Goal: Task Accomplishment & Management: Complete application form

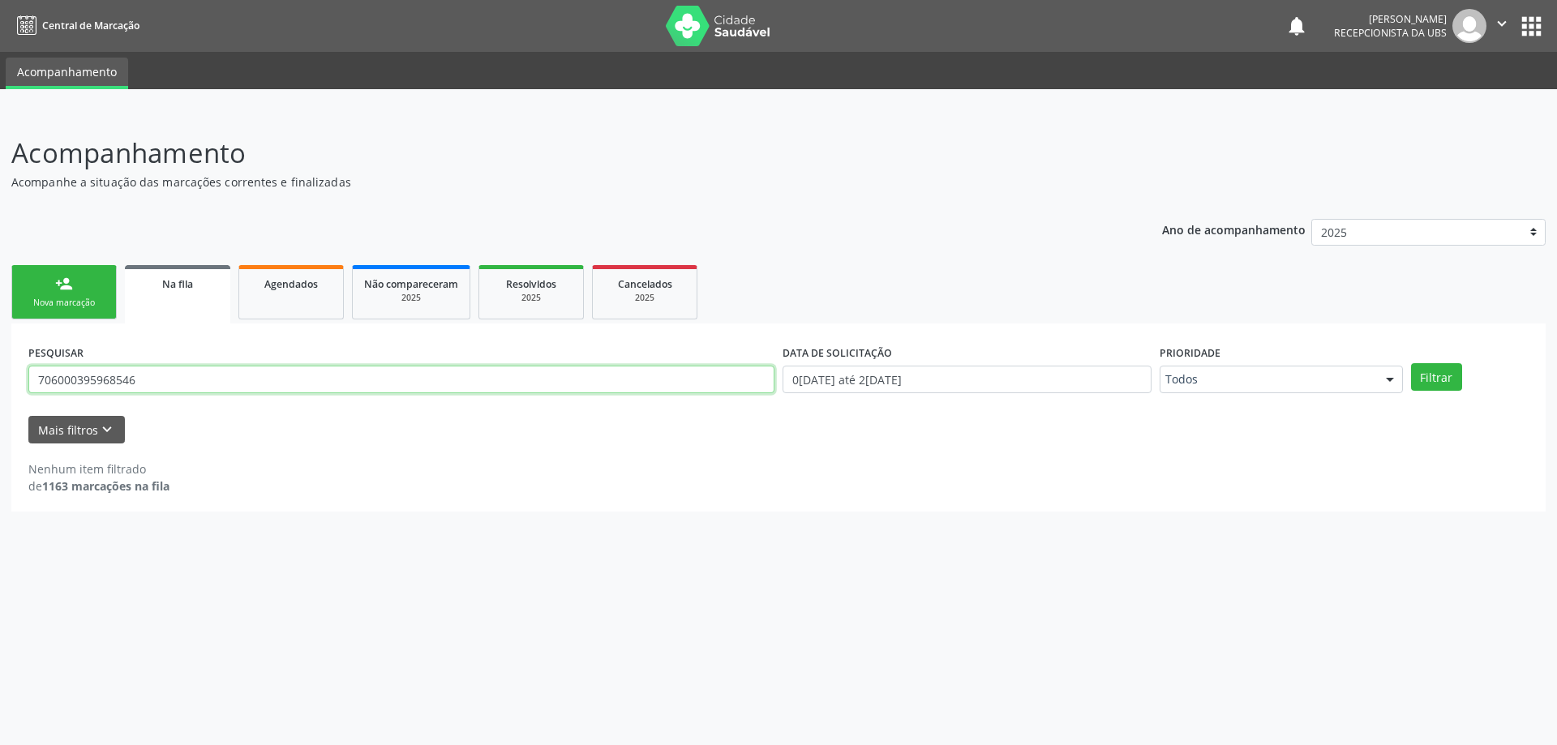
drag, startPoint x: 199, startPoint y: 373, endPoint x: 30, endPoint y: 377, distance: 168.7
click at [30, 377] on input "706000395968546" at bounding box center [401, 380] width 746 height 28
click at [74, 302] on div "Nova marcação" at bounding box center [64, 303] width 81 height 12
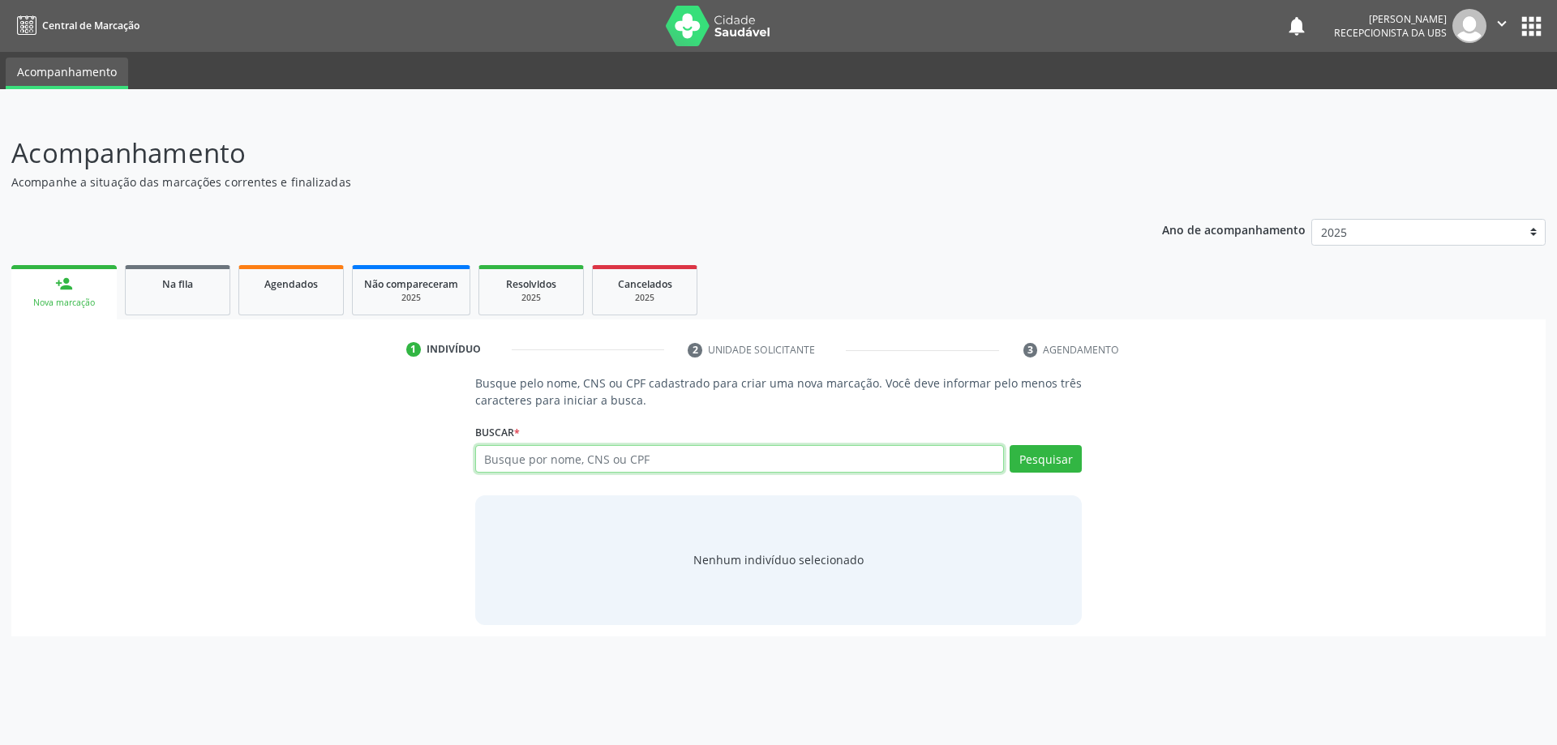
click at [593, 461] on input "text" at bounding box center [740, 459] width 530 height 28
type input "70890476424218"
click at [1061, 445] on button "Pesquisar" at bounding box center [1046, 459] width 72 height 28
type input "7"
type input "708904706424218"
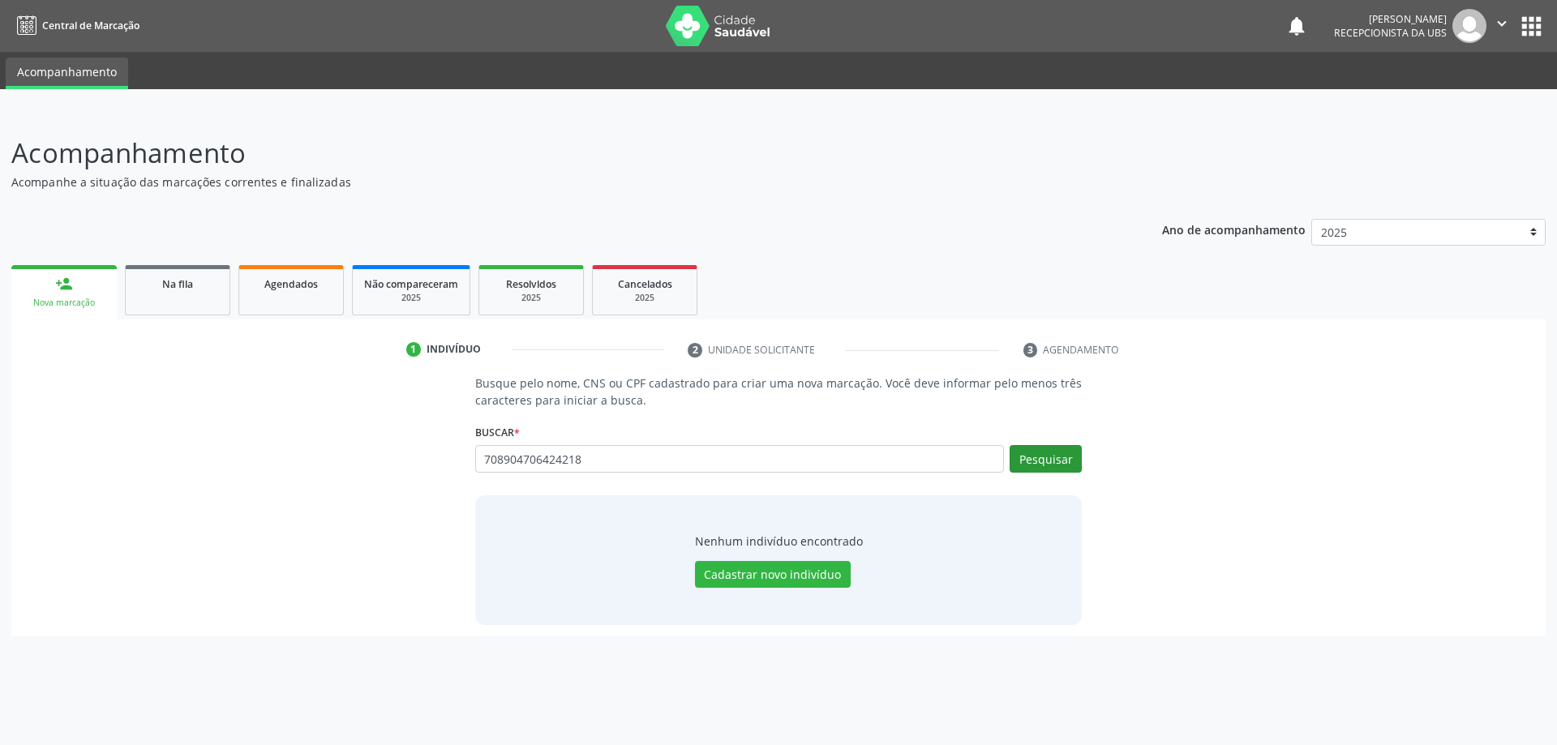
click at [1080, 455] on div "Busque pelo nome, CNS ou CPF cadastrado para criar uma nova marcação. Você deve…" at bounding box center [779, 500] width 630 height 250
click at [1046, 455] on button "Pesquisar" at bounding box center [1046, 459] width 72 height 28
type input "708904706424218"
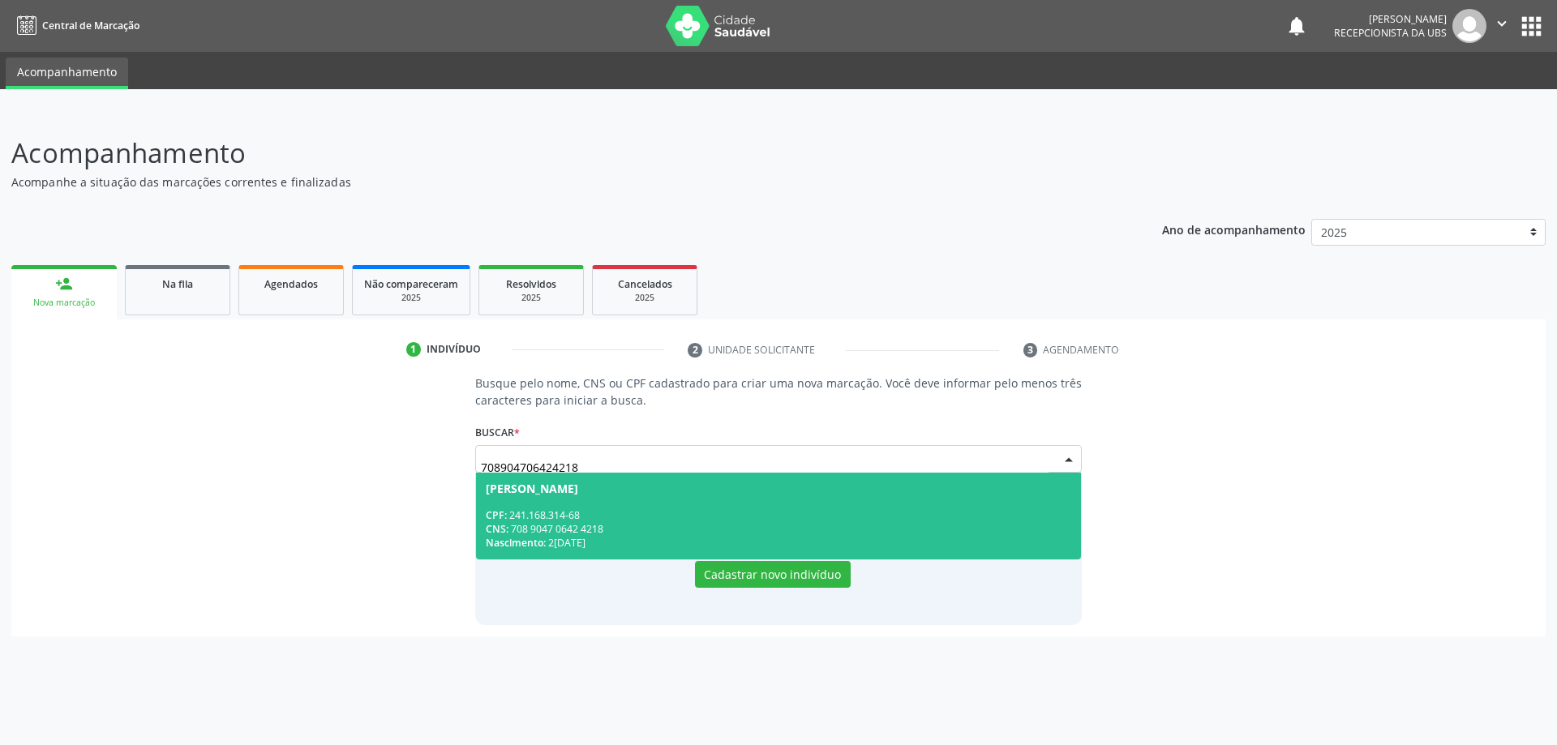
click at [849, 510] on div "CPF: 241.168.314-68" at bounding box center [779, 515] width 586 height 14
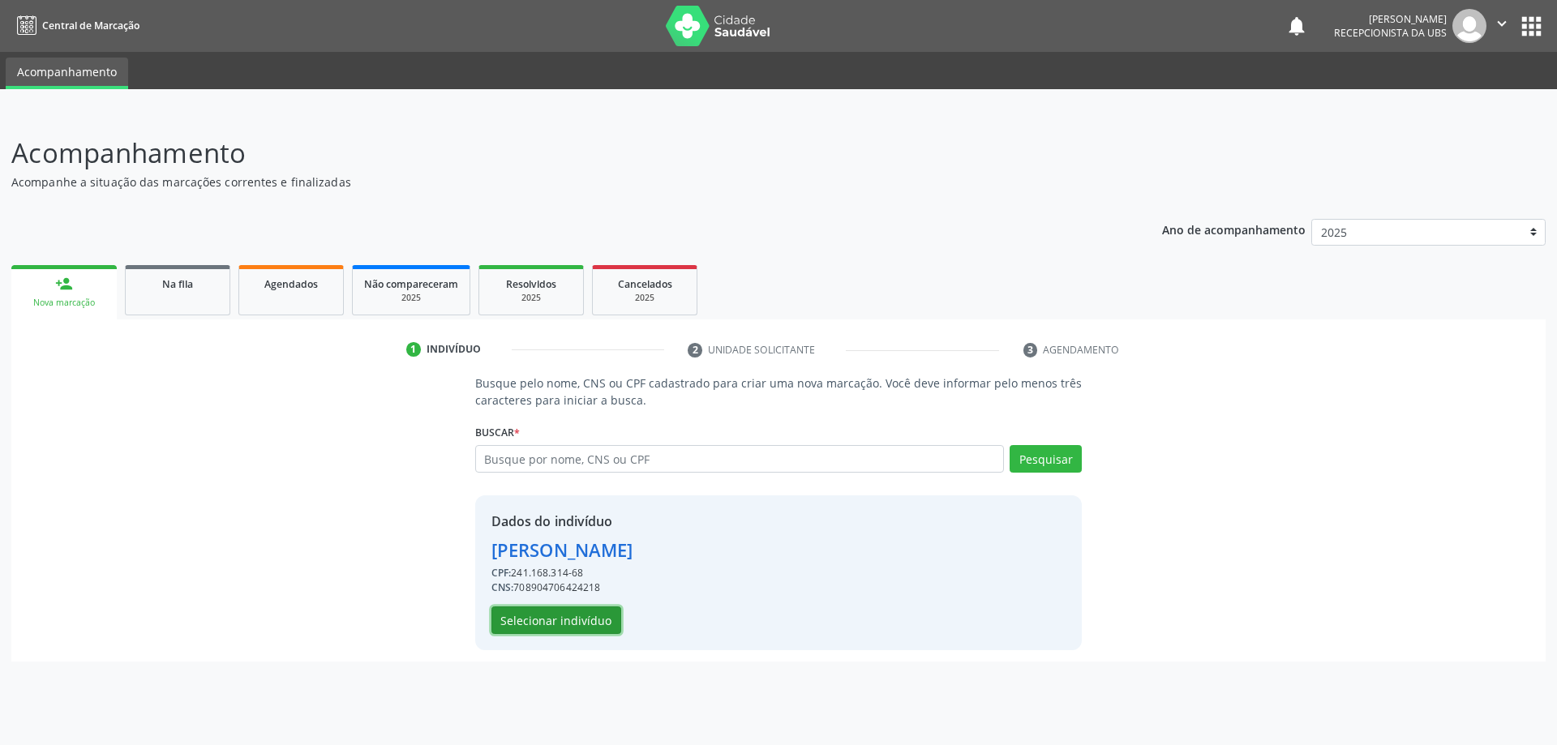
click at [577, 617] on button "Selecionar indivíduo" at bounding box center [556, 621] width 130 height 28
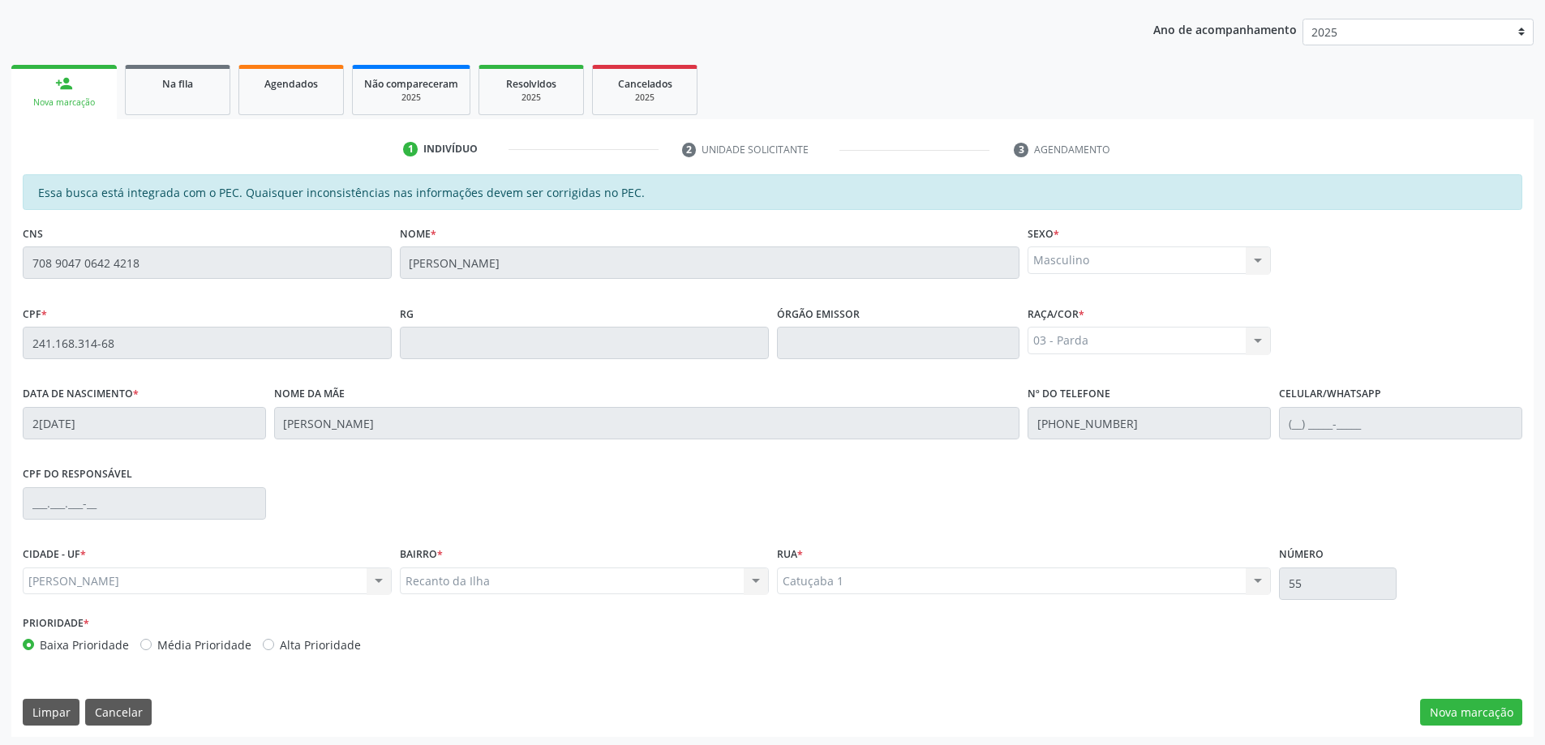
scroll to position [204, 0]
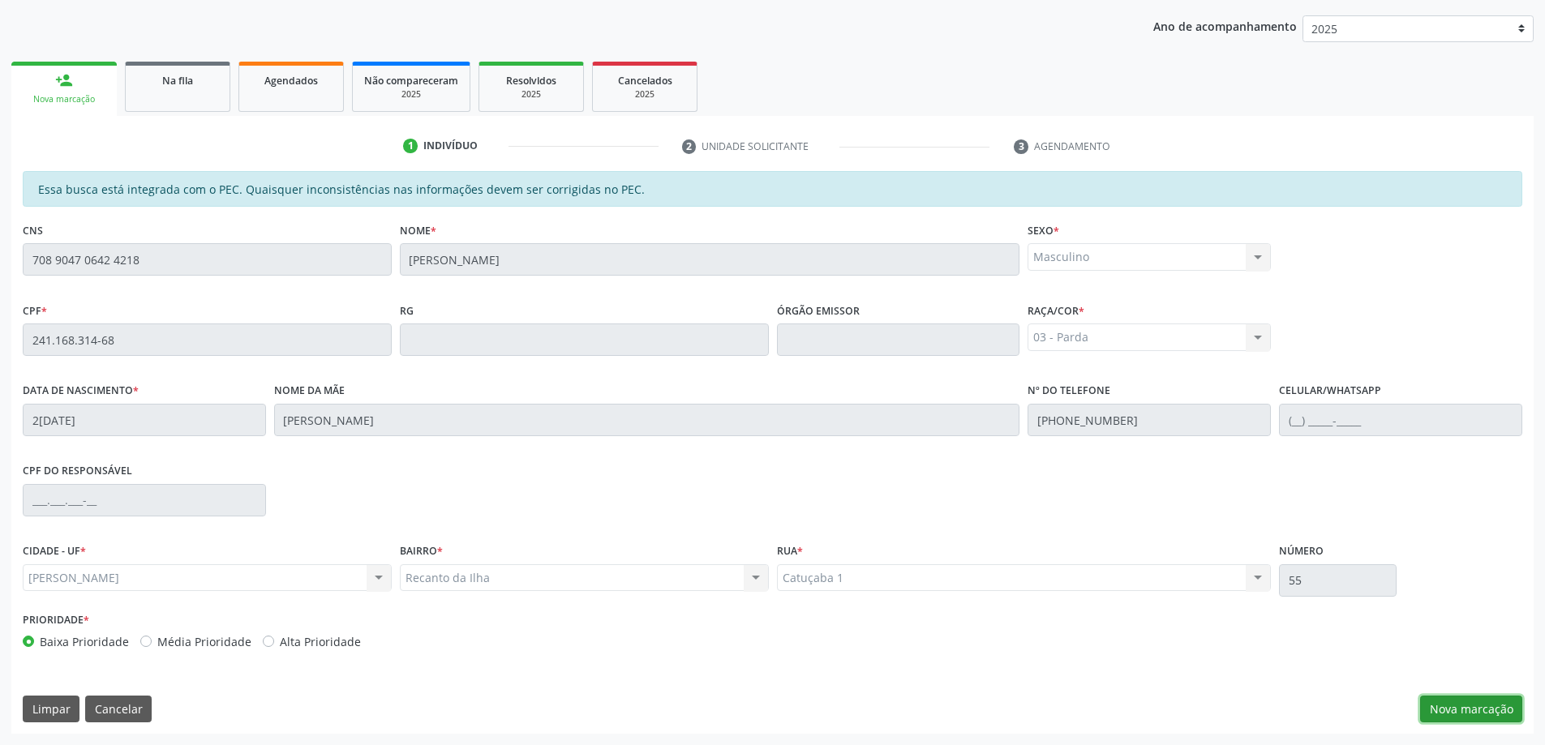
click at [1470, 711] on button "Nova marcação" at bounding box center [1471, 710] width 102 height 28
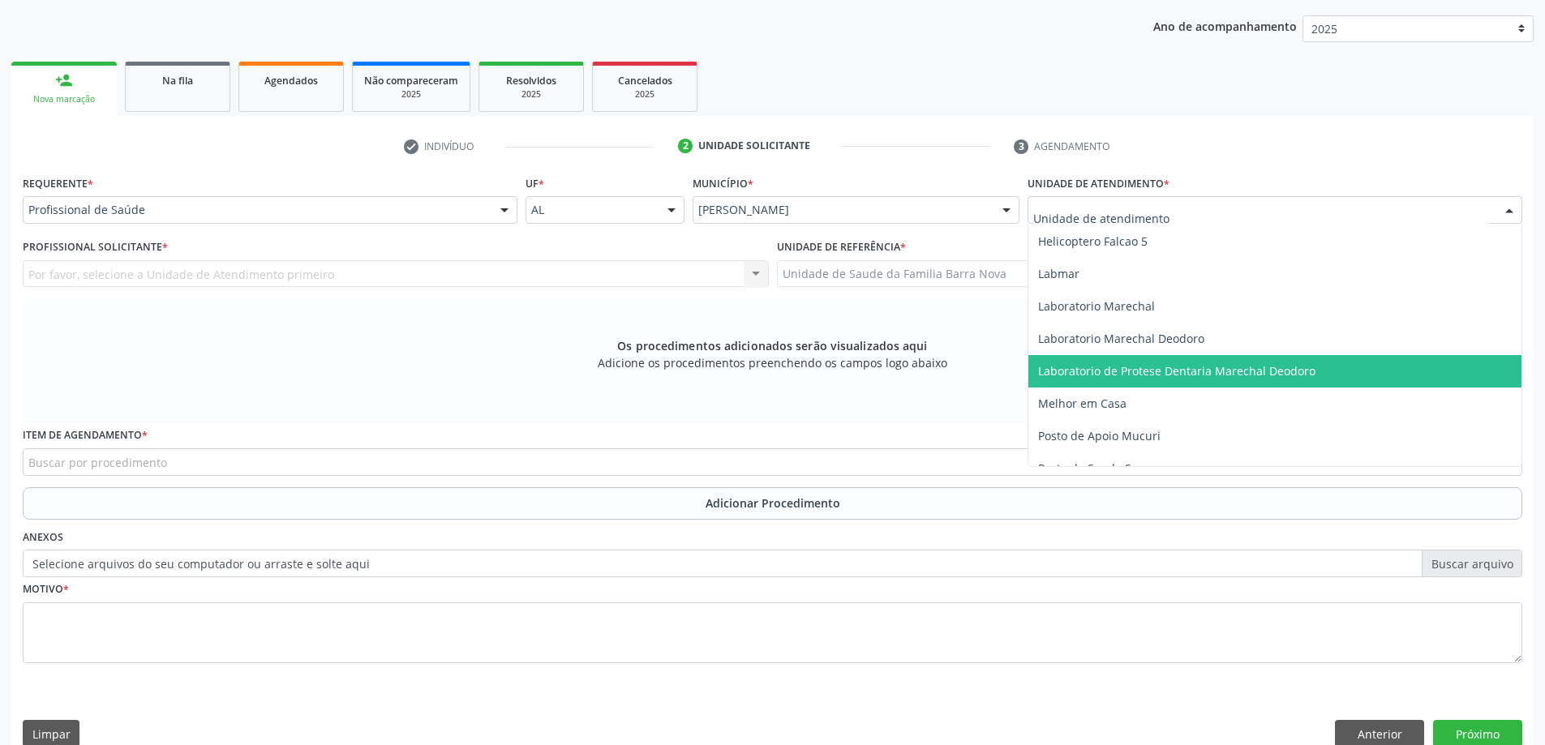
scroll to position [730, 0]
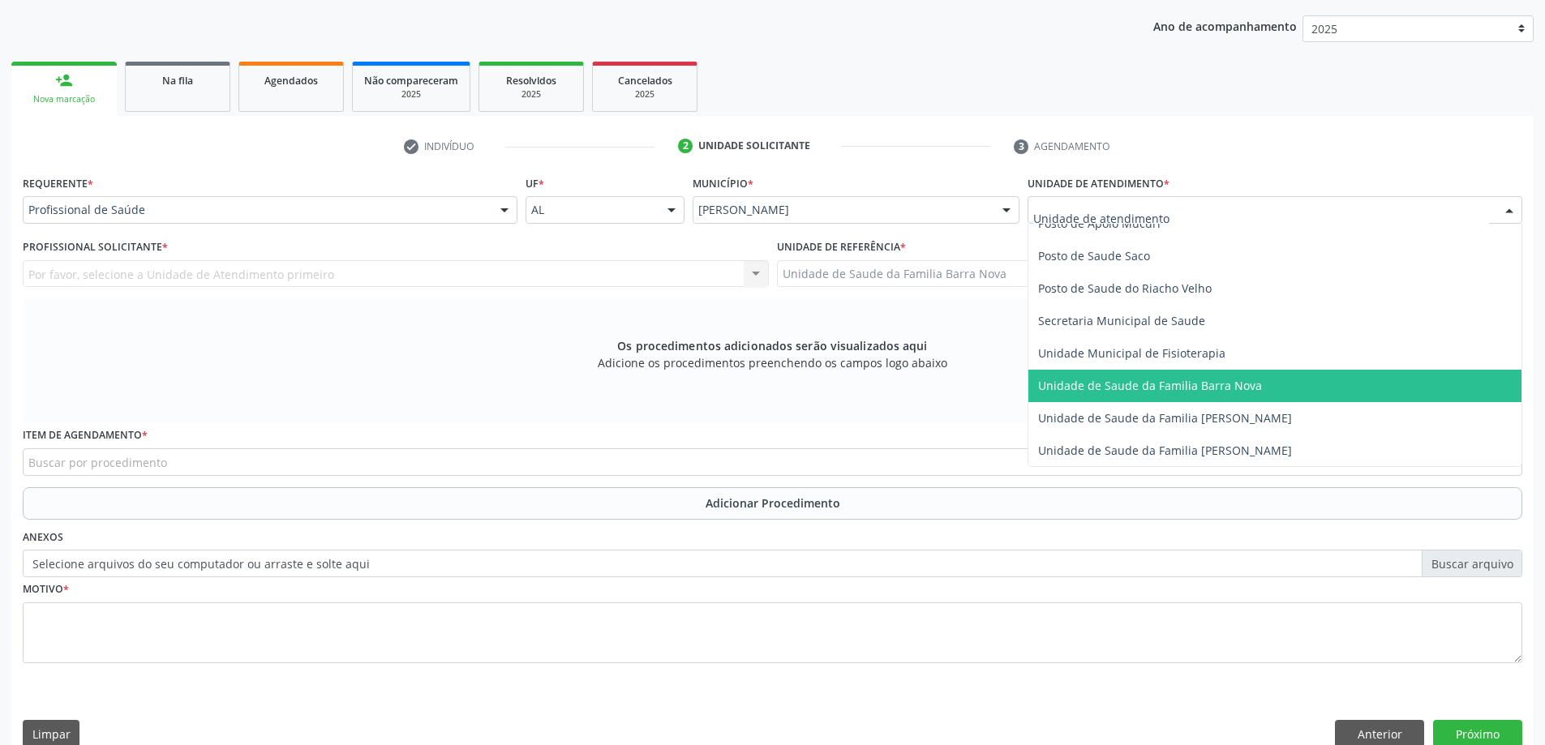
click at [1119, 393] on span "Unidade de Saude da Familia Barra Nova" at bounding box center [1150, 385] width 224 height 15
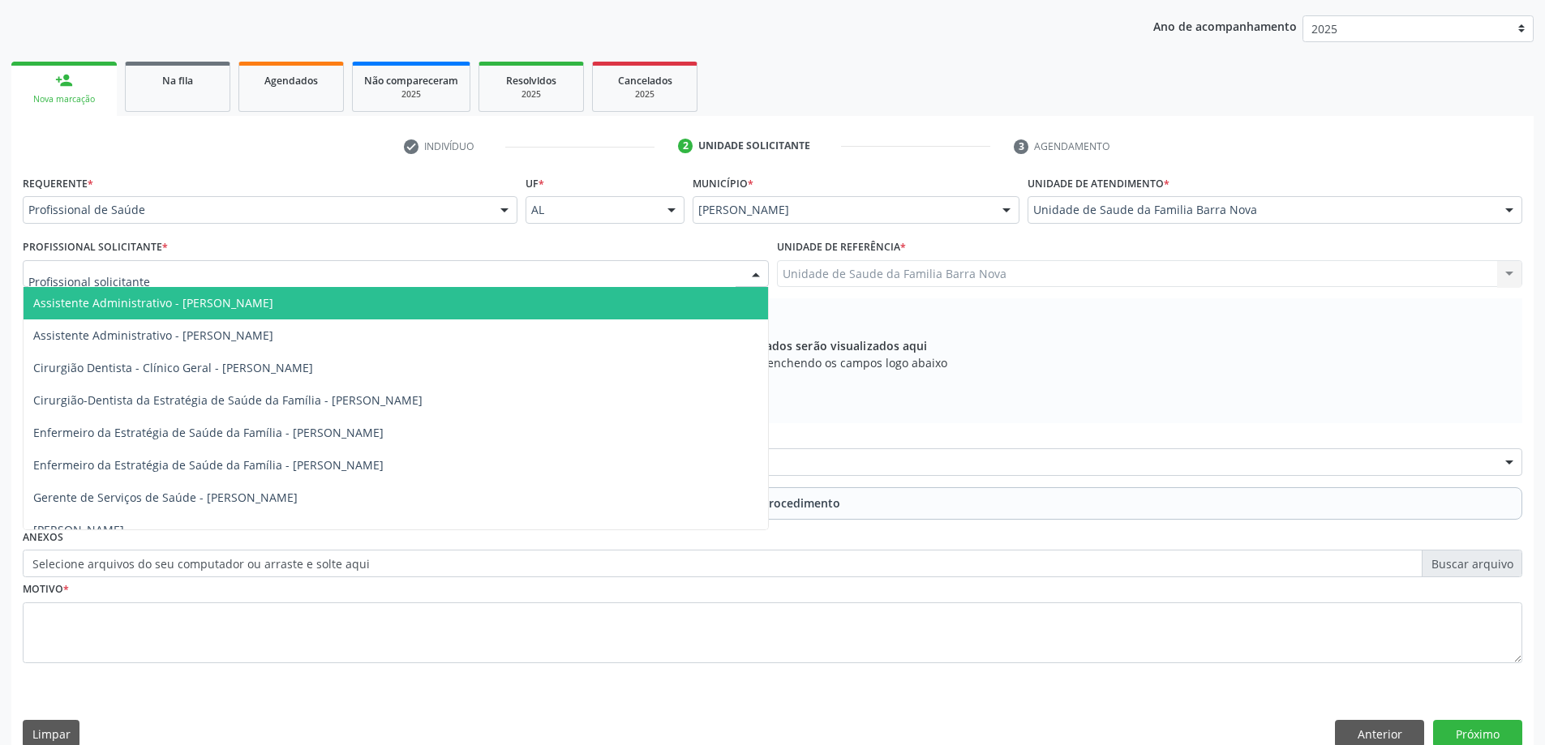
click at [674, 271] on div at bounding box center [396, 274] width 746 height 28
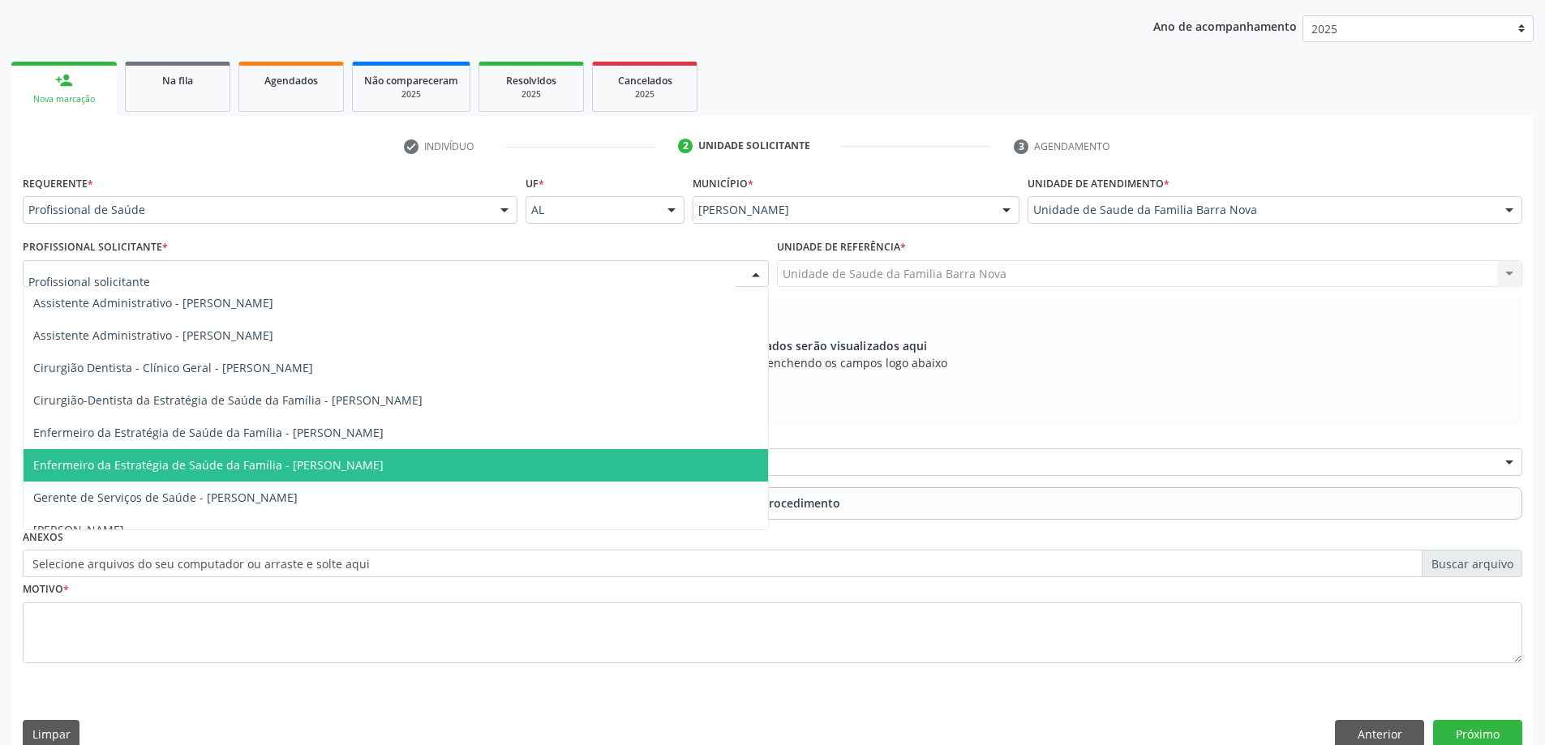
scroll to position [81, 0]
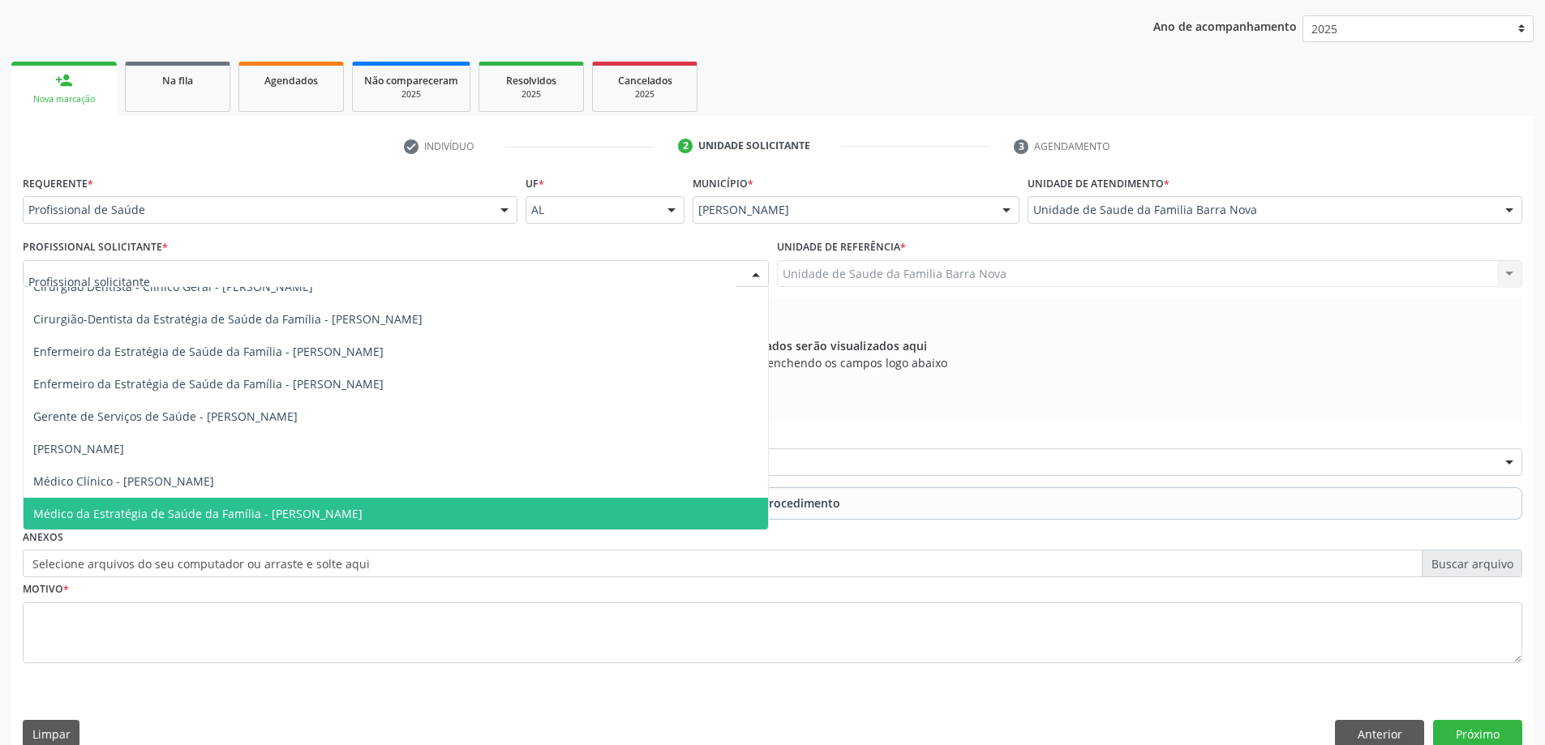
click at [550, 512] on span "Médico da Estratégia de Saúde da Família - [PERSON_NAME]" at bounding box center [396, 514] width 744 height 32
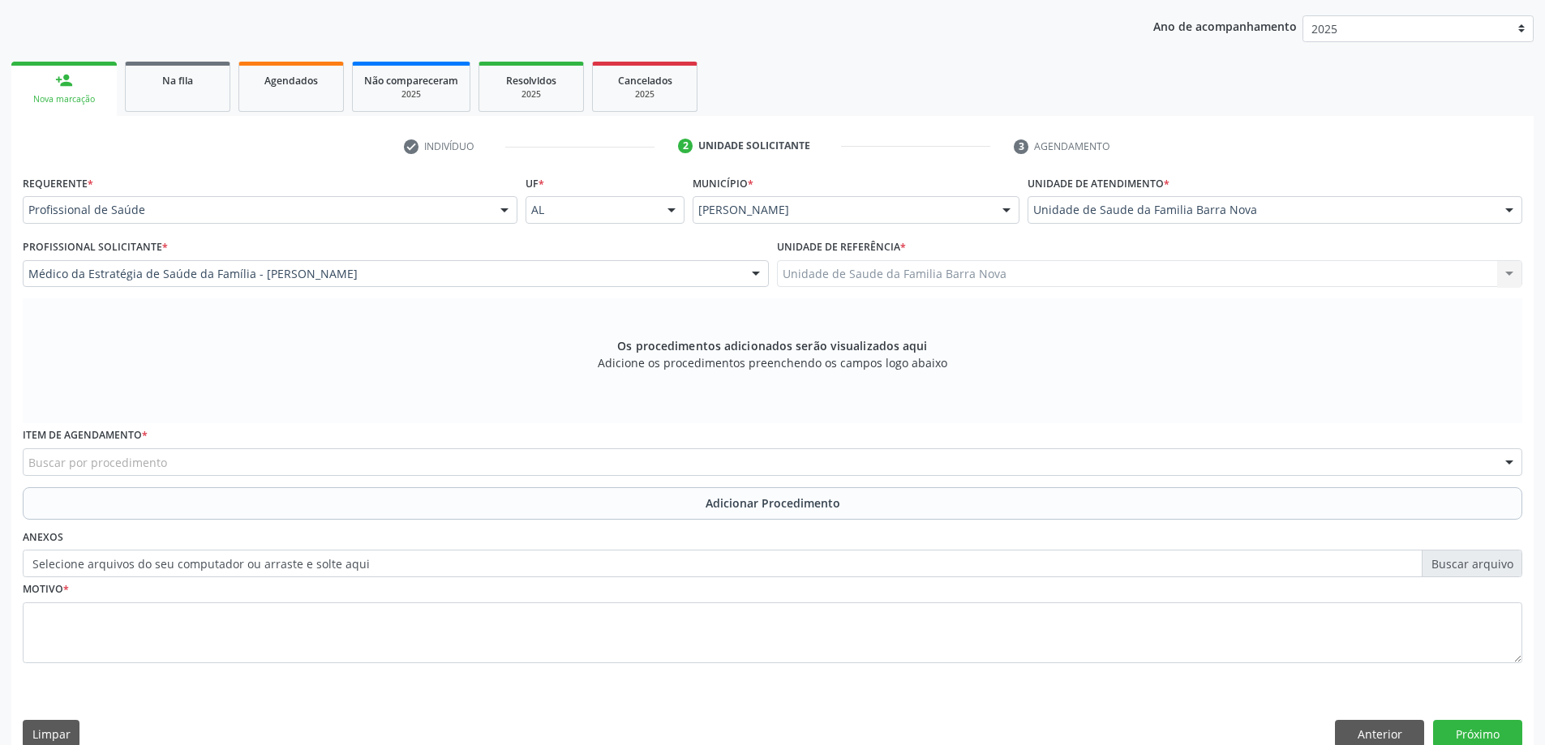
click at [543, 462] on div "Buscar por procedimento" at bounding box center [773, 462] width 1500 height 28
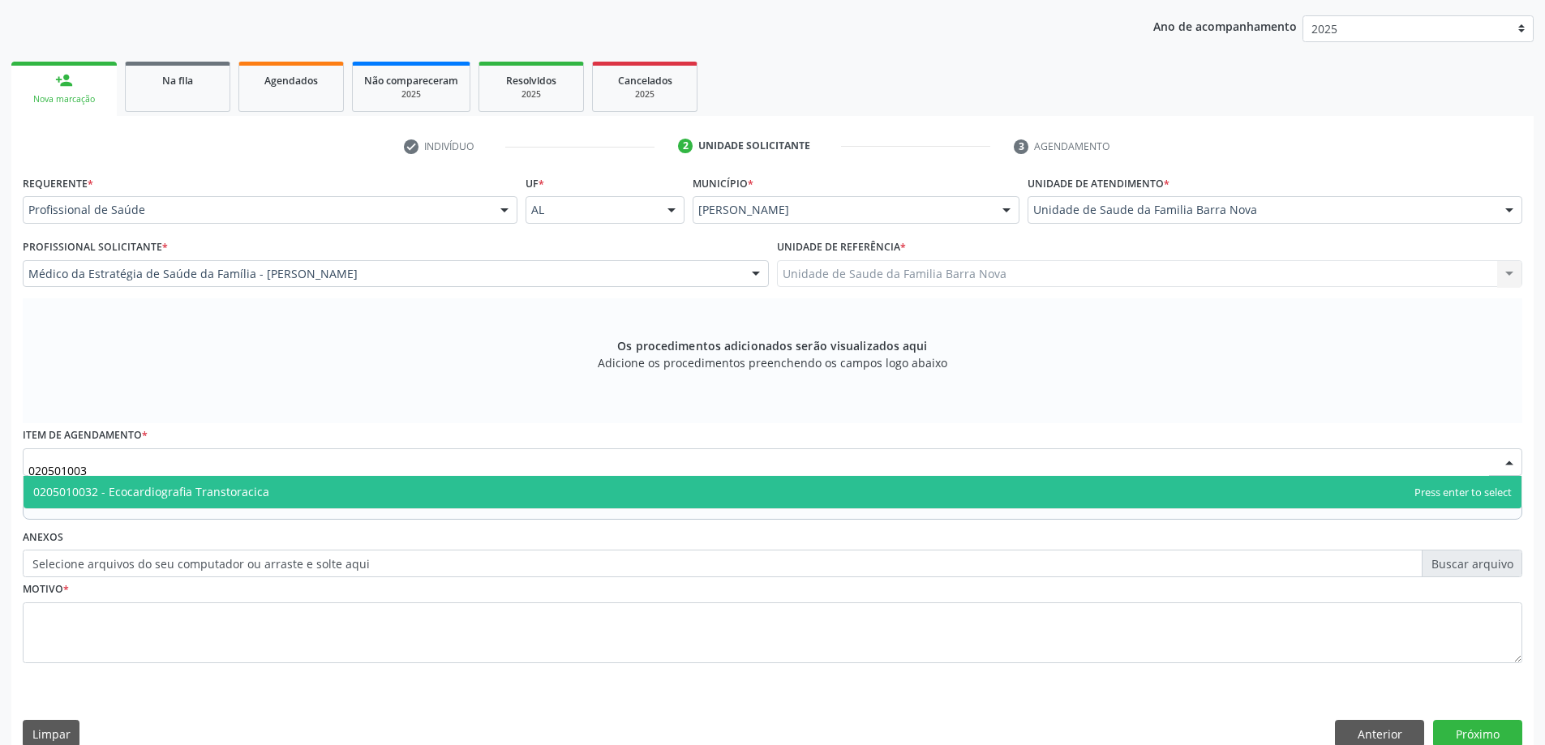
type input "0205010032"
click at [559, 490] on span "0205010032 - Ecocardiografia Transtoracica" at bounding box center [773, 492] width 1498 height 32
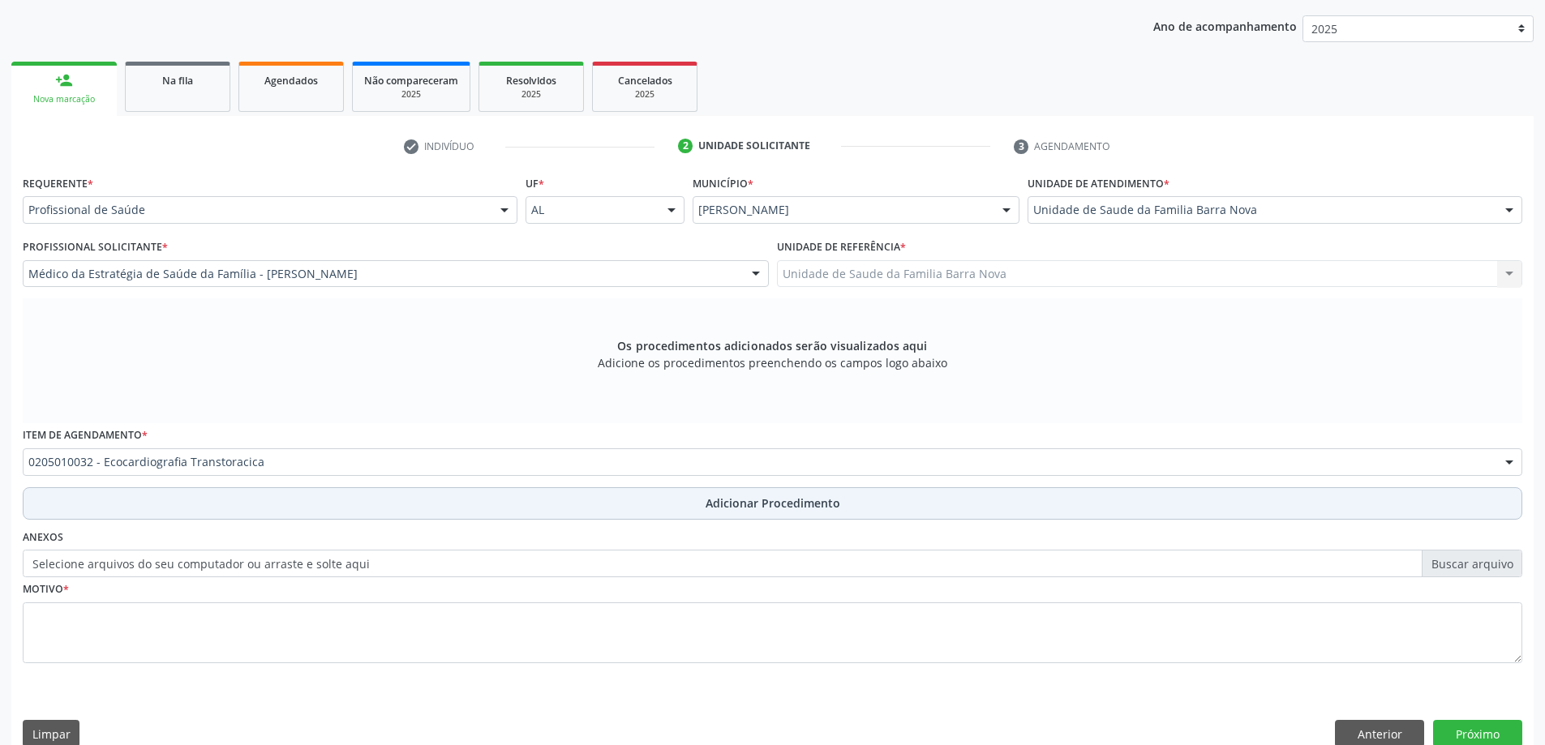
click at [713, 497] on span "Adicionar Procedimento" at bounding box center [773, 503] width 135 height 17
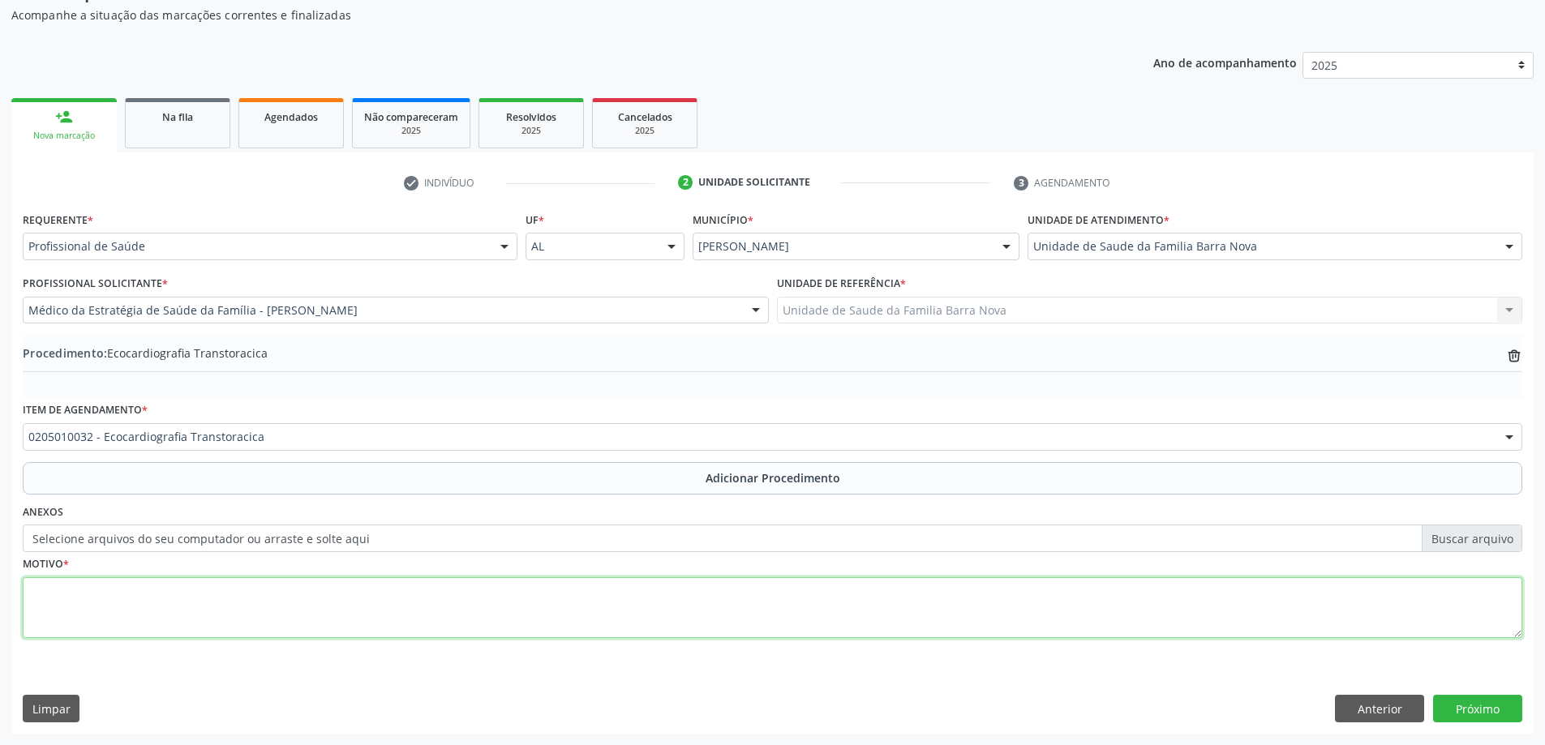
click at [318, 614] on textarea at bounding box center [773, 608] width 1500 height 62
type textarea "Portador de HAS."
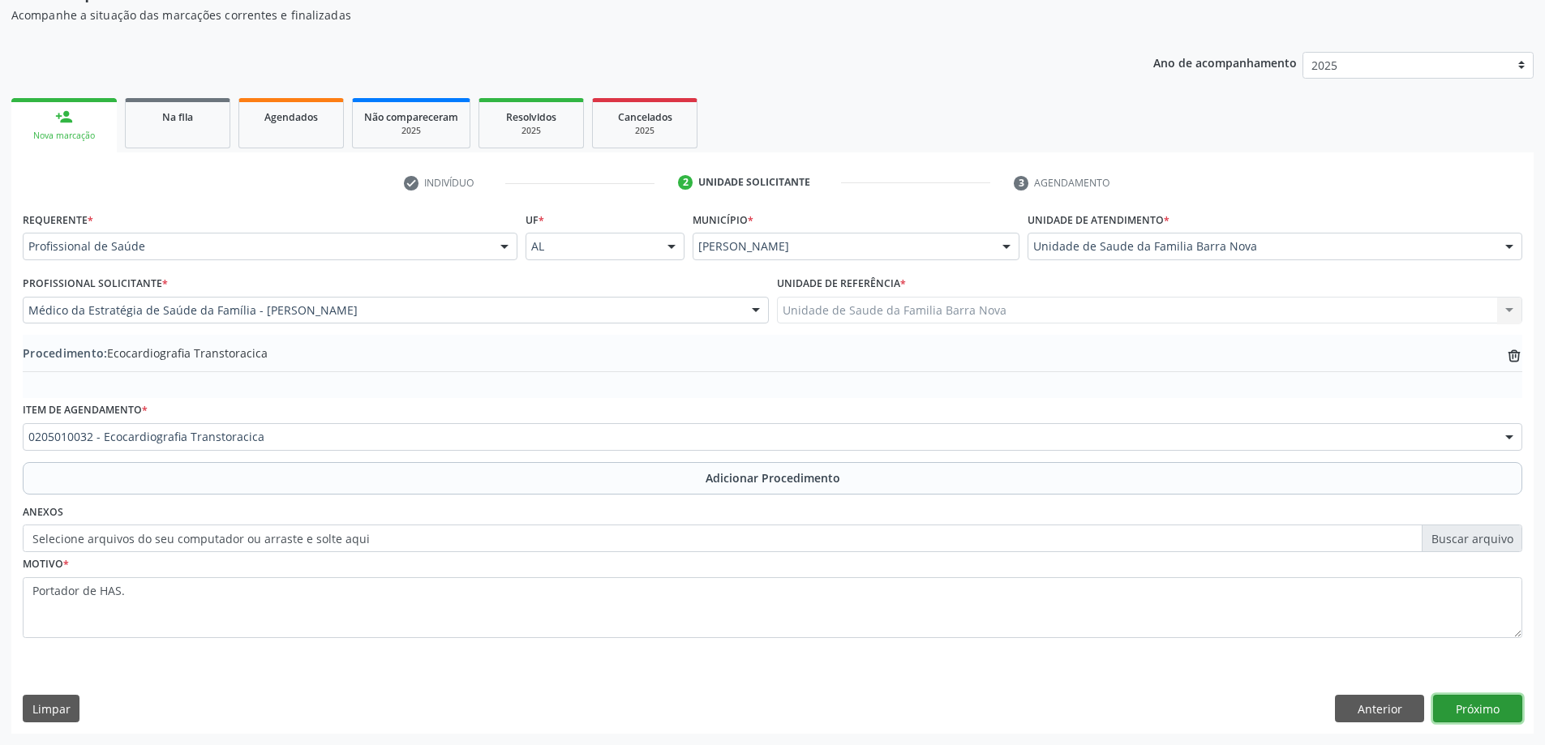
click at [1479, 710] on button "Próximo" at bounding box center [1477, 709] width 89 height 28
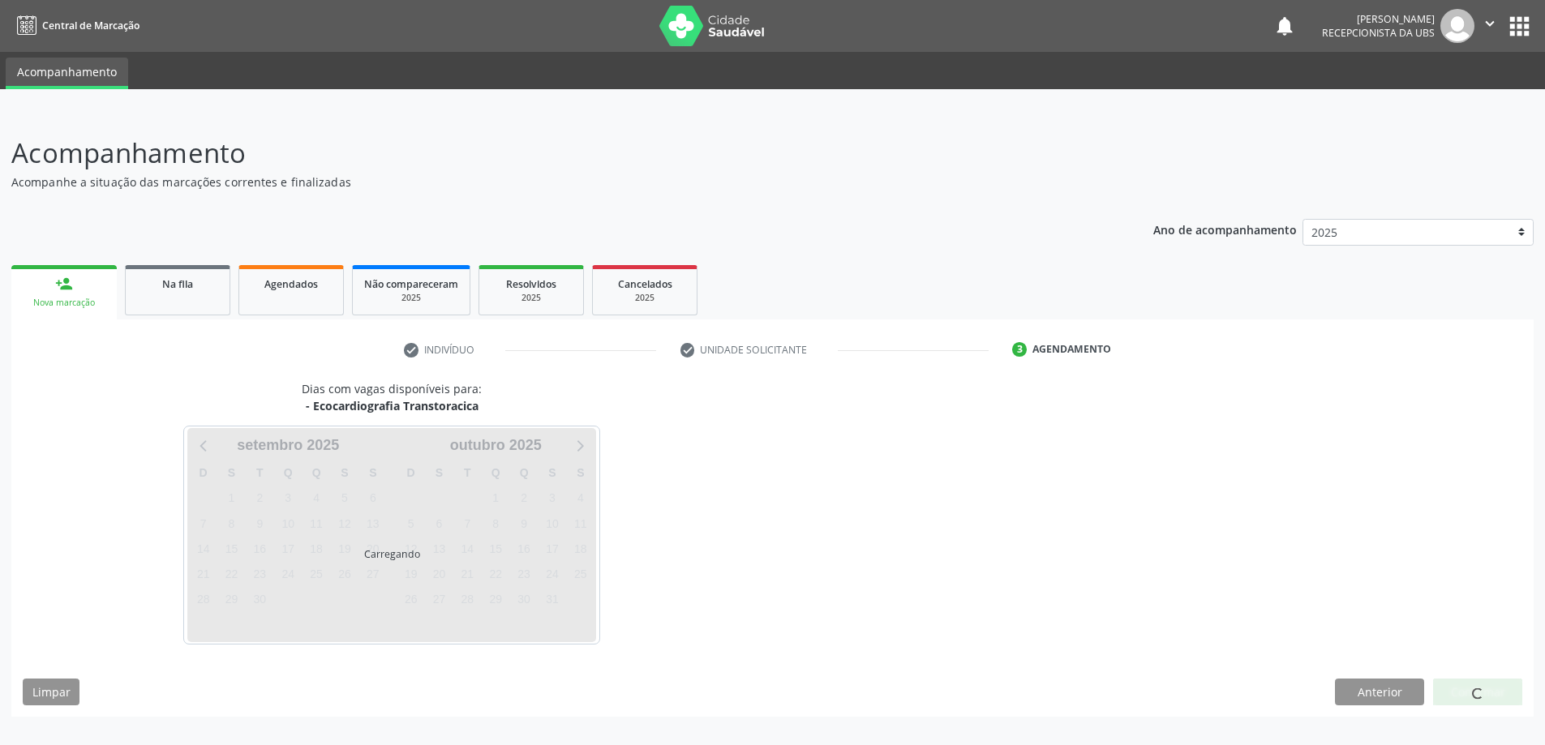
scroll to position [0, 0]
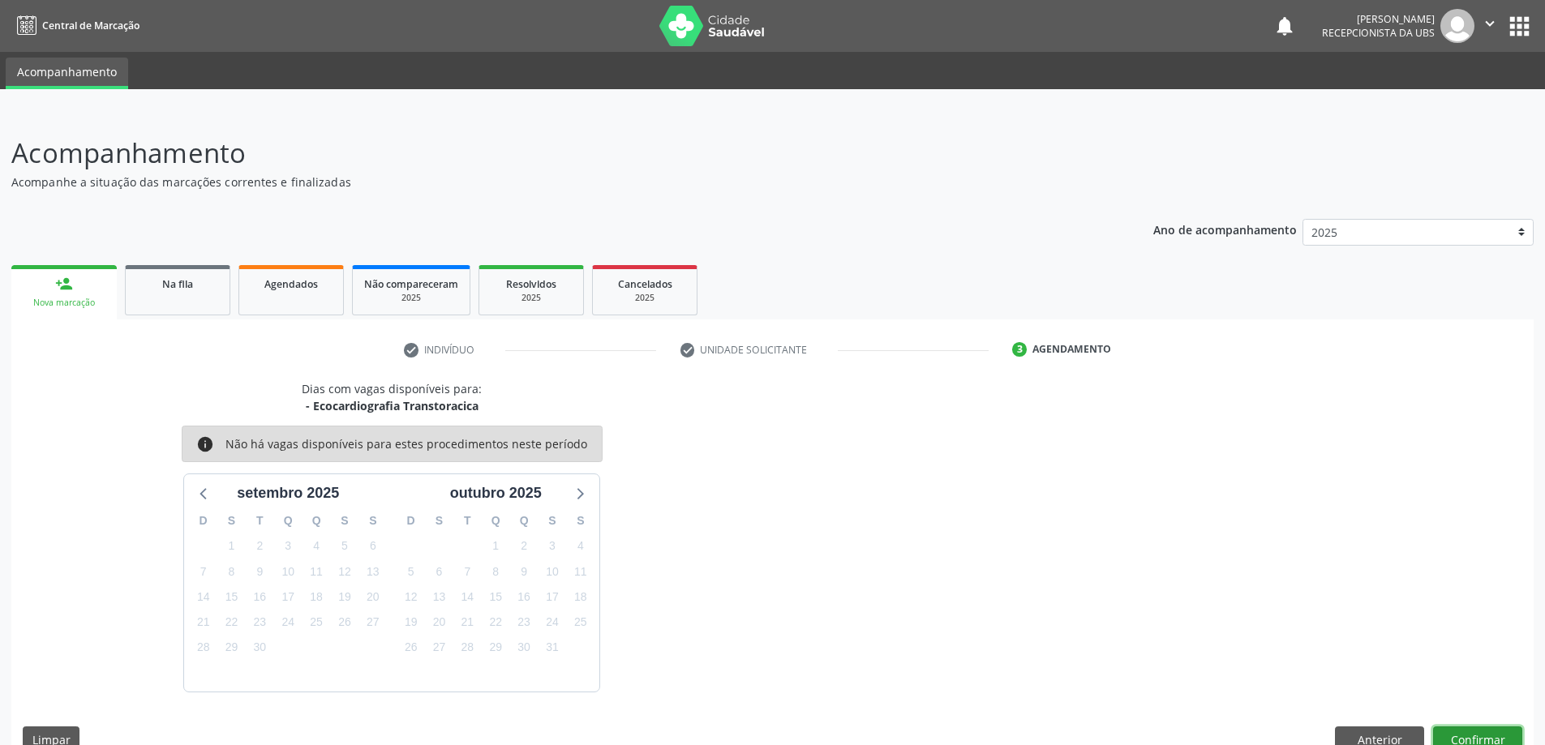
click at [1481, 736] on button "Confirmar" at bounding box center [1477, 741] width 89 height 28
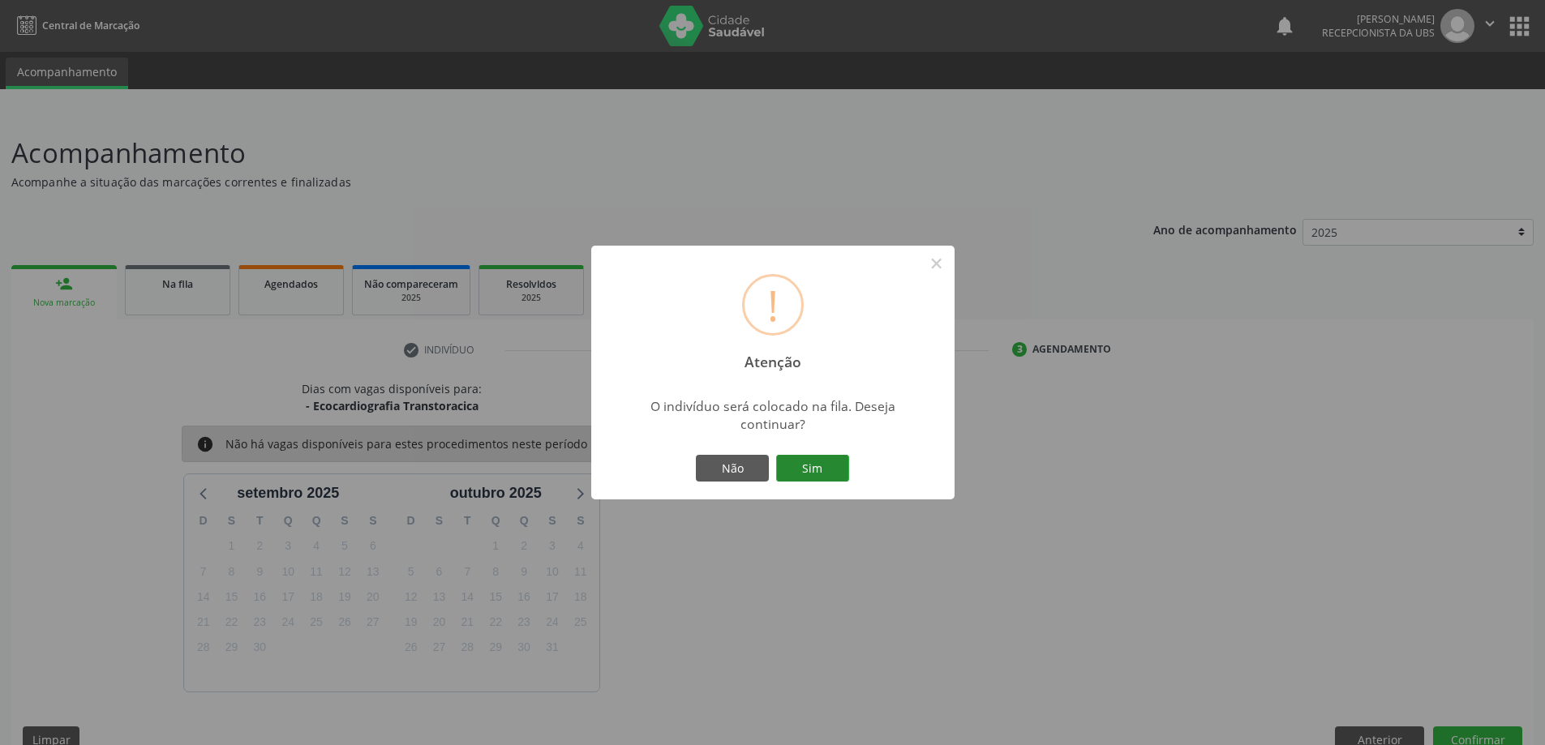
click at [810, 464] on button "Sim" at bounding box center [812, 469] width 73 height 28
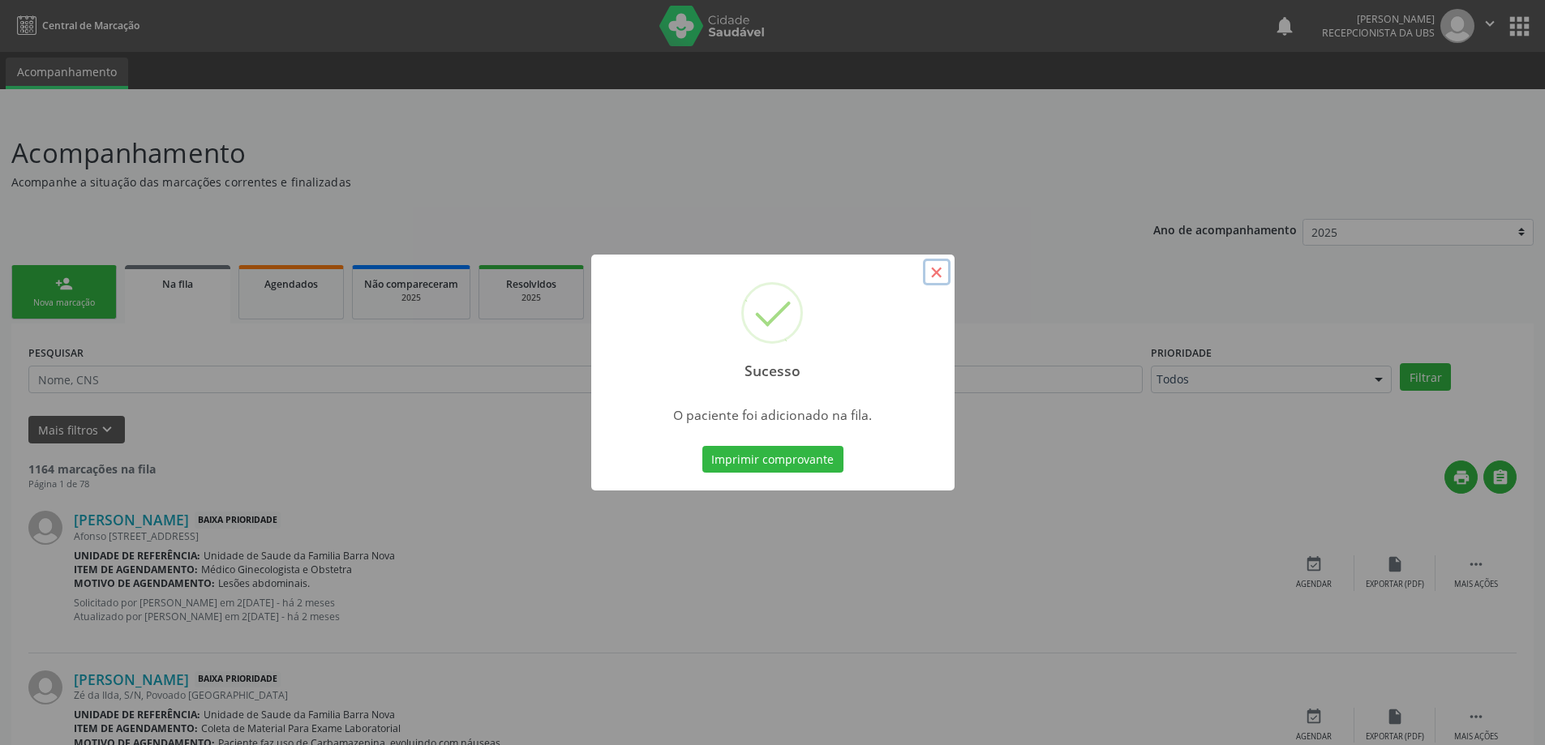
click at [946, 265] on button "×" at bounding box center [937, 273] width 28 height 28
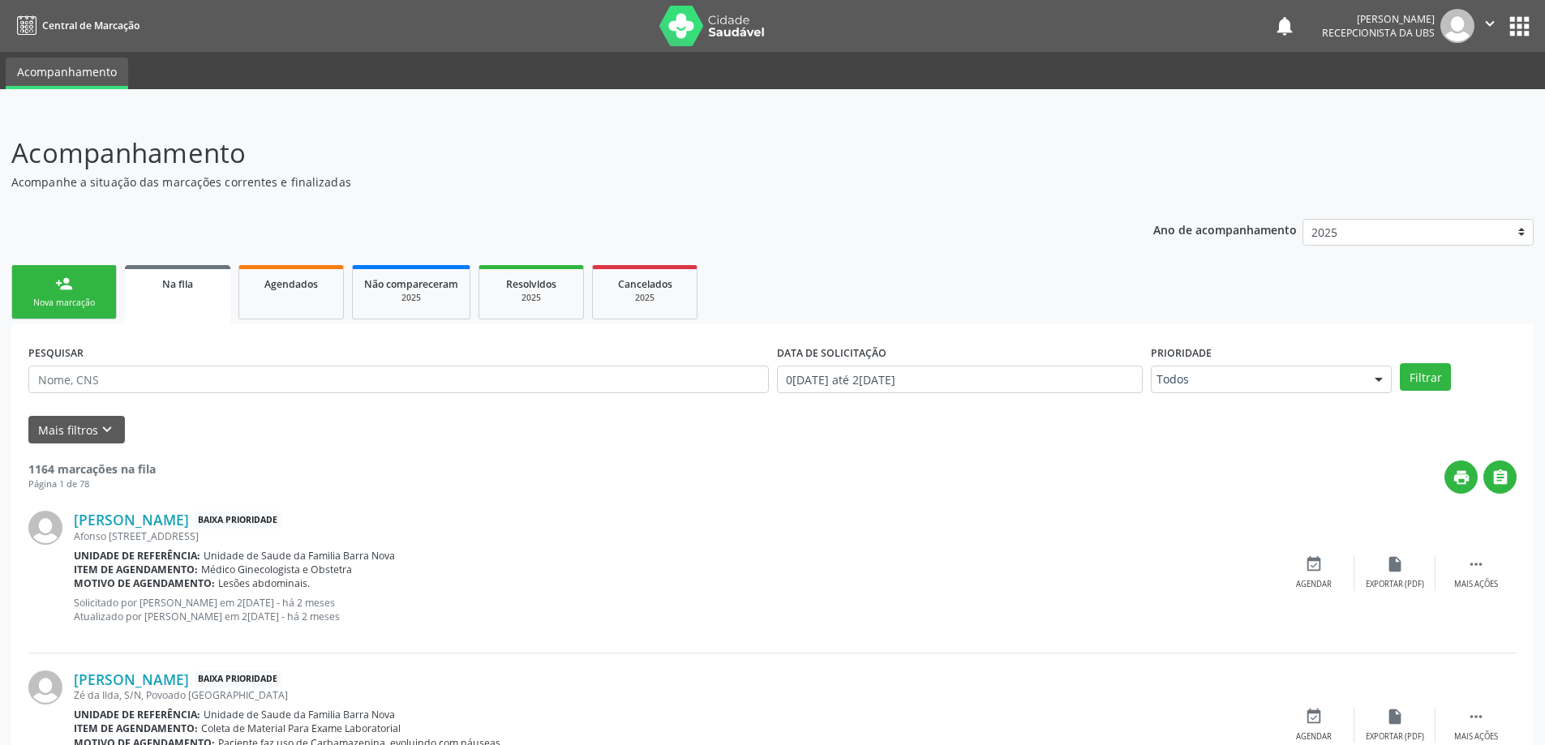
click at [74, 298] on div "Nova marcação" at bounding box center [64, 303] width 81 height 12
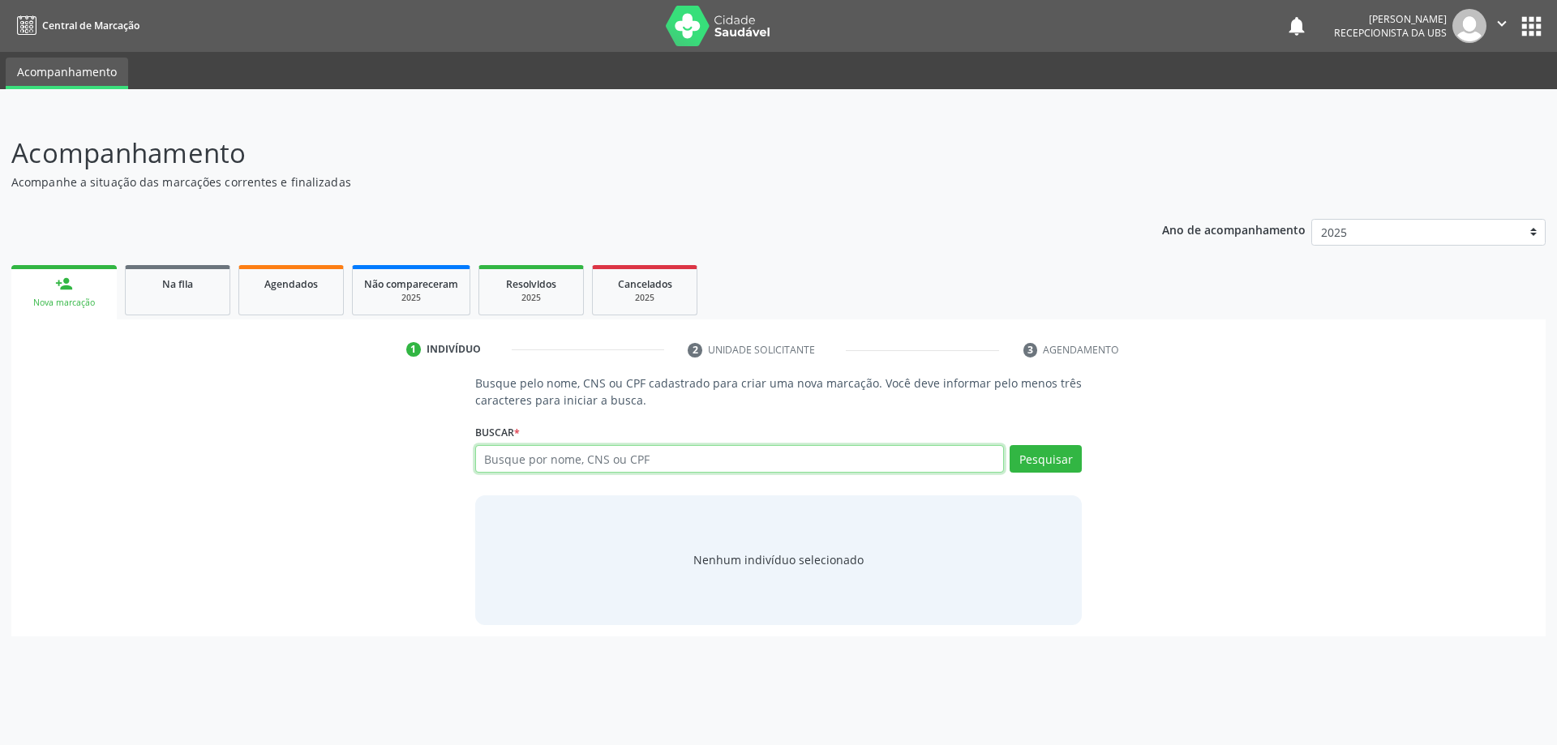
click at [544, 465] on input "text" at bounding box center [740, 459] width 530 height 28
type input "708904706424218"
click at [1049, 462] on button "Pesquisar" at bounding box center [1046, 459] width 72 height 28
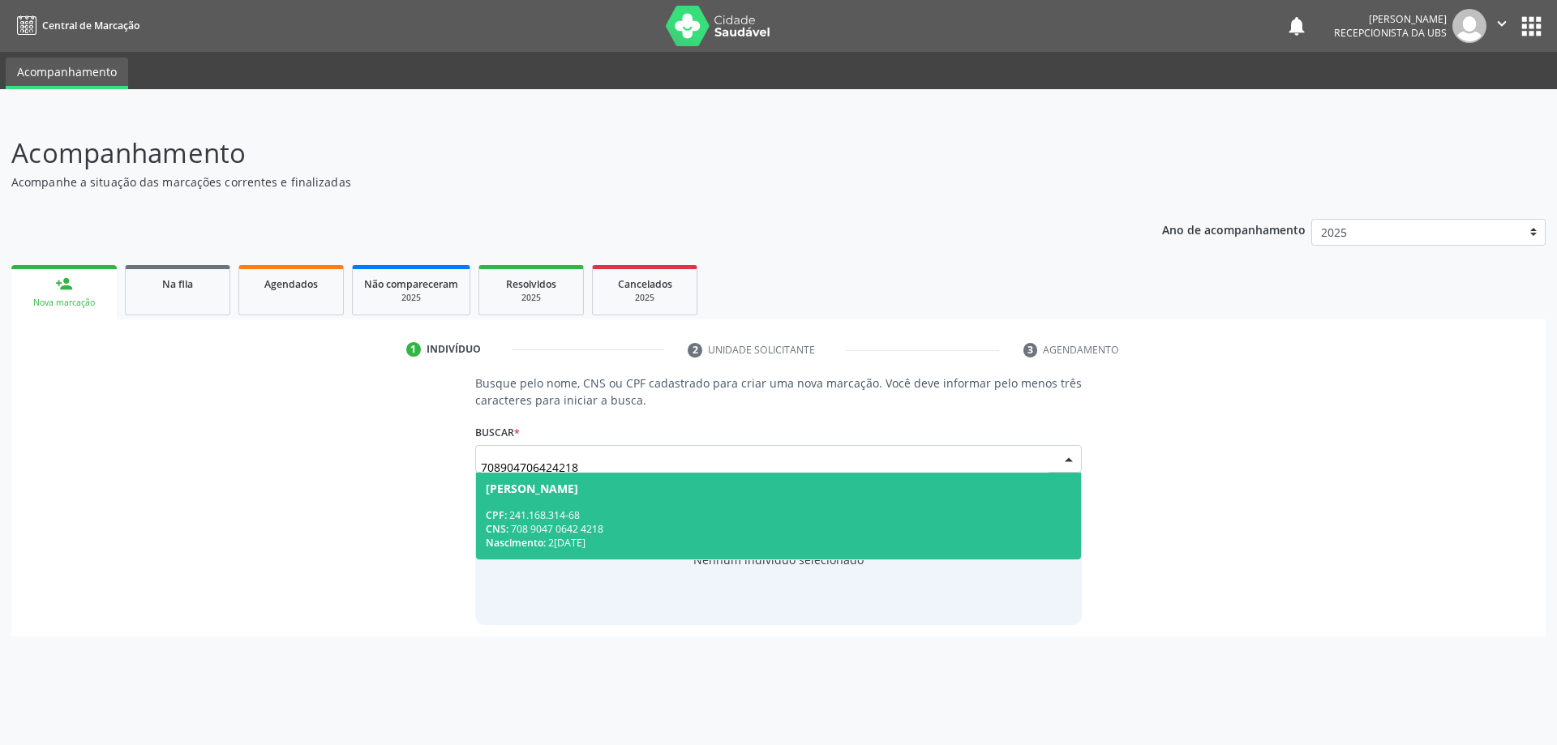
click at [723, 534] on div "CNS: 708 9047 0642 4218" at bounding box center [779, 529] width 586 height 14
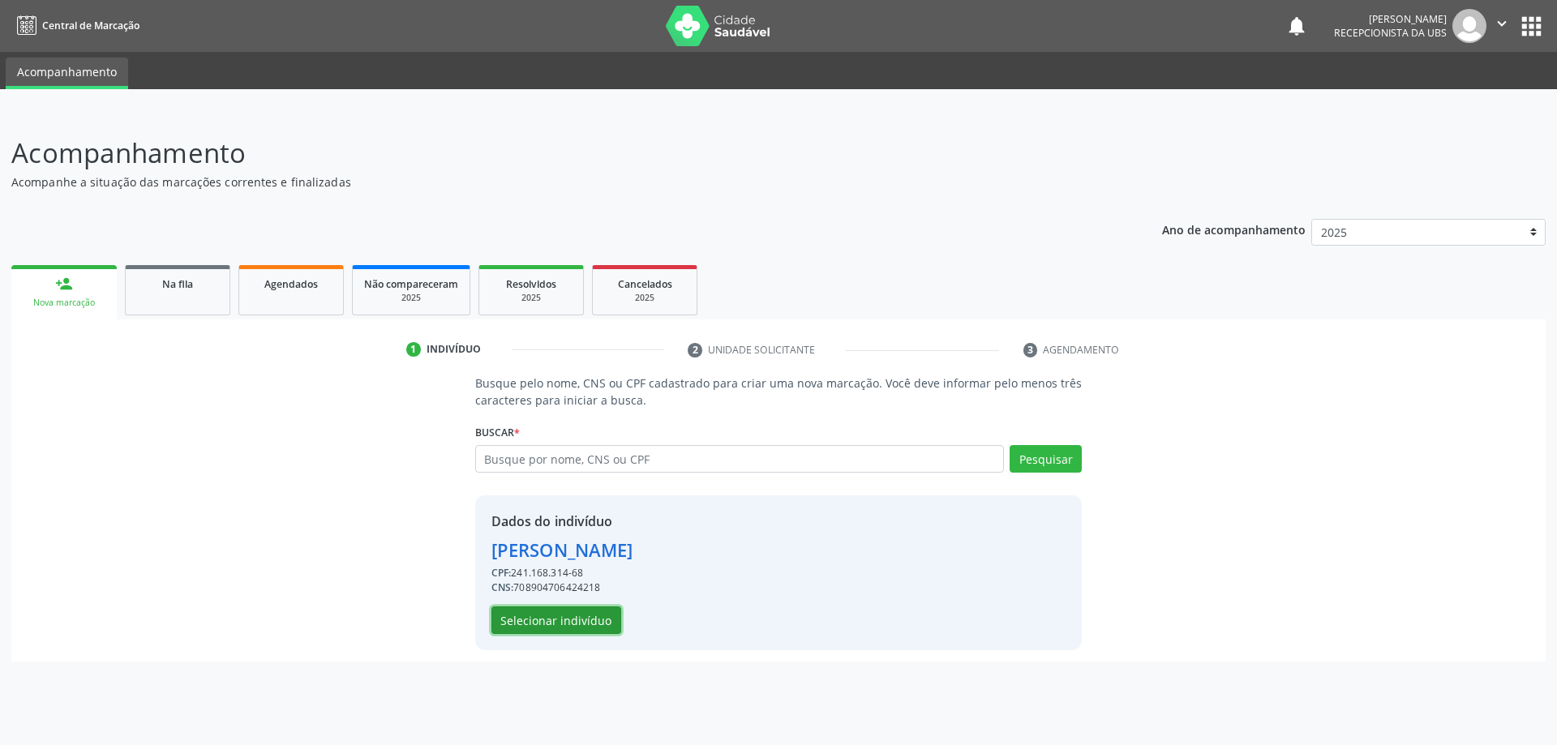
click at [569, 619] on button "Selecionar indivíduo" at bounding box center [556, 621] width 130 height 28
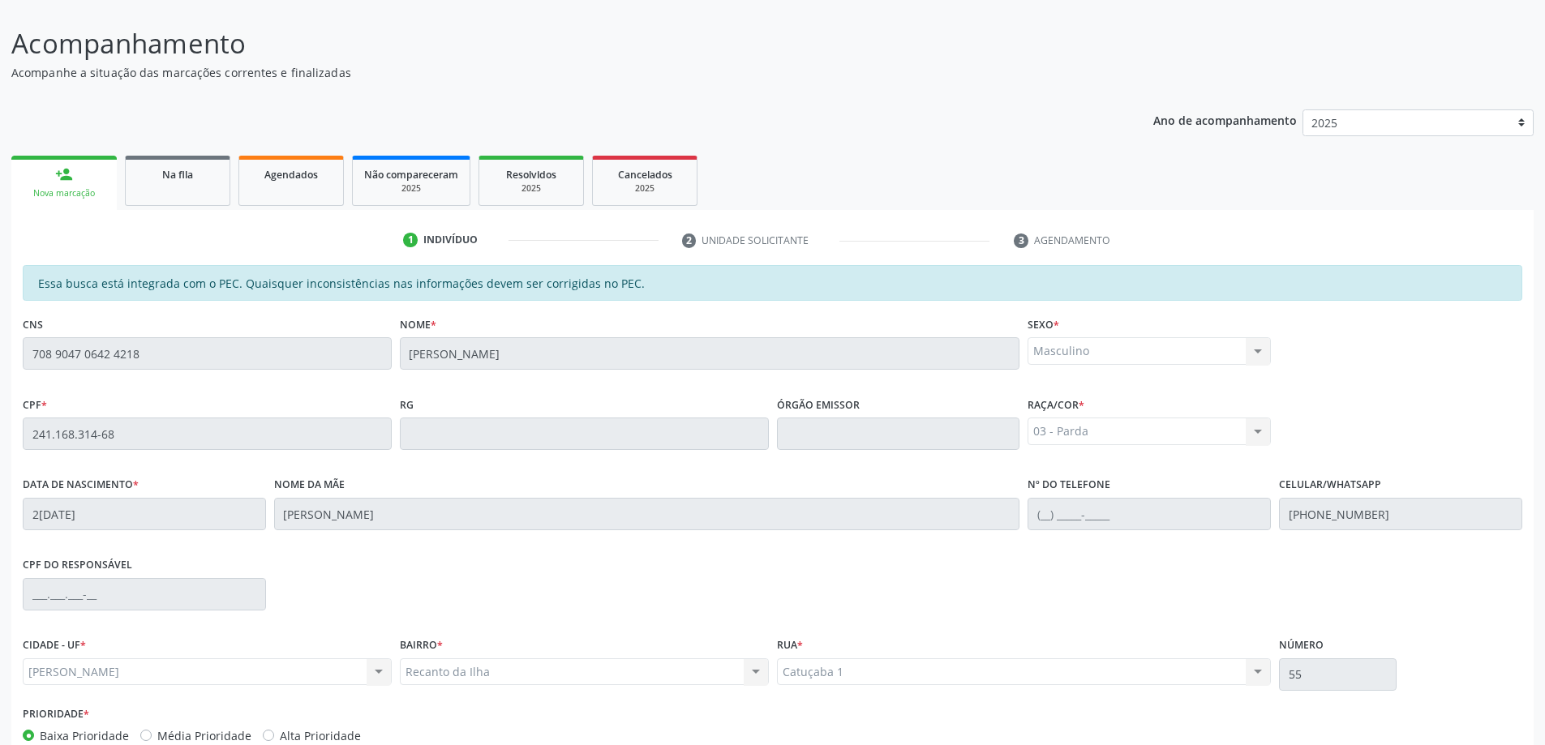
scroll to position [204, 0]
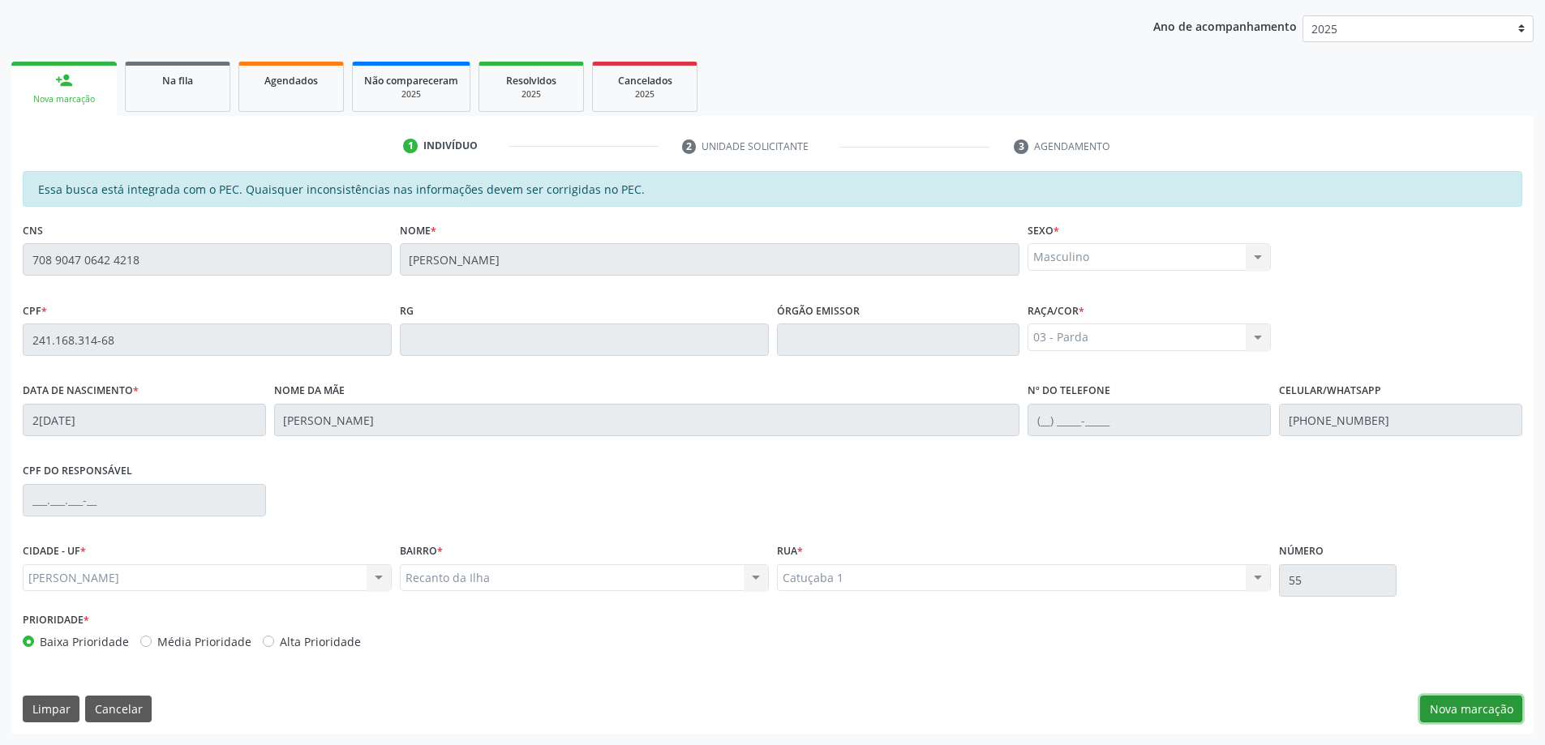
click at [1479, 712] on button "Nova marcação" at bounding box center [1471, 710] width 102 height 28
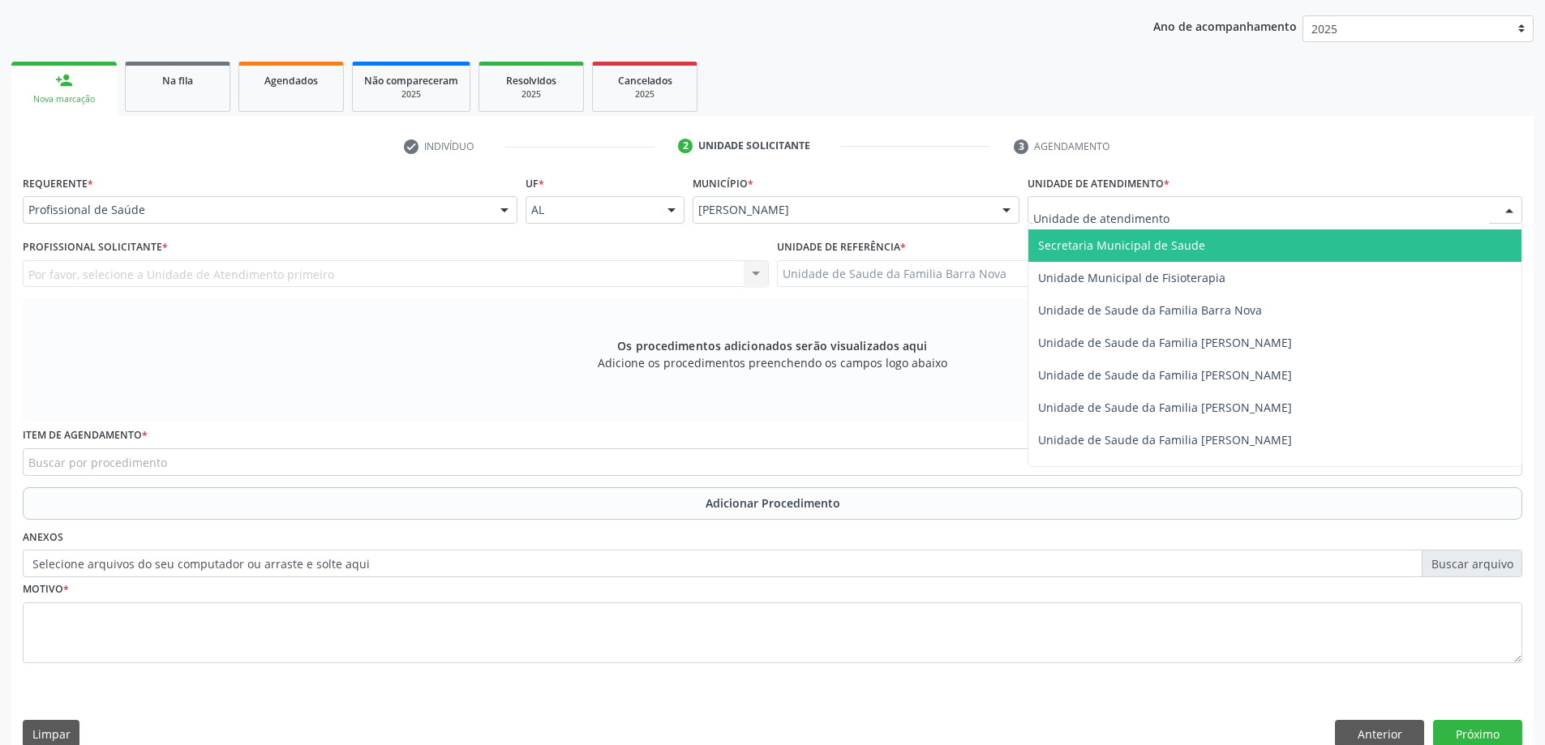
scroll to position [811, 0]
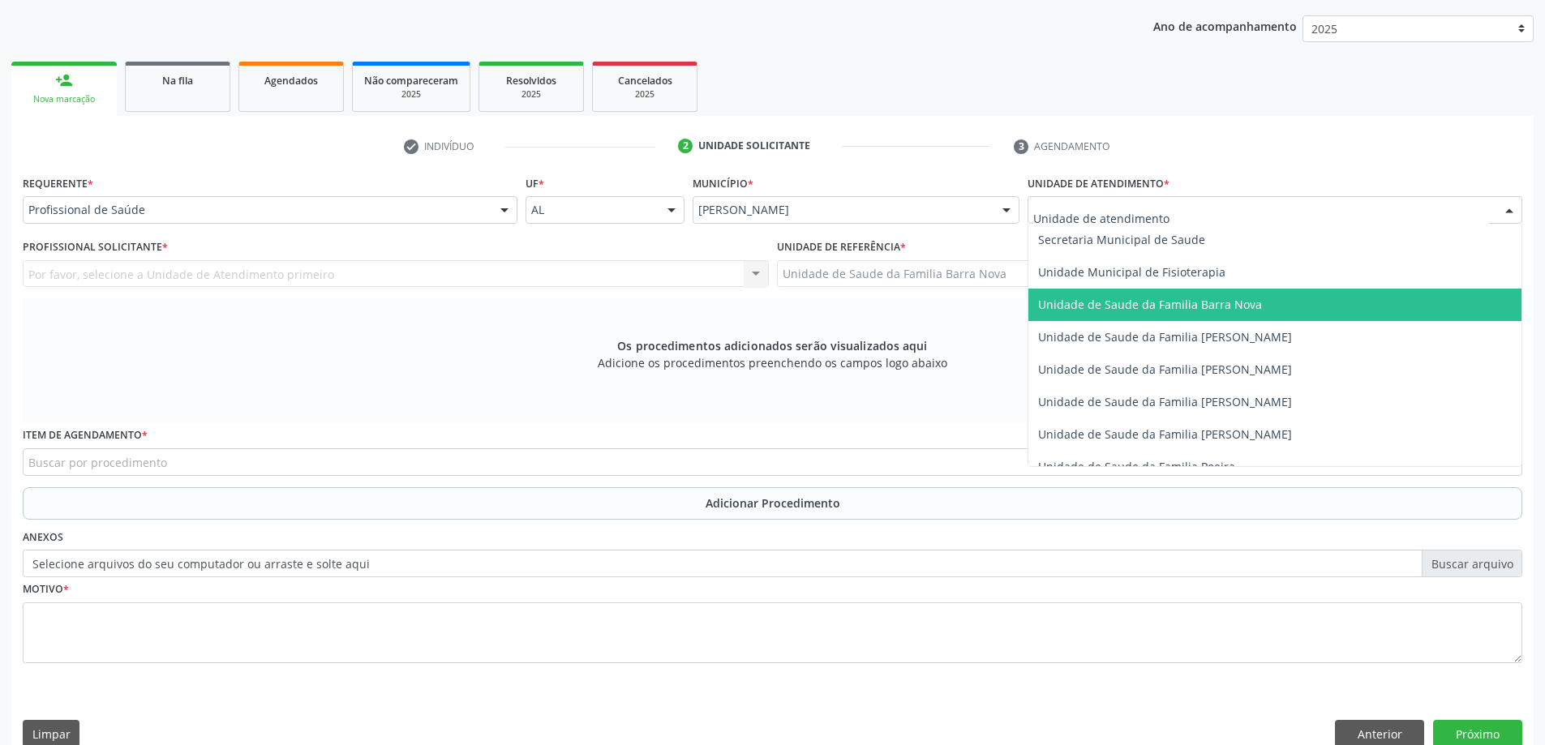
click at [1164, 302] on span "Unidade de Saude da Familia Barra Nova" at bounding box center [1150, 304] width 224 height 15
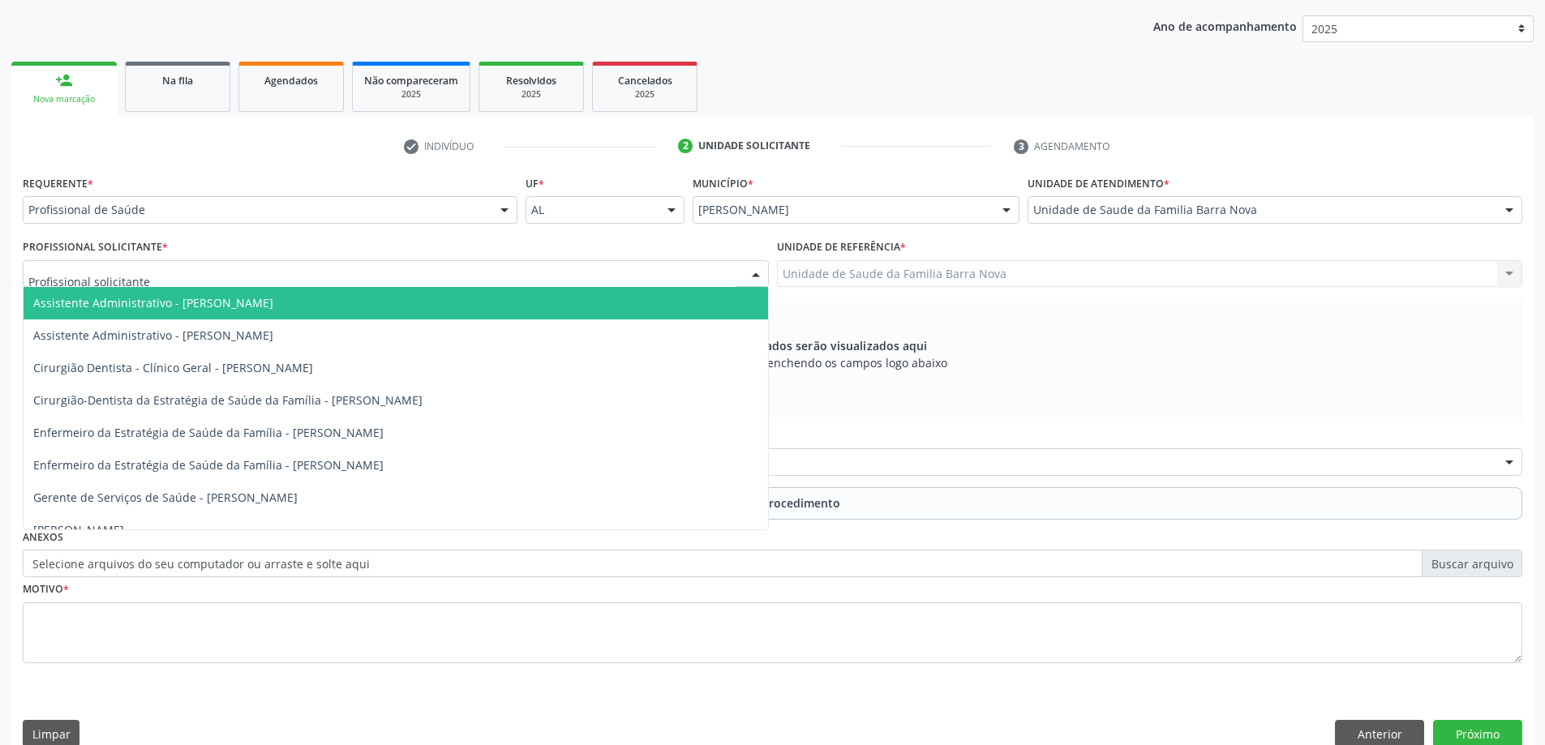
click at [469, 272] on div at bounding box center [396, 274] width 746 height 28
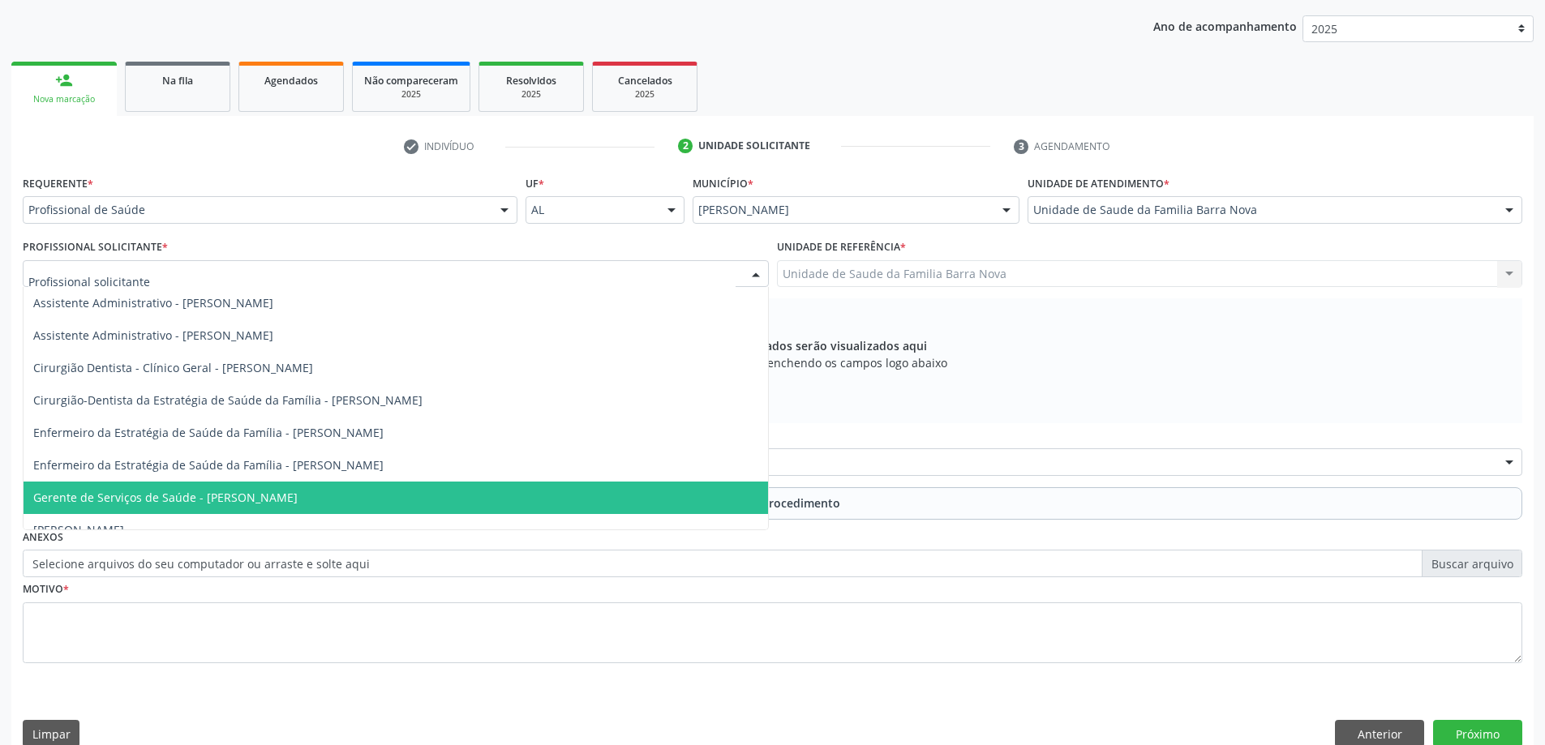
scroll to position [81, 0]
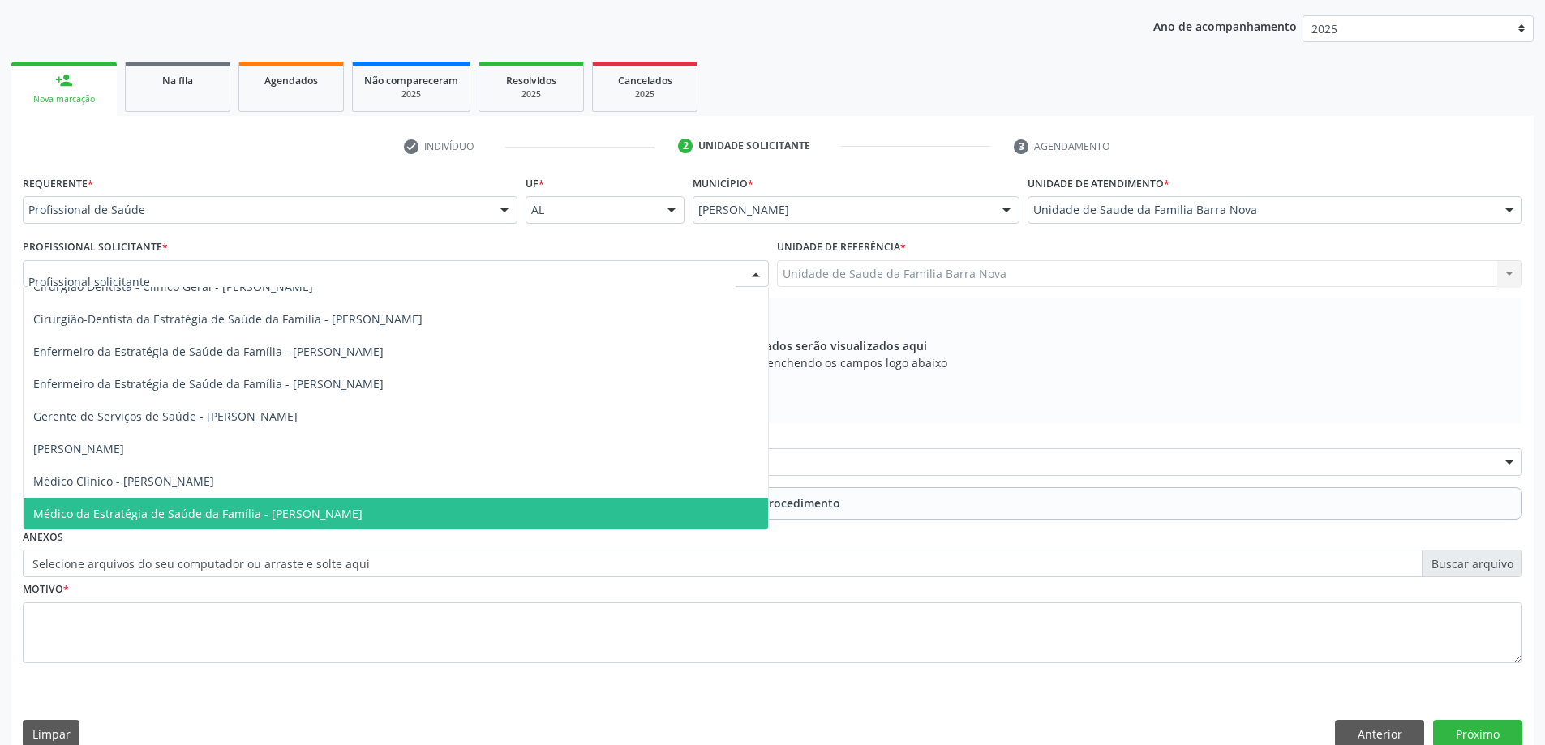
click at [339, 527] on span "Médico da Estratégia de Saúde da Família - [PERSON_NAME]" at bounding box center [396, 514] width 744 height 32
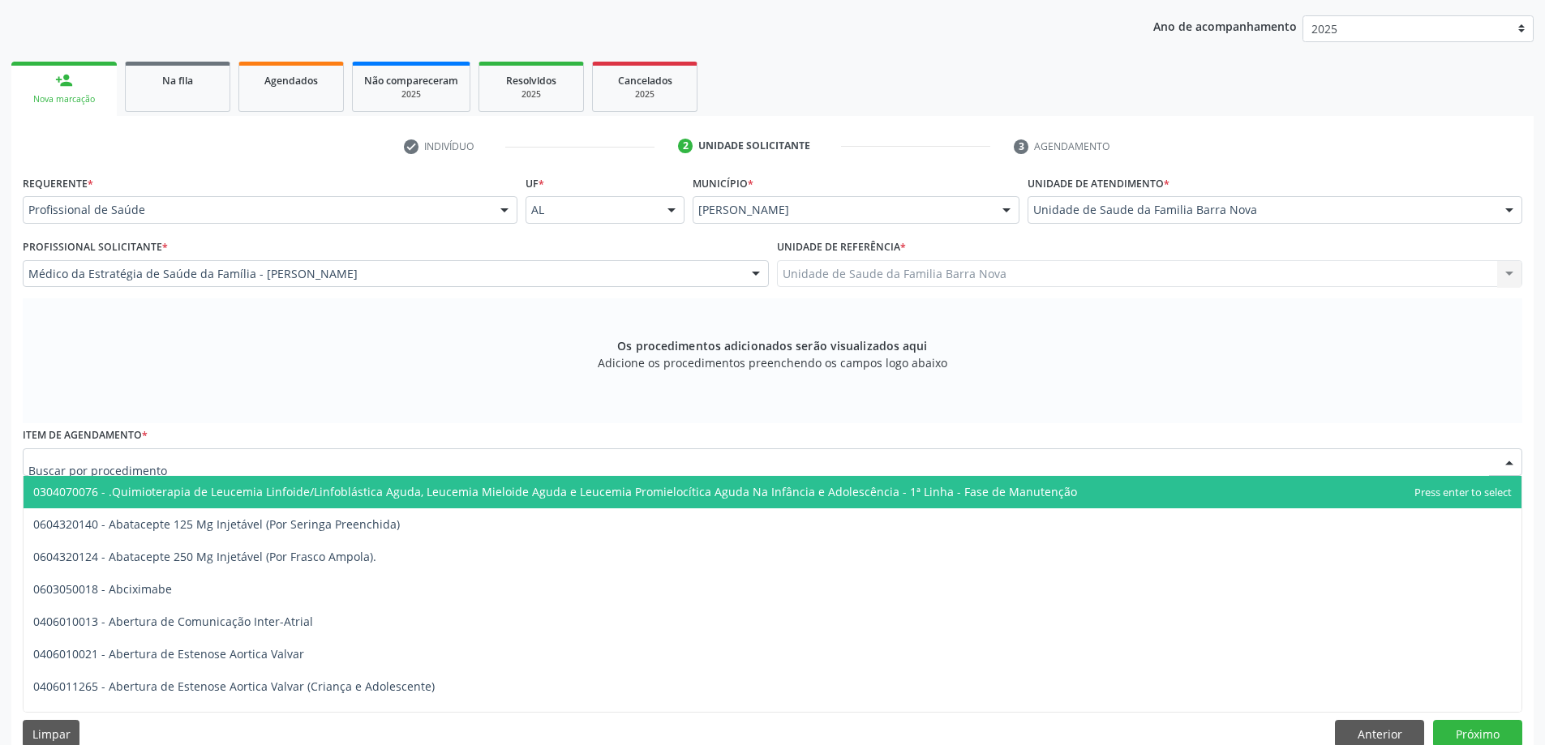
click at [517, 458] on div at bounding box center [773, 462] width 1500 height 28
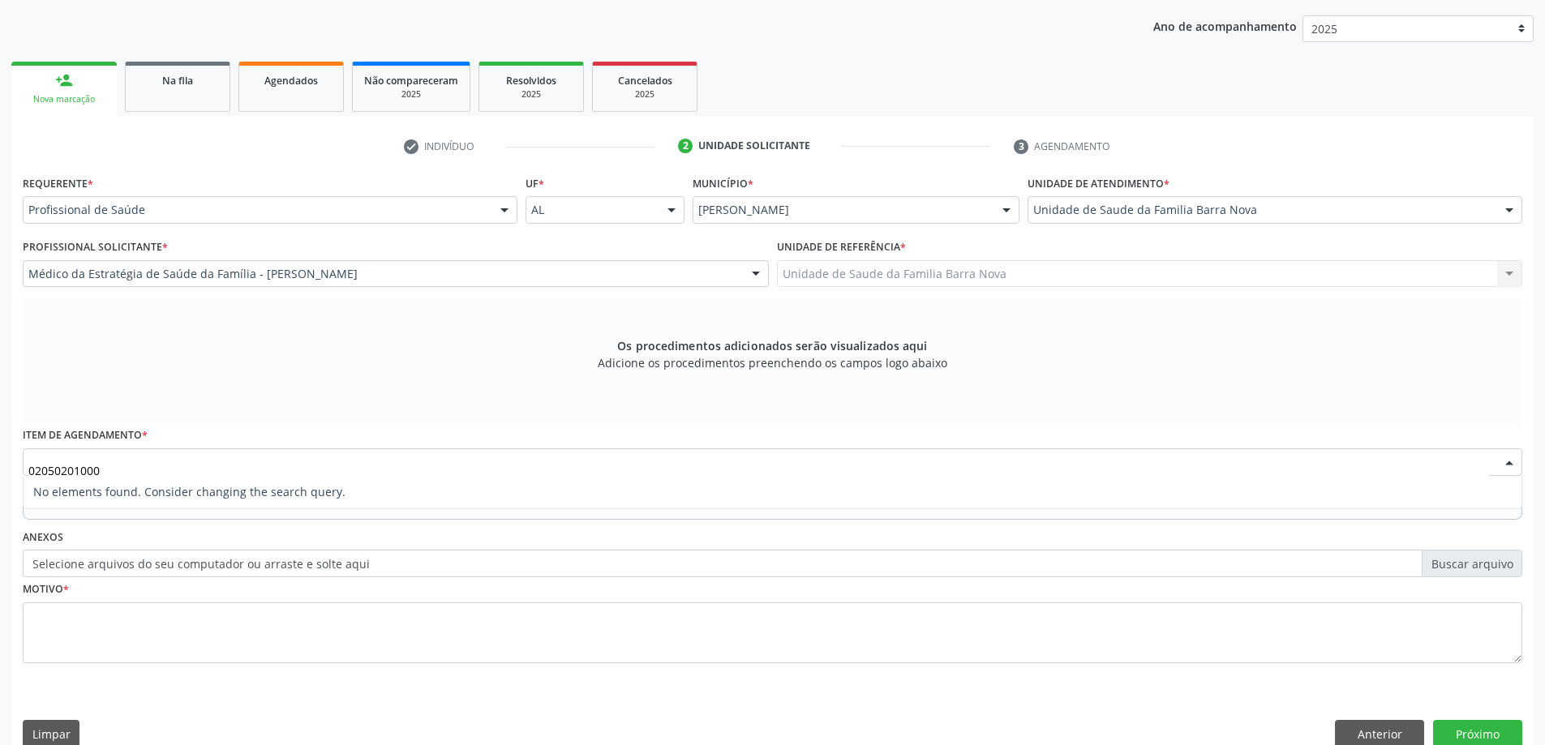
type input "0205020100"
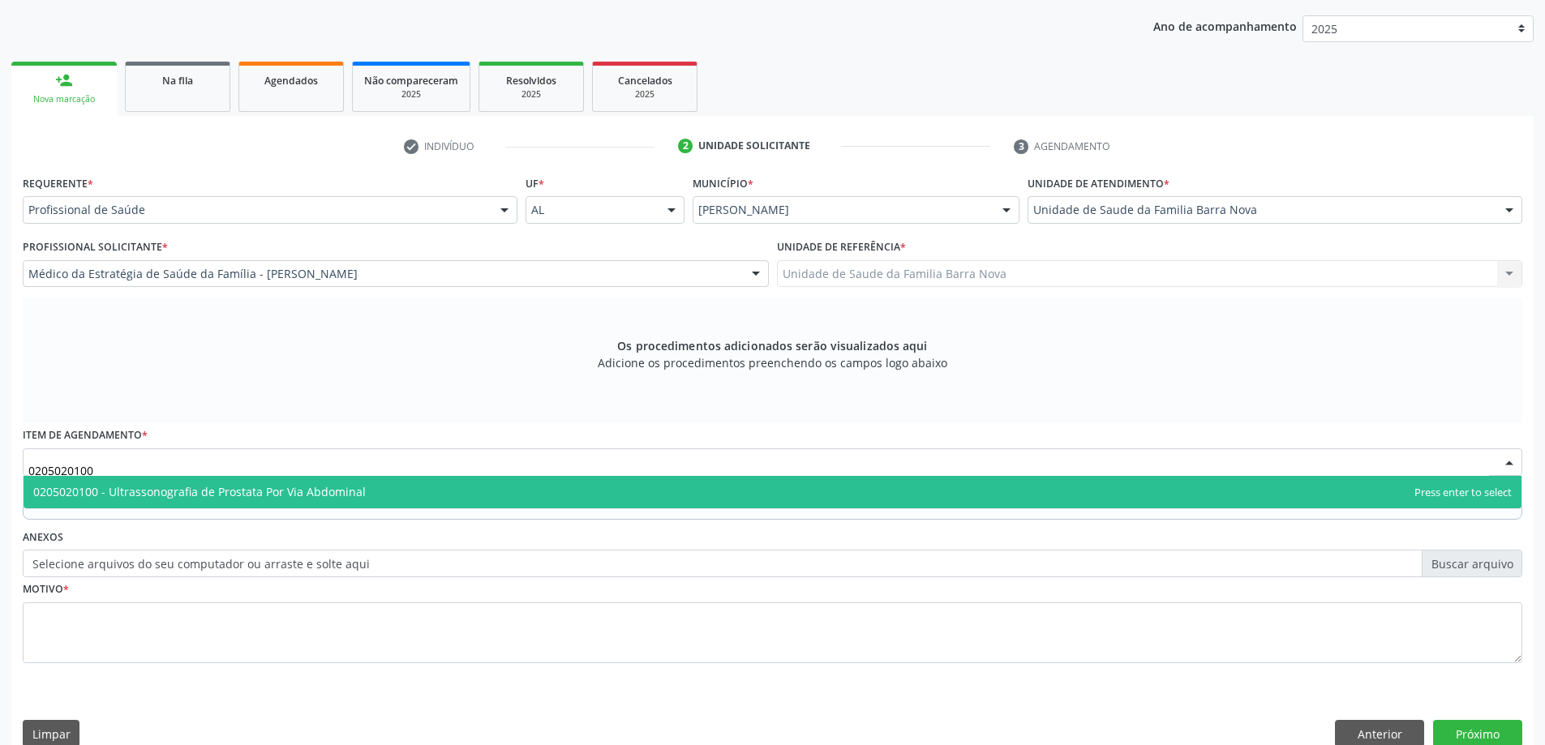
click at [511, 485] on span "0205020100 - Ultrassonografia de Prostata Por Via Abdominal" at bounding box center [773, 492] width 1498 height 32
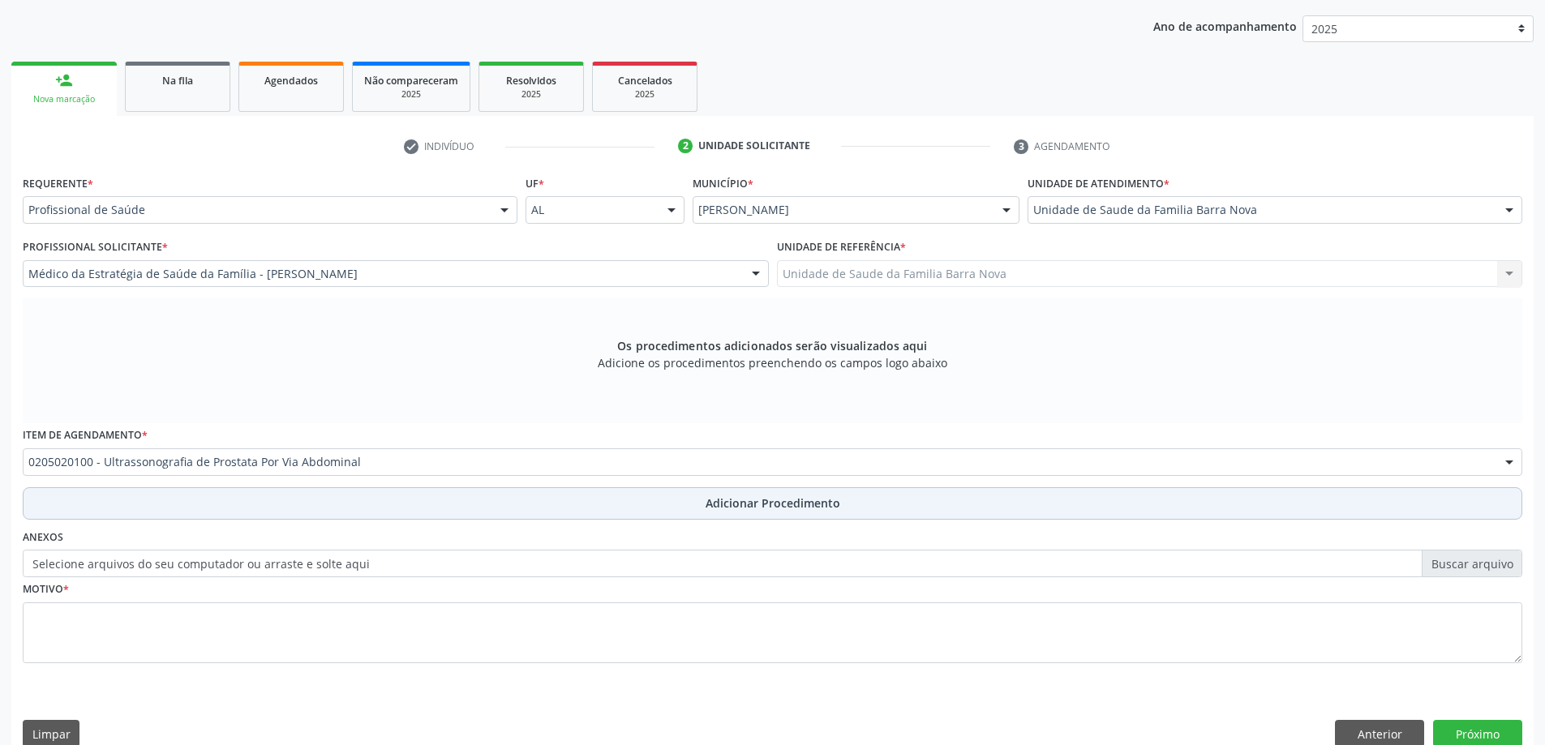
click at [693, 498] on button "Adicionar Procedimento" at bounding box center [773, 503] width 1500 height 32
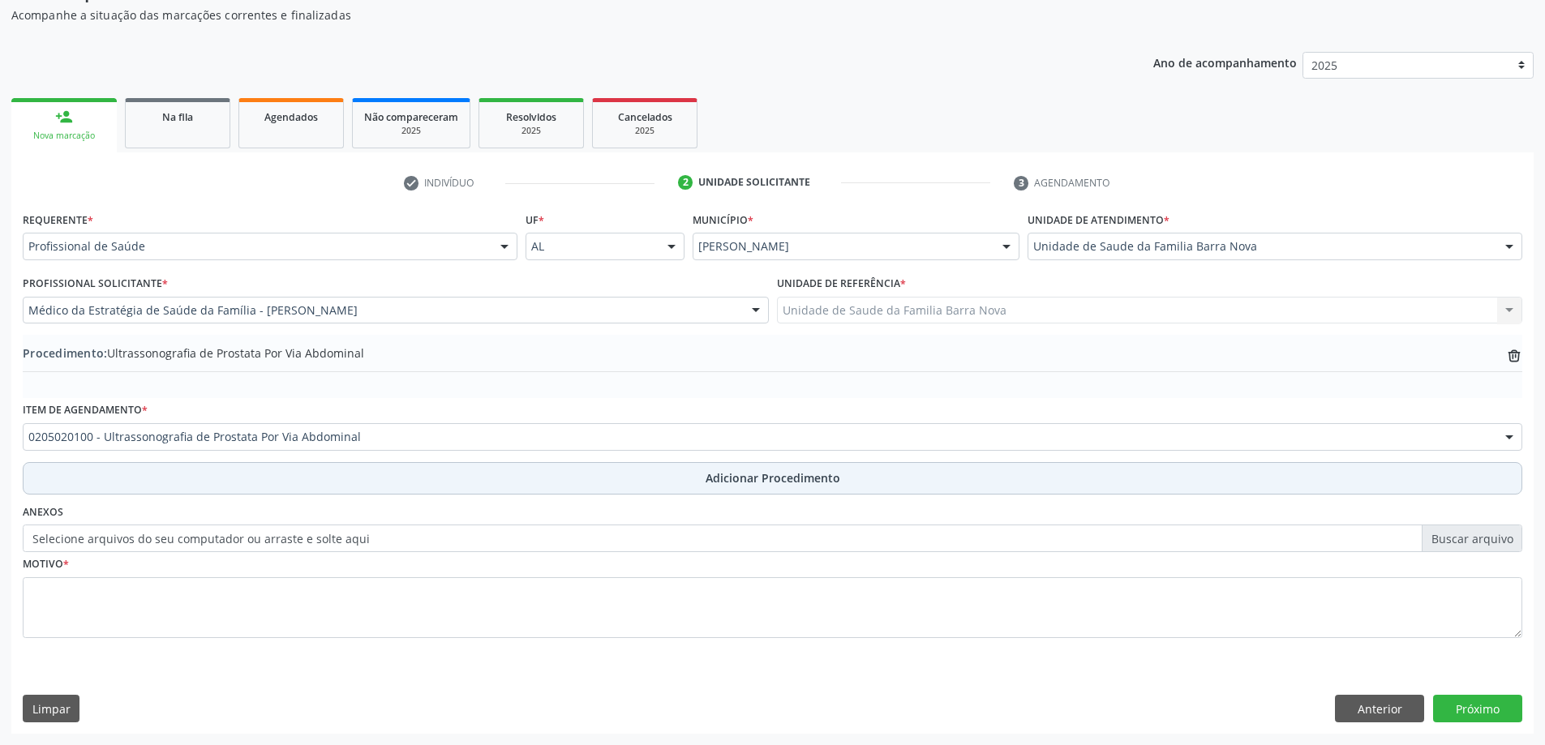
scroll to position [167, 0]
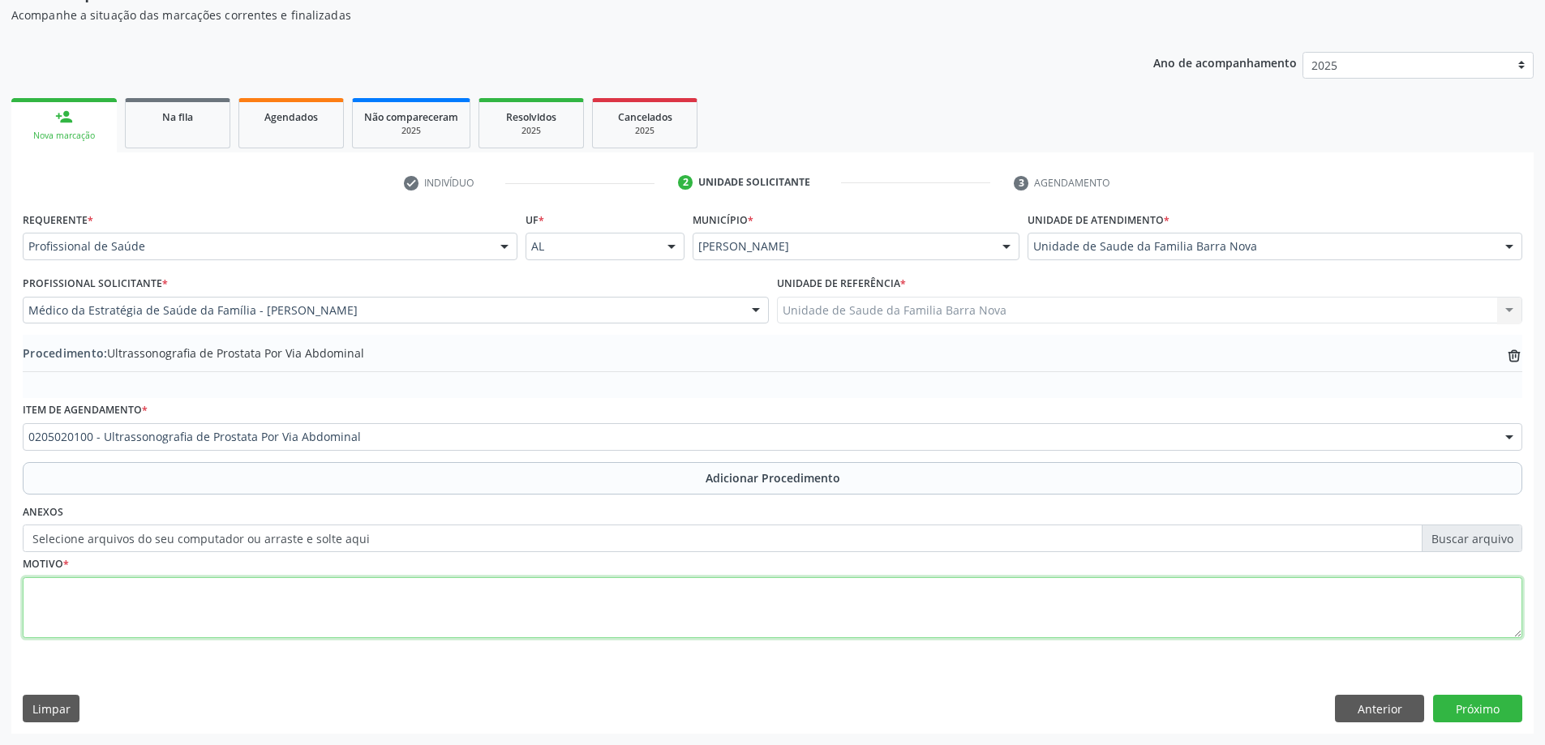
click at [362, 591] on textarea at bounding box center [773, 608] width 1500 height 62
type textarea "Faz uso diário de Combodart / portador de HAS."
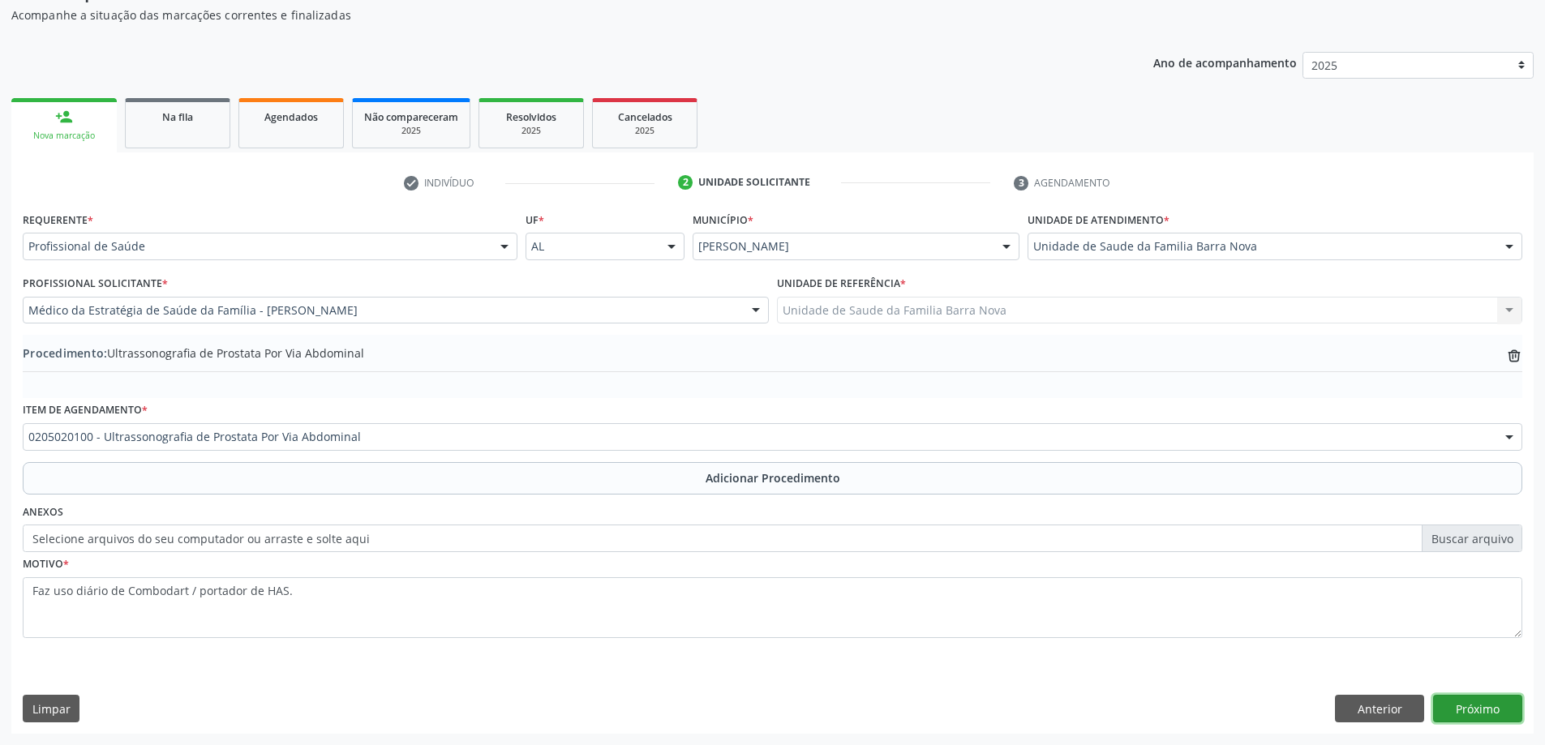
click at [1488, 719] on button "Próximo" at bounding box center [1477, 709] width 89 height 28
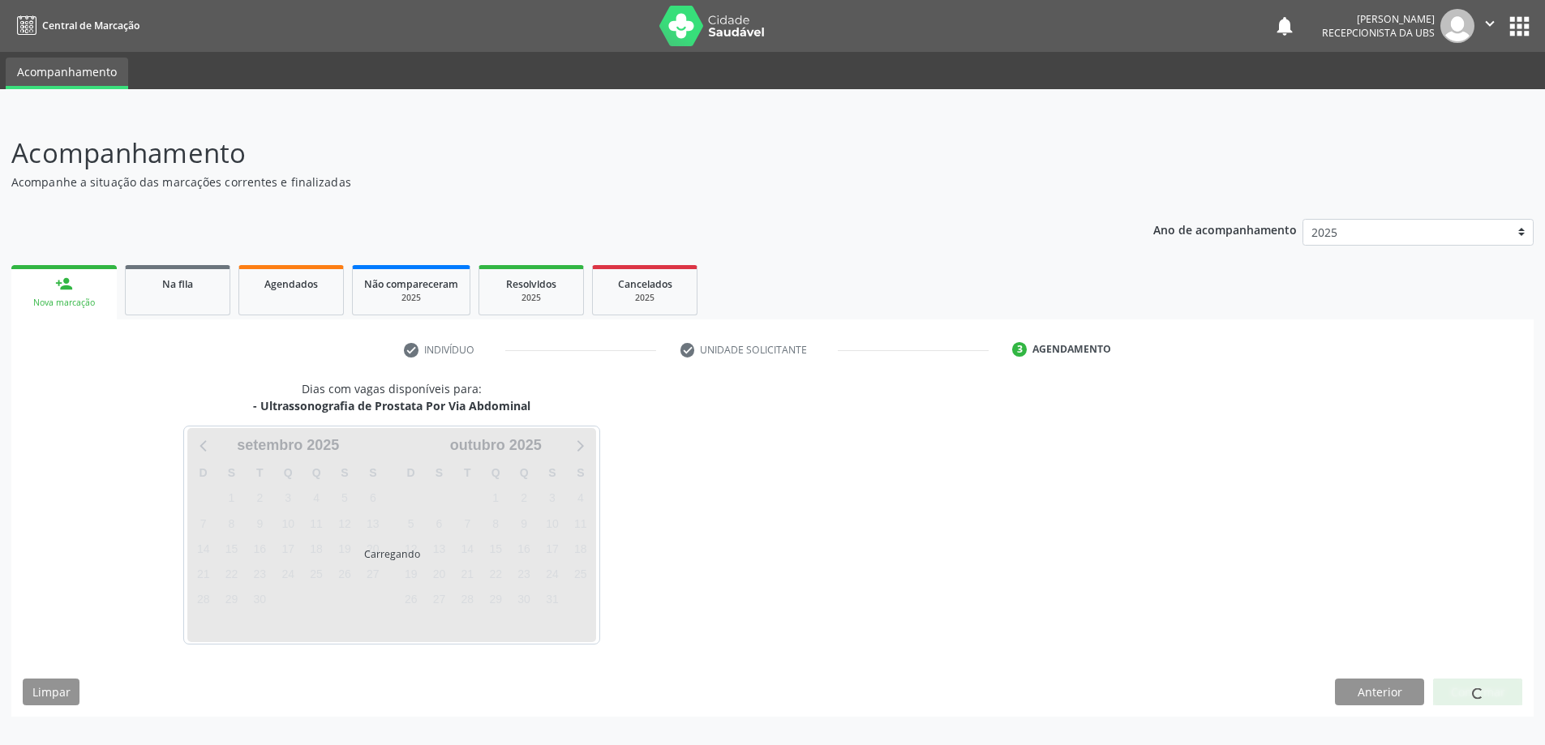
scroll to position [0, 0]
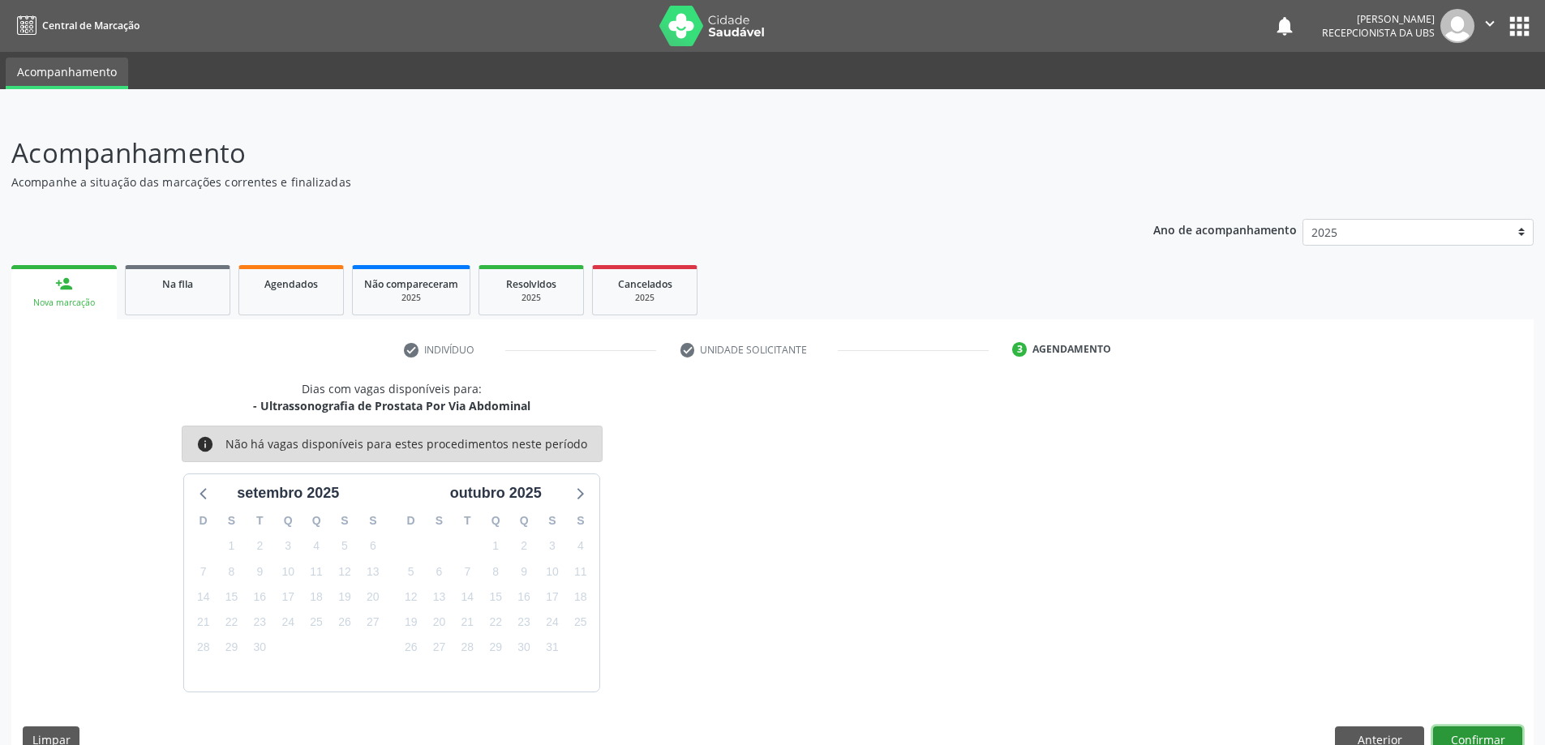
click at [1472, 739] on button "Confirmar" at bounding box center [1477, 741] width 89 height 28
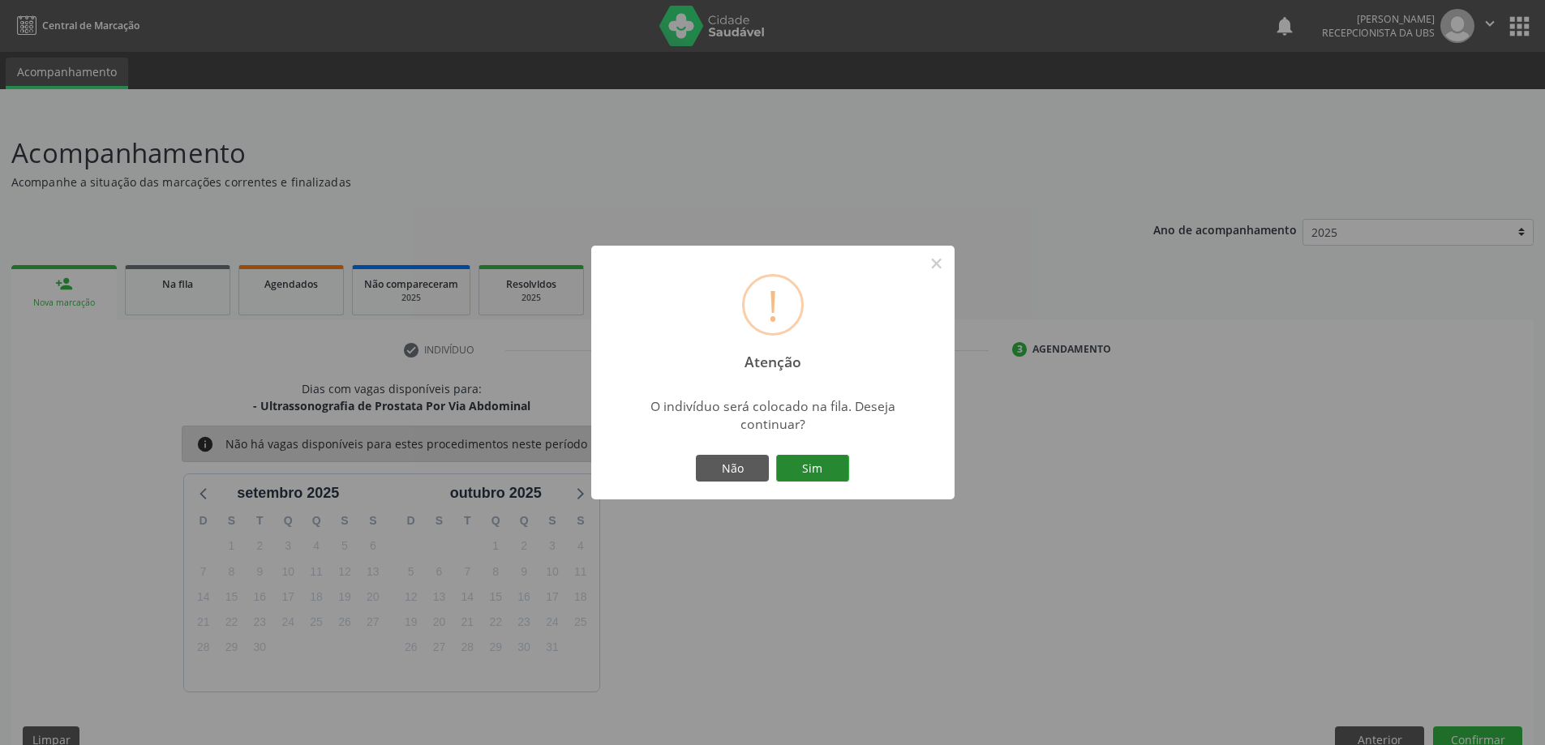
click at [836, 465] on button "Sim" at bounding box center [812, 469] width 73 height 28
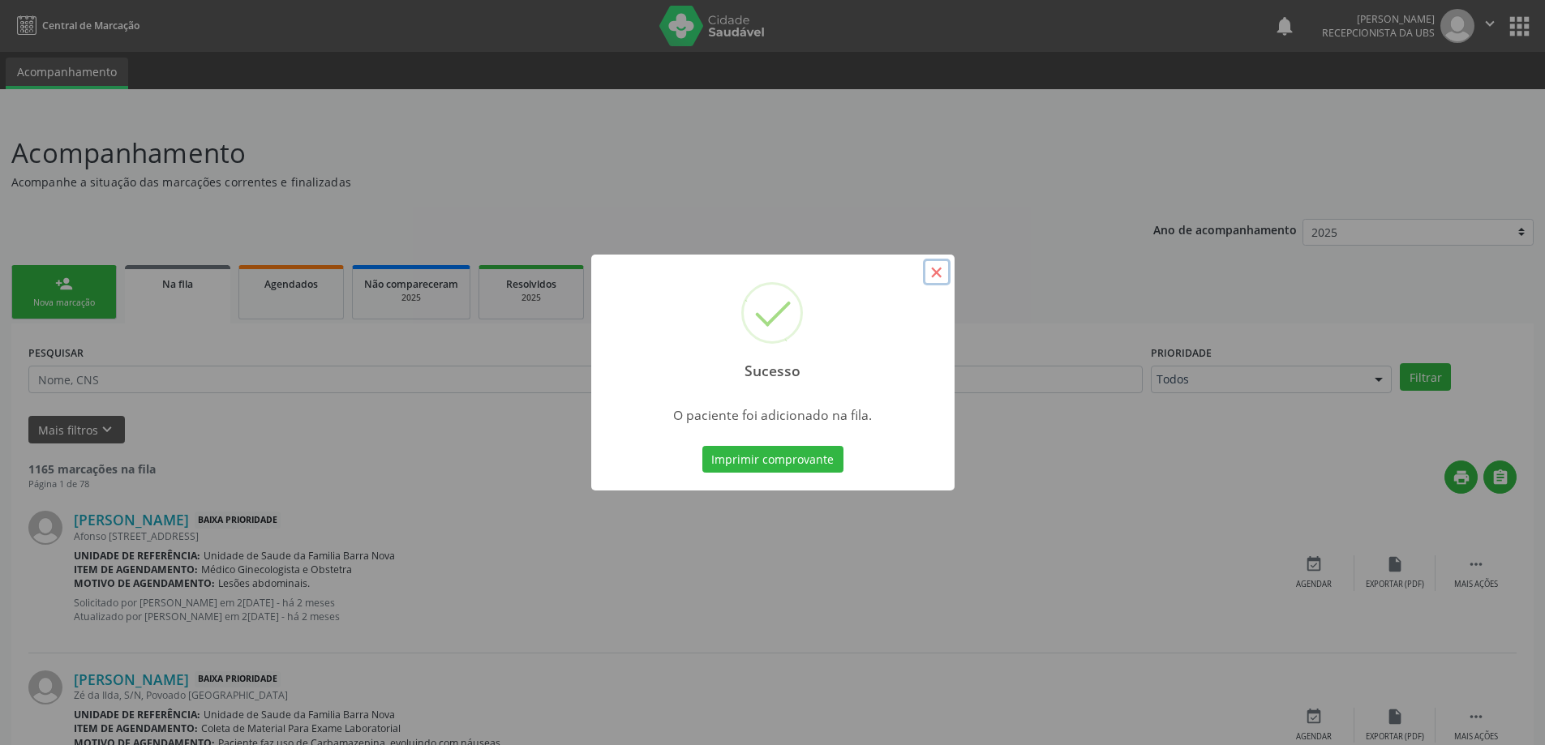
click at [937, 270] on button "×" at bounding box center [937, 273] width 28 height 28
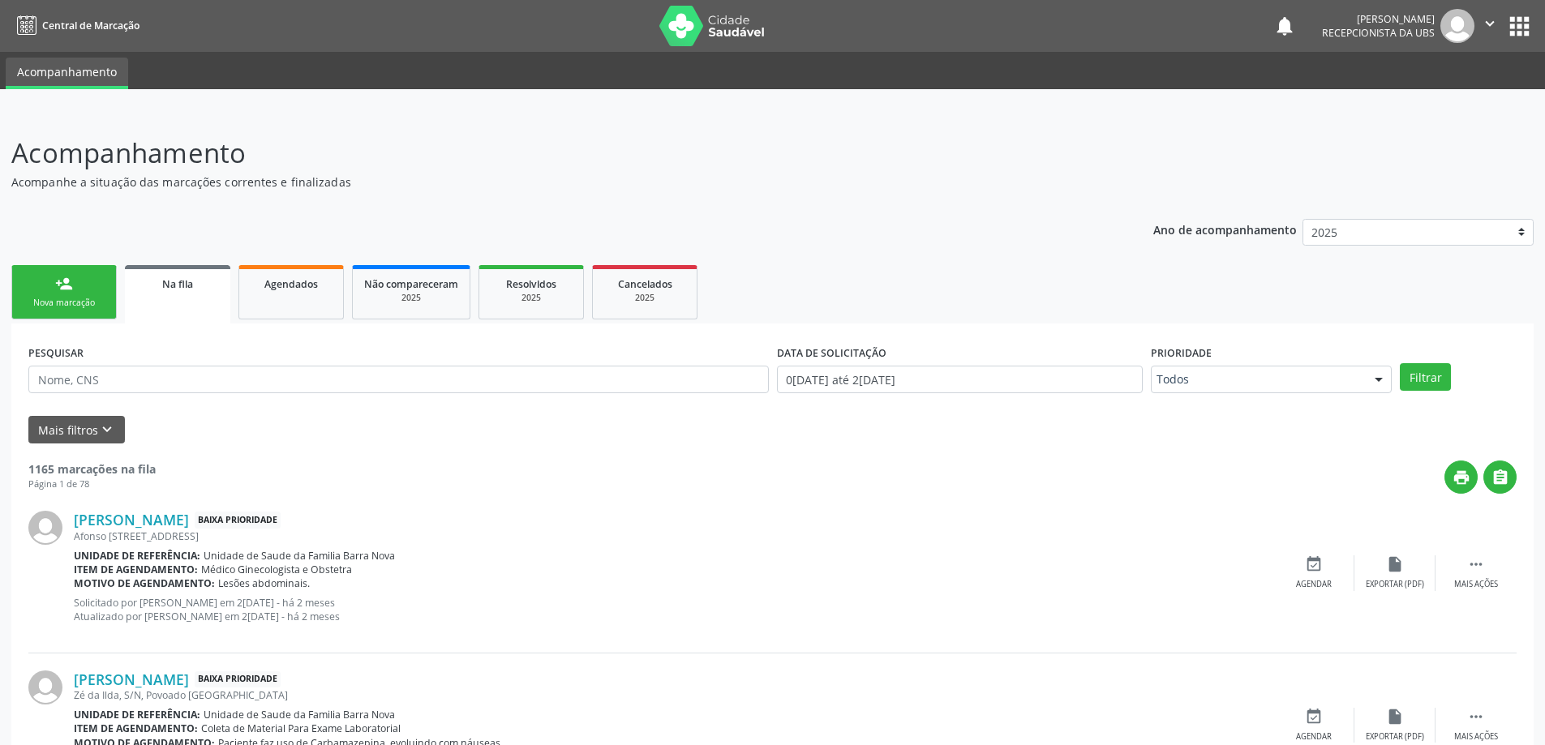
click at [80, 300] on div "Nova marcação" at bounding box center [64, 303] width 81 height 12
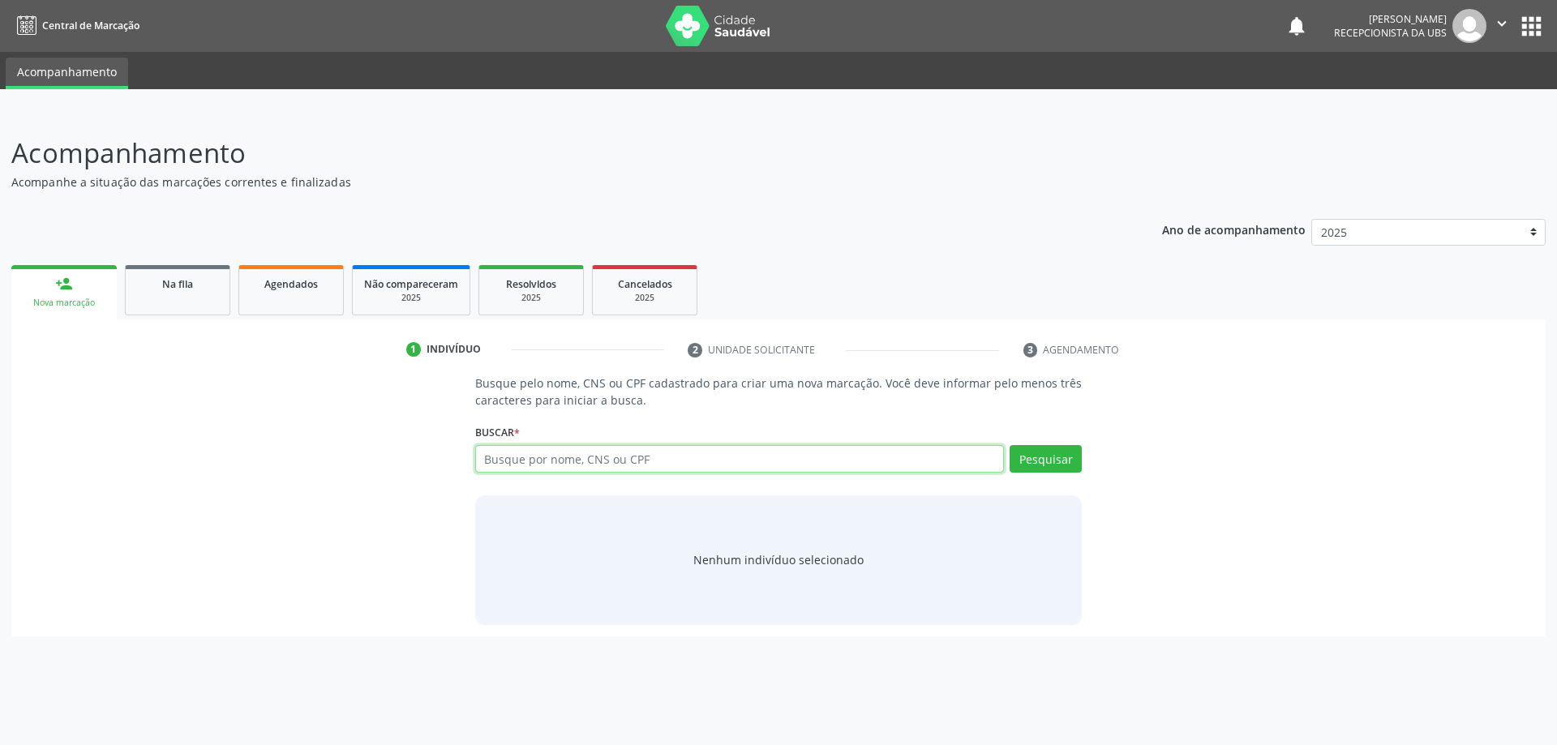
click at [553, 453] on input "text" at bounding box center [740, 459] width 530 height 28
type input "708904706424218"
click at [1045, 461] on button "Pesquisar" at bounding box center [1046, 459] width 72 height 28
type input "708904706424218"
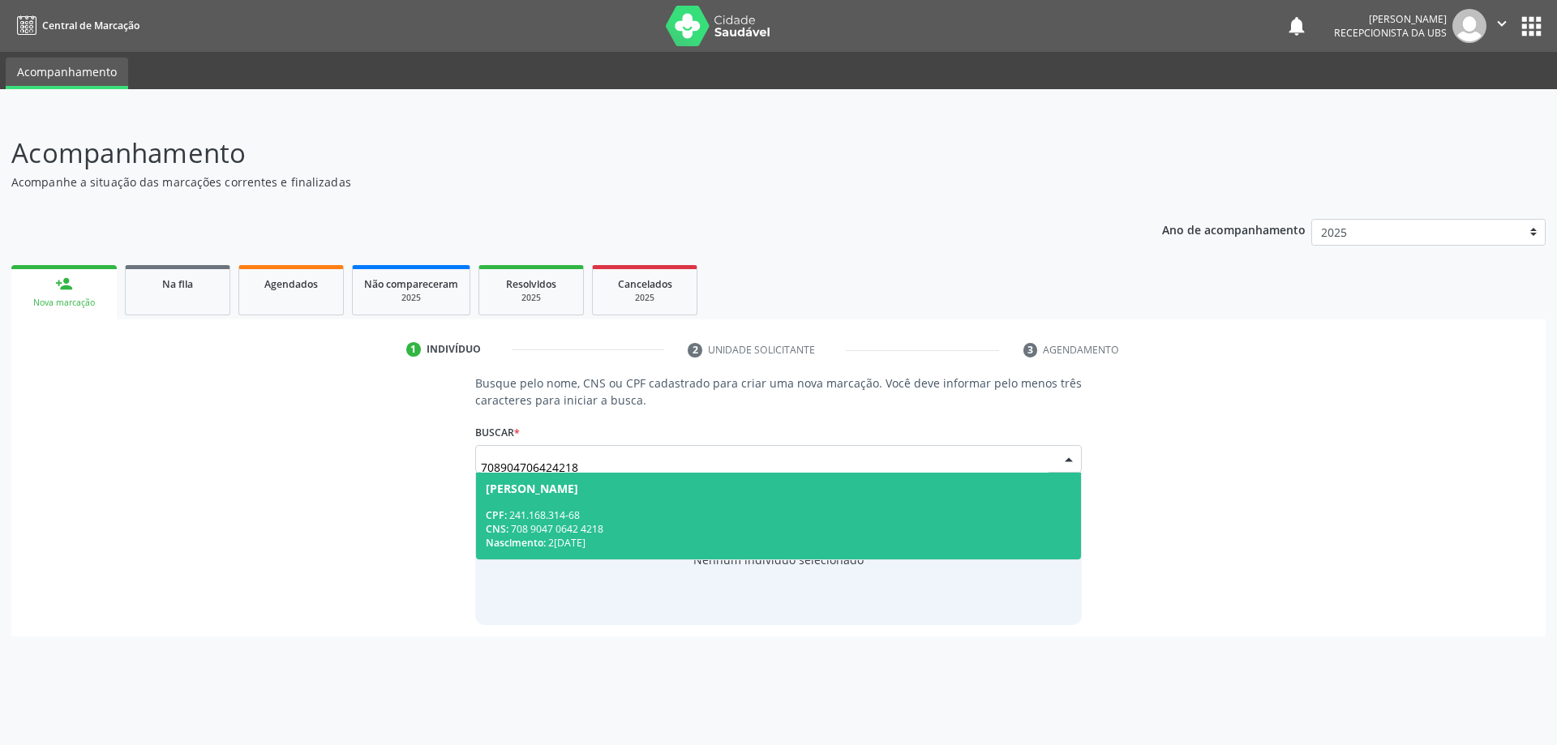
click at [762, 514] on div "CPF: 241.168.314-68" at bounding box center [779, 515] width 586 height 14
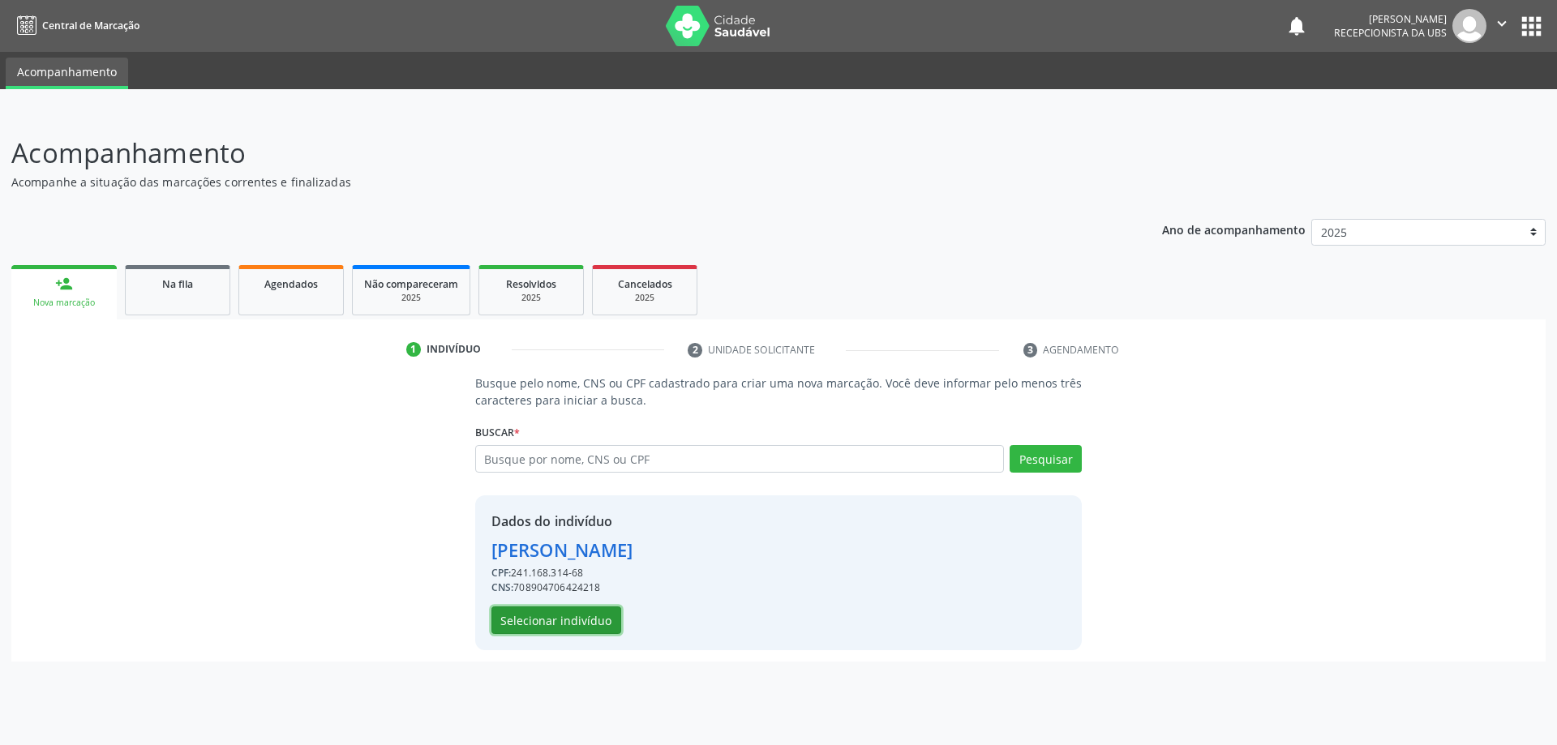
click at [534, 619] on button "Selecionar indivíduo" at bounding box center [556, 621] width 130 height 28
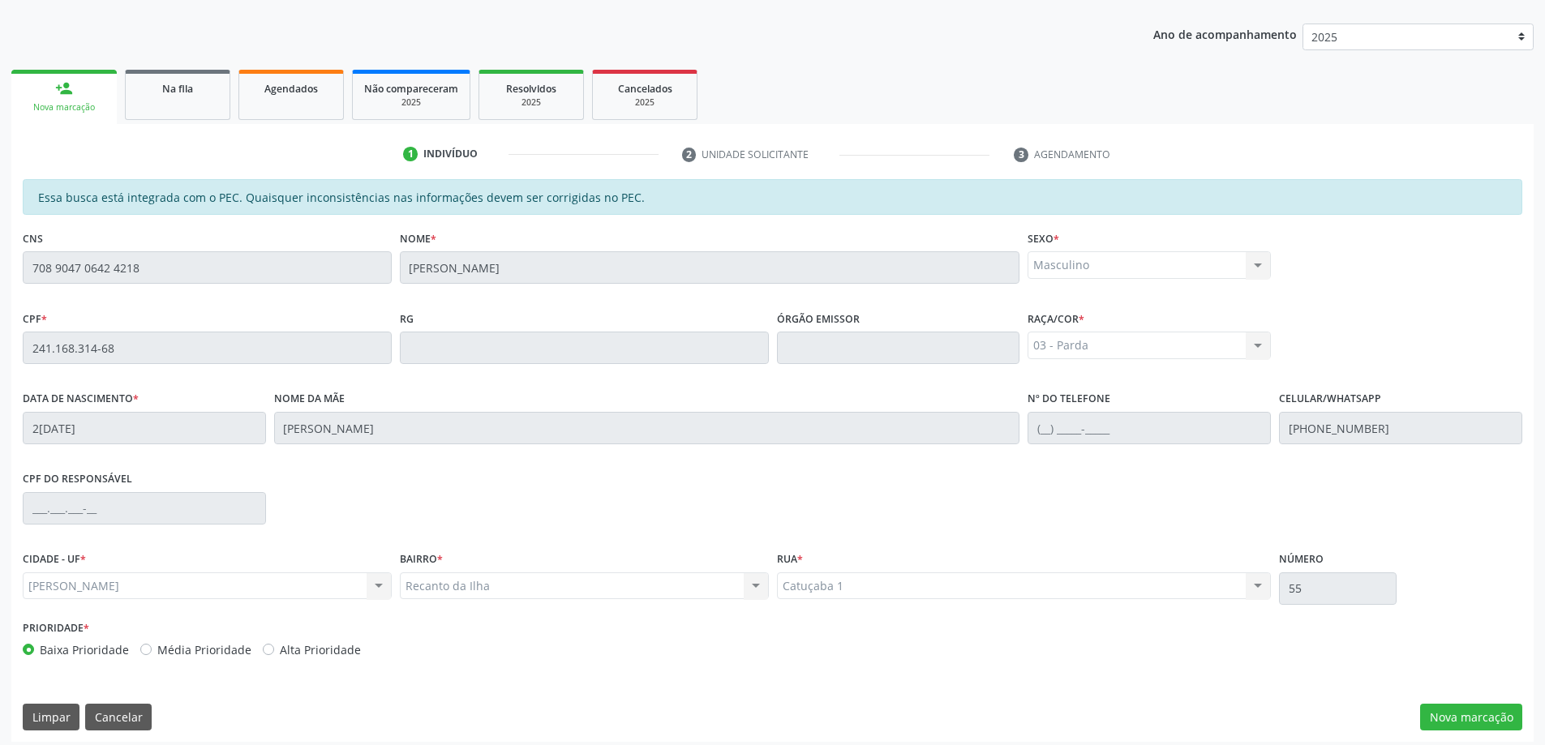
scroll to position [204, 0]
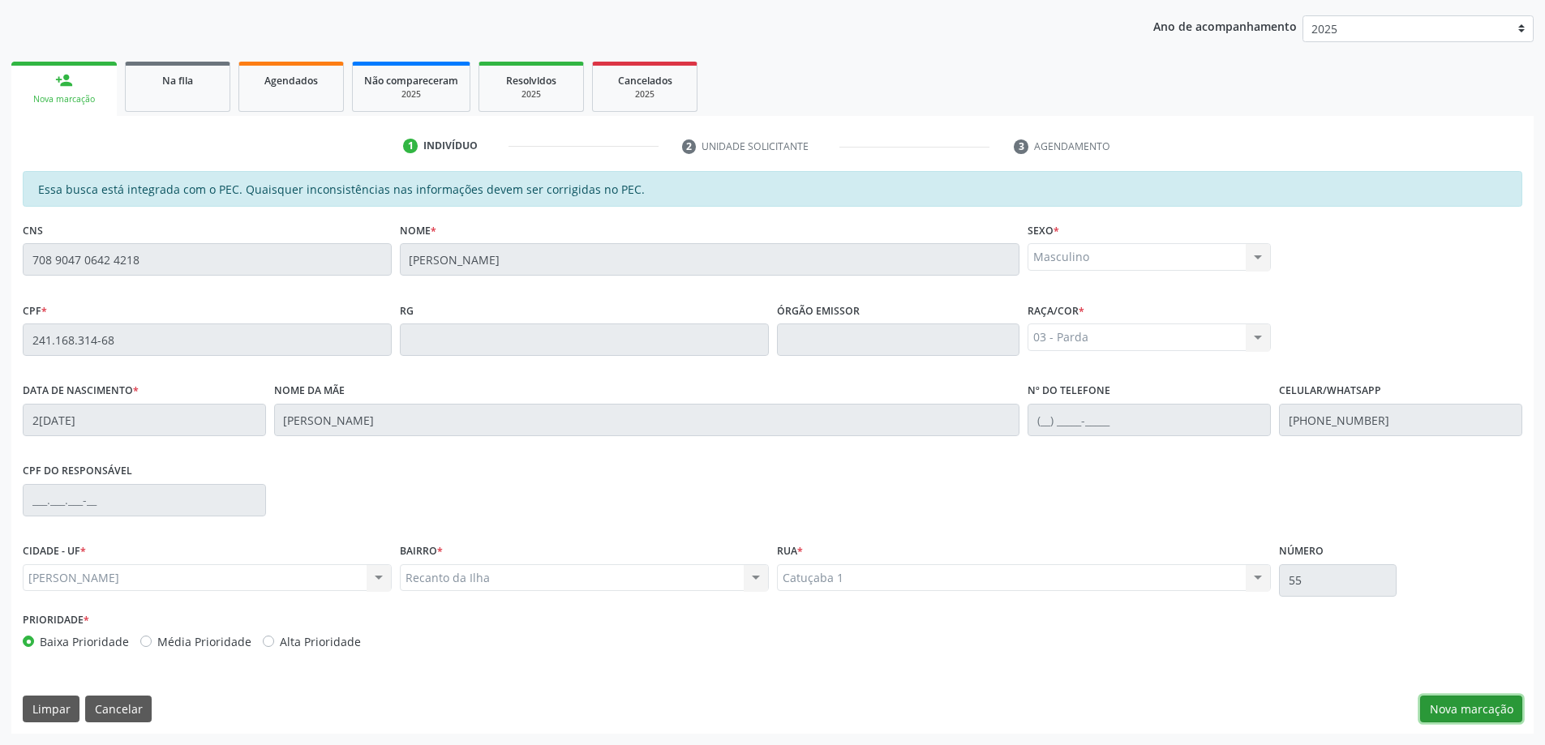
click at [1476, 705] on button "Nova marcação" at bounding box center [1471, 710] width 102 height 28
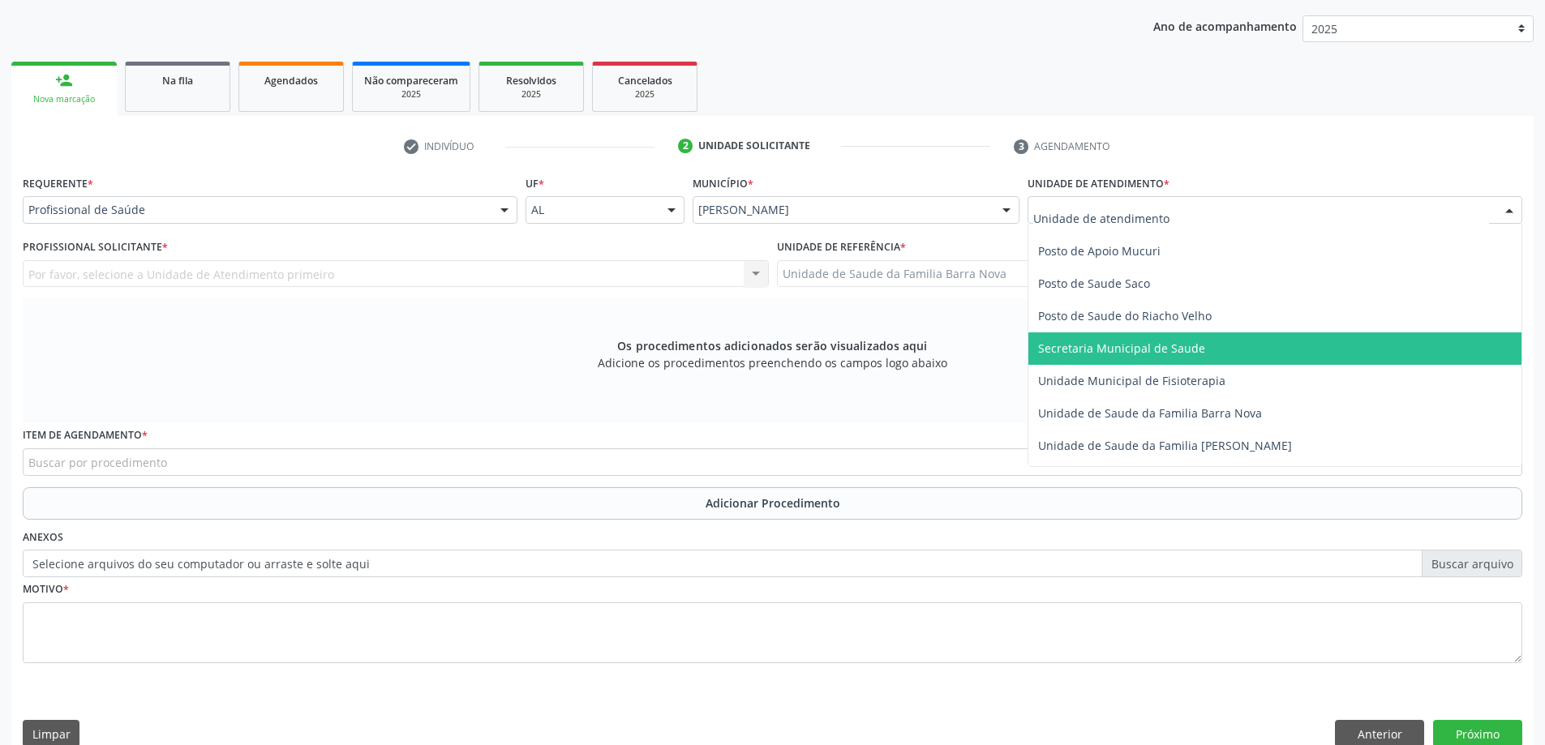
scroll to position [730, 0]
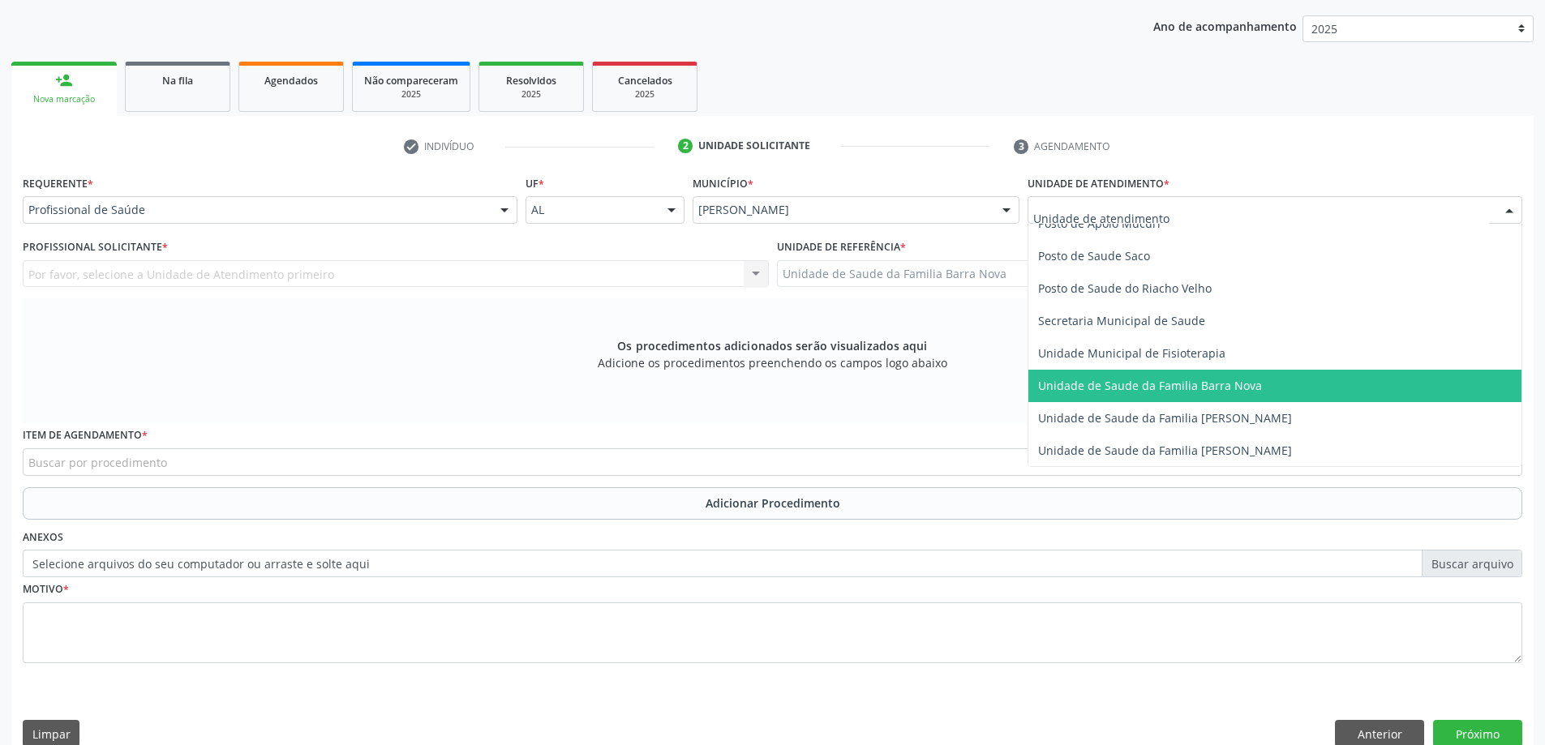
click at [1230, 388] on span "Unidade de Saude da Familia Barra Nova" at bounding box center [1150, 385] width 224 height 15
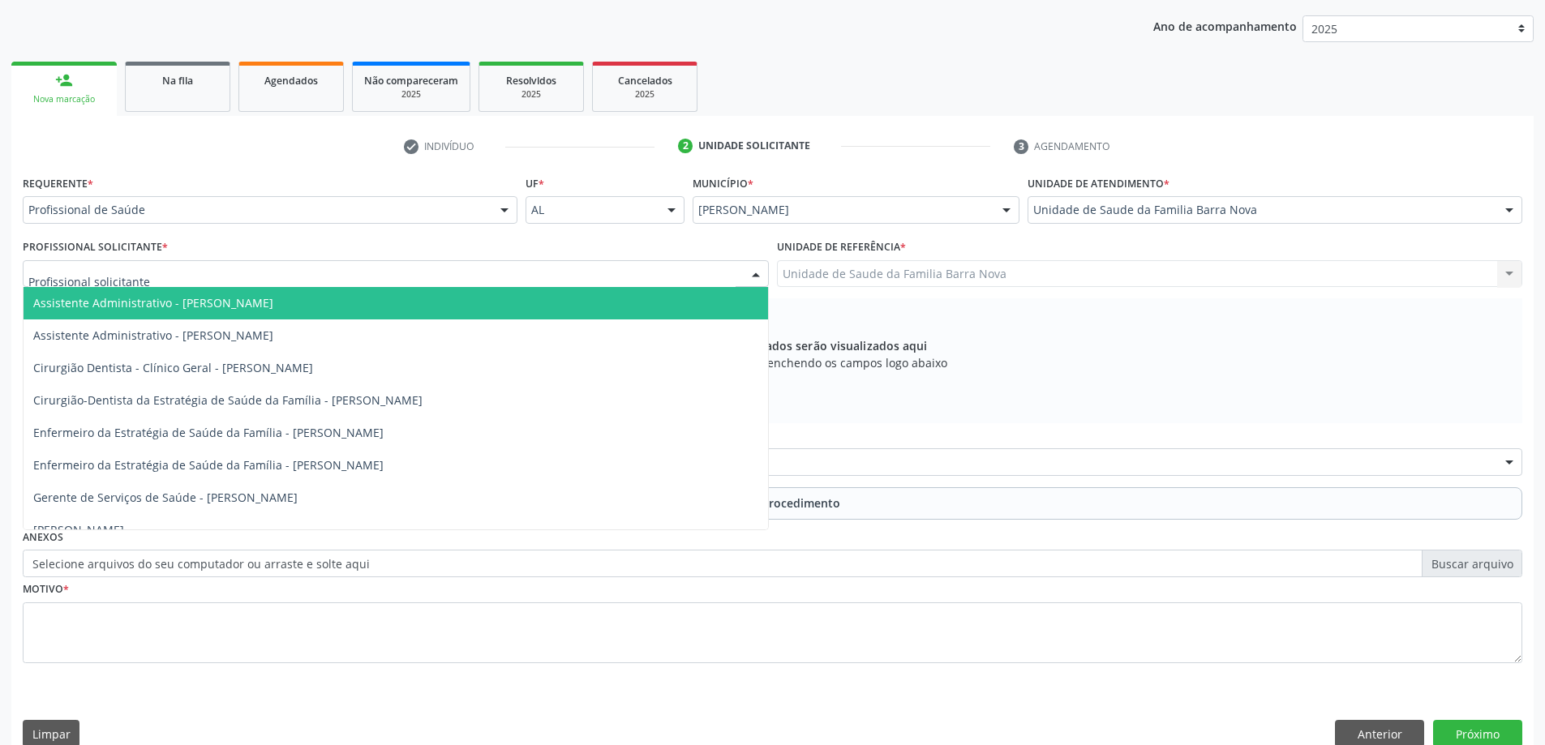
click at [527, 267] on div at bounding box center [396, 274] width 746 height 28
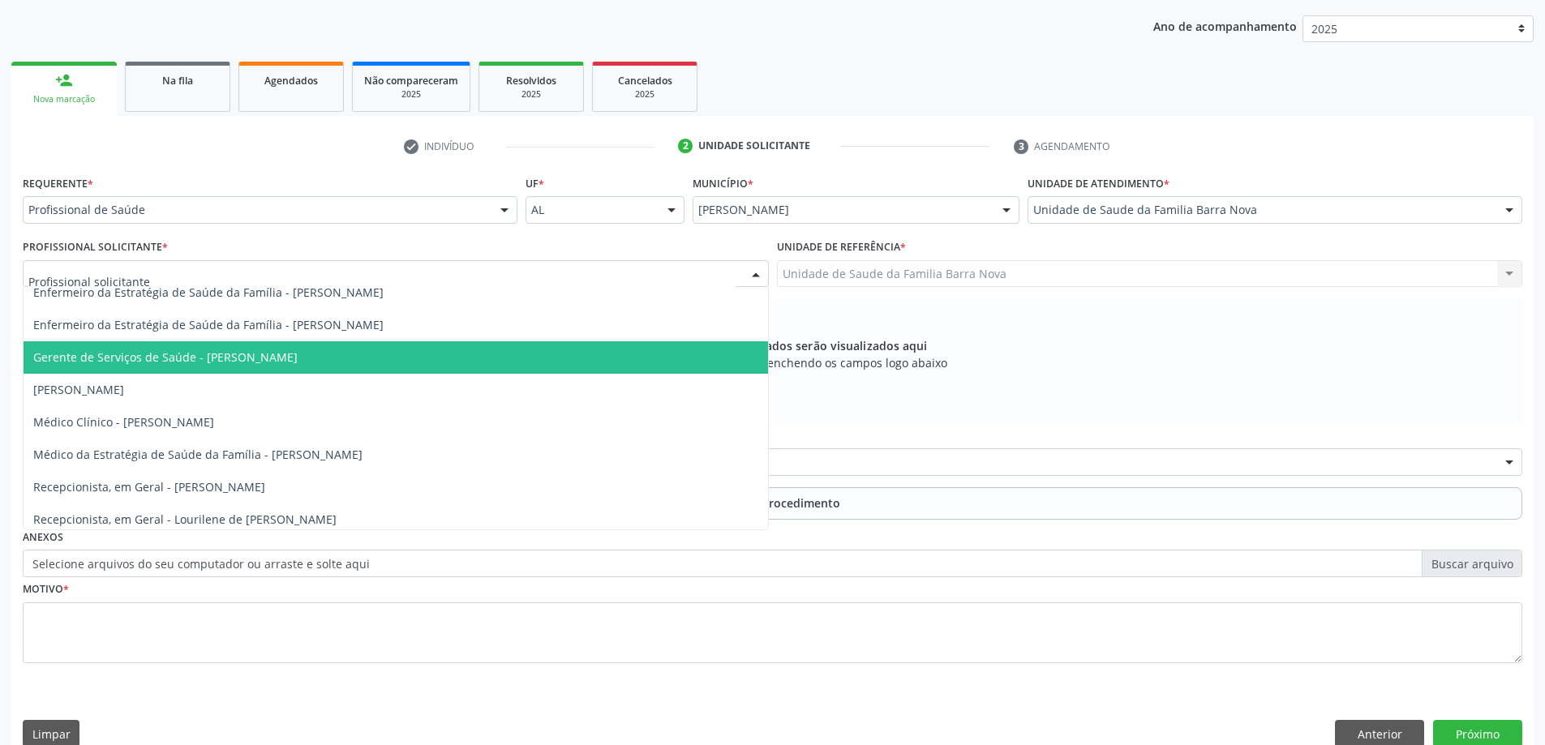
scroll to position [147, 0]
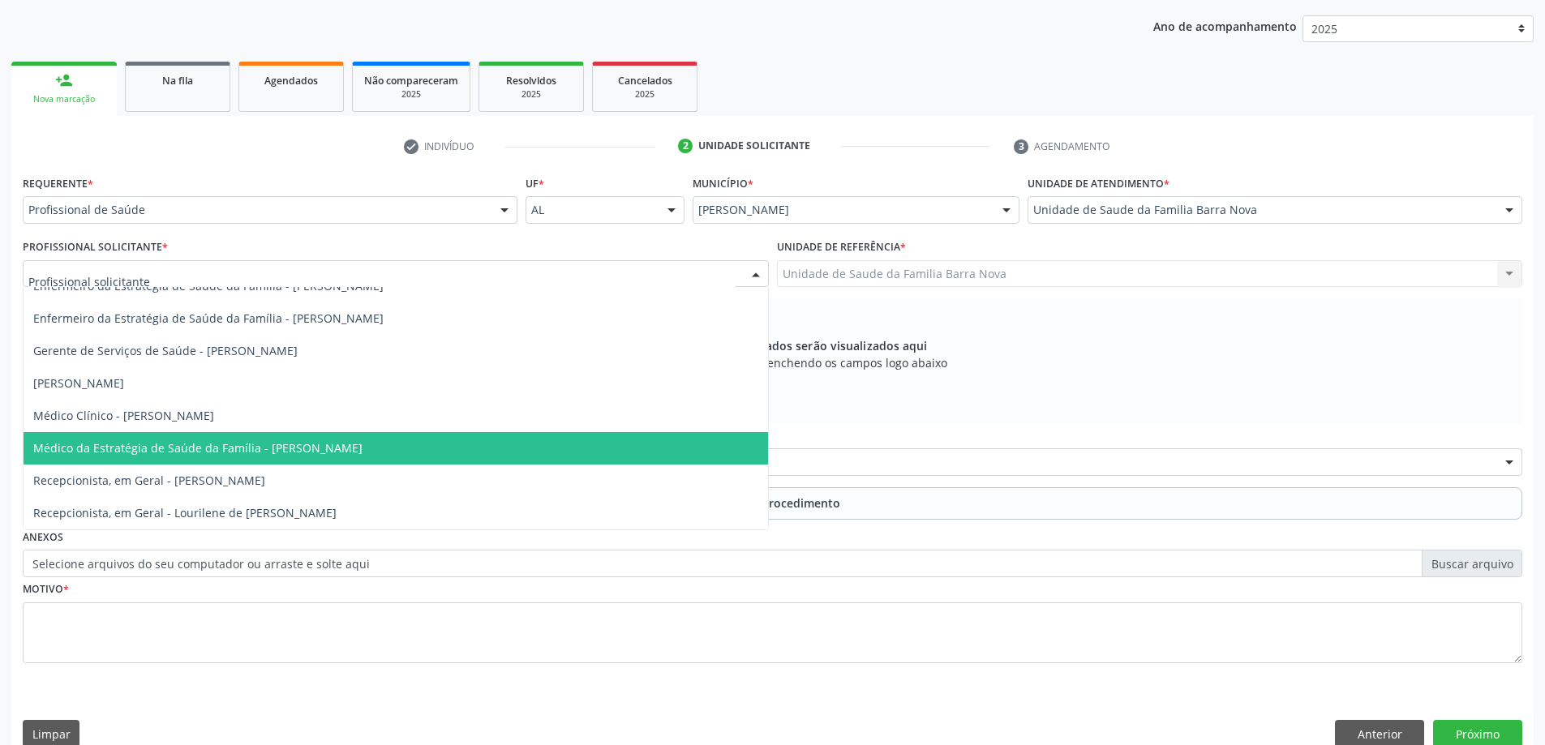
click at [487, 449] on span "Médico da Estratégia de Saúde da Família - [PERSON_NAME]" at bounding box center [396, 448] width 744 height 32
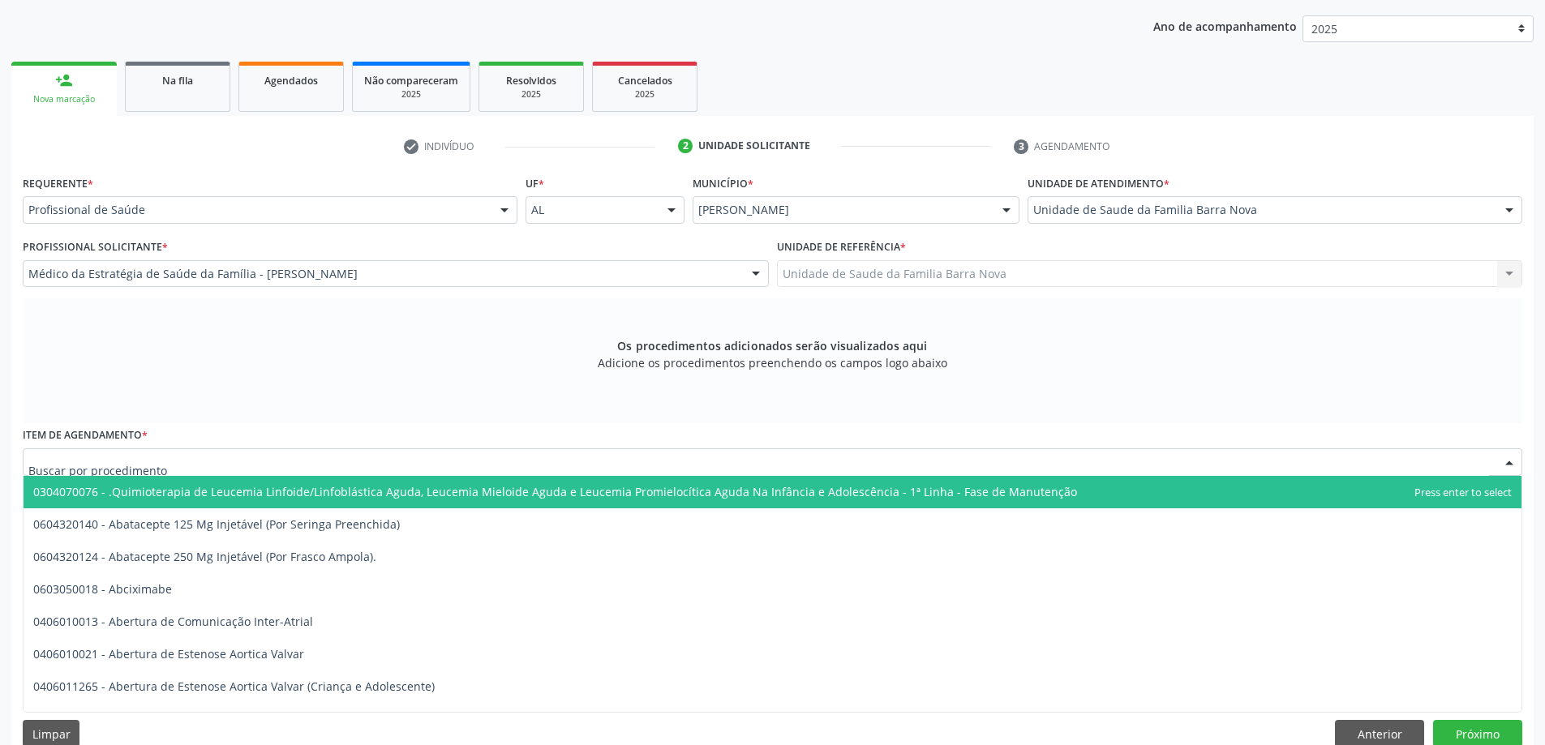
click at [559, 464] on div at bounding box center [773, 462] width 1500 height 28
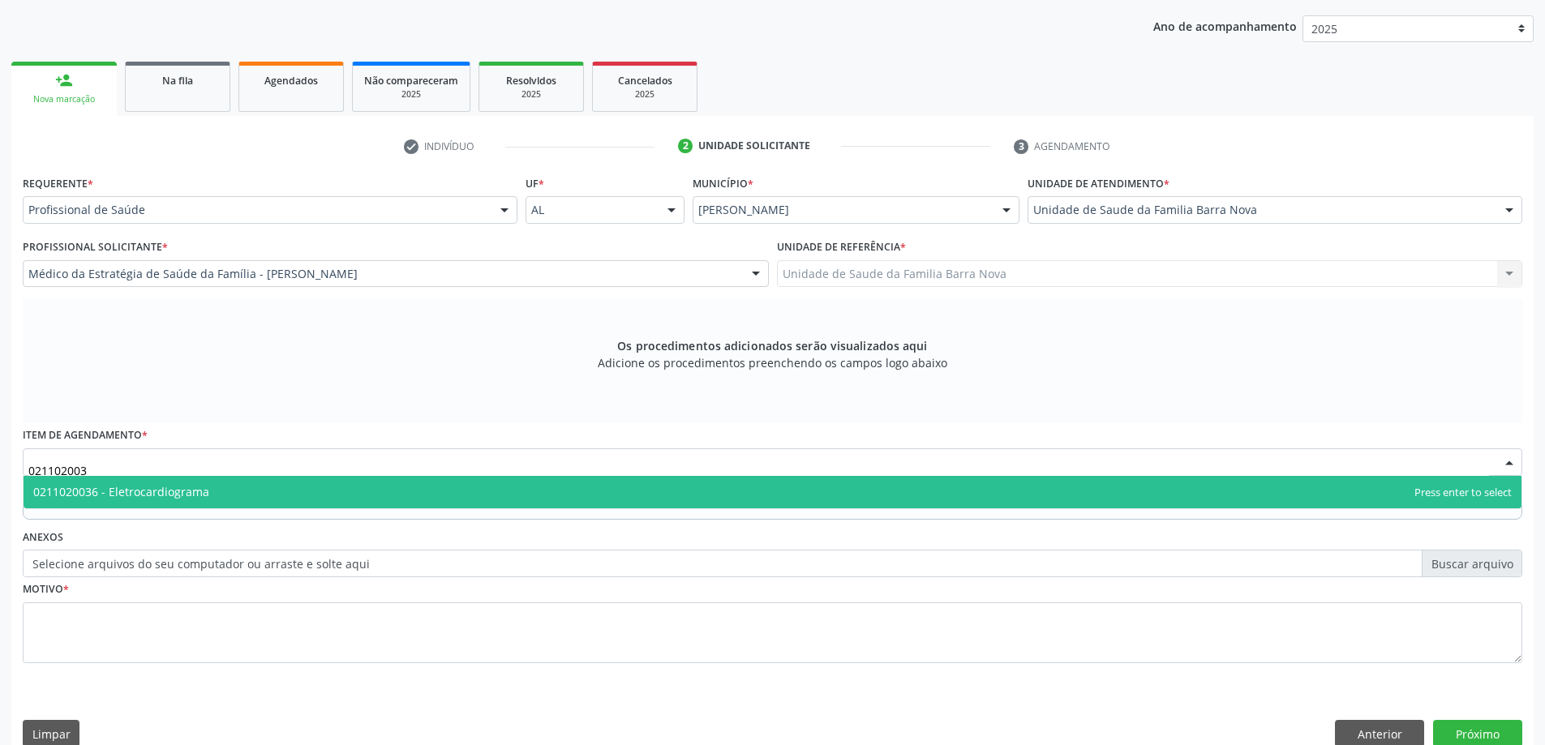
type input "0211020036"
click at [519, 494] on span "0211020036 - Eletrocardiograma" at bounding box center [773, 492] width 1498 height 32
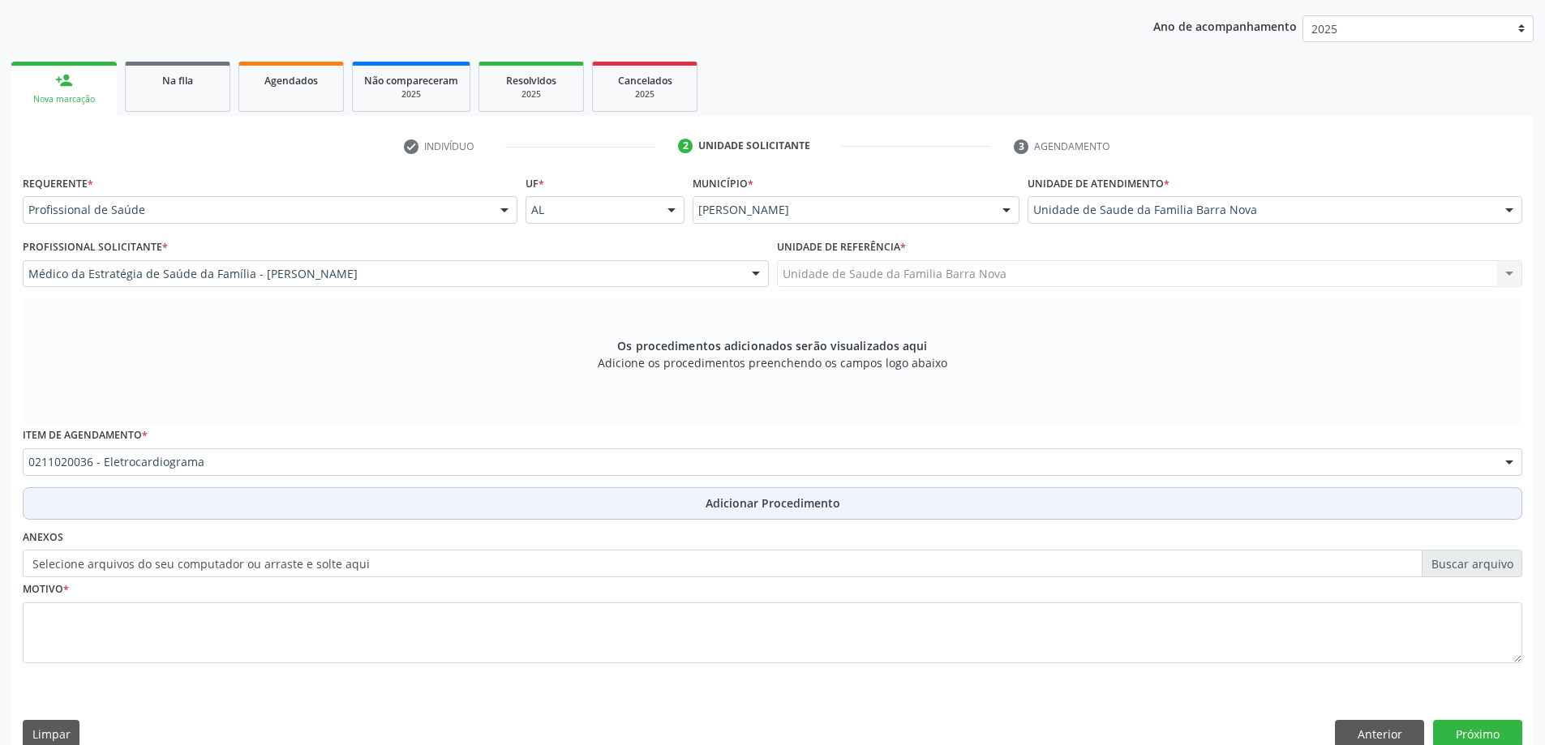
click at [729, 511] on span "Adicionar Procedimento" at bounding box center [773, 503] width 135 height 17
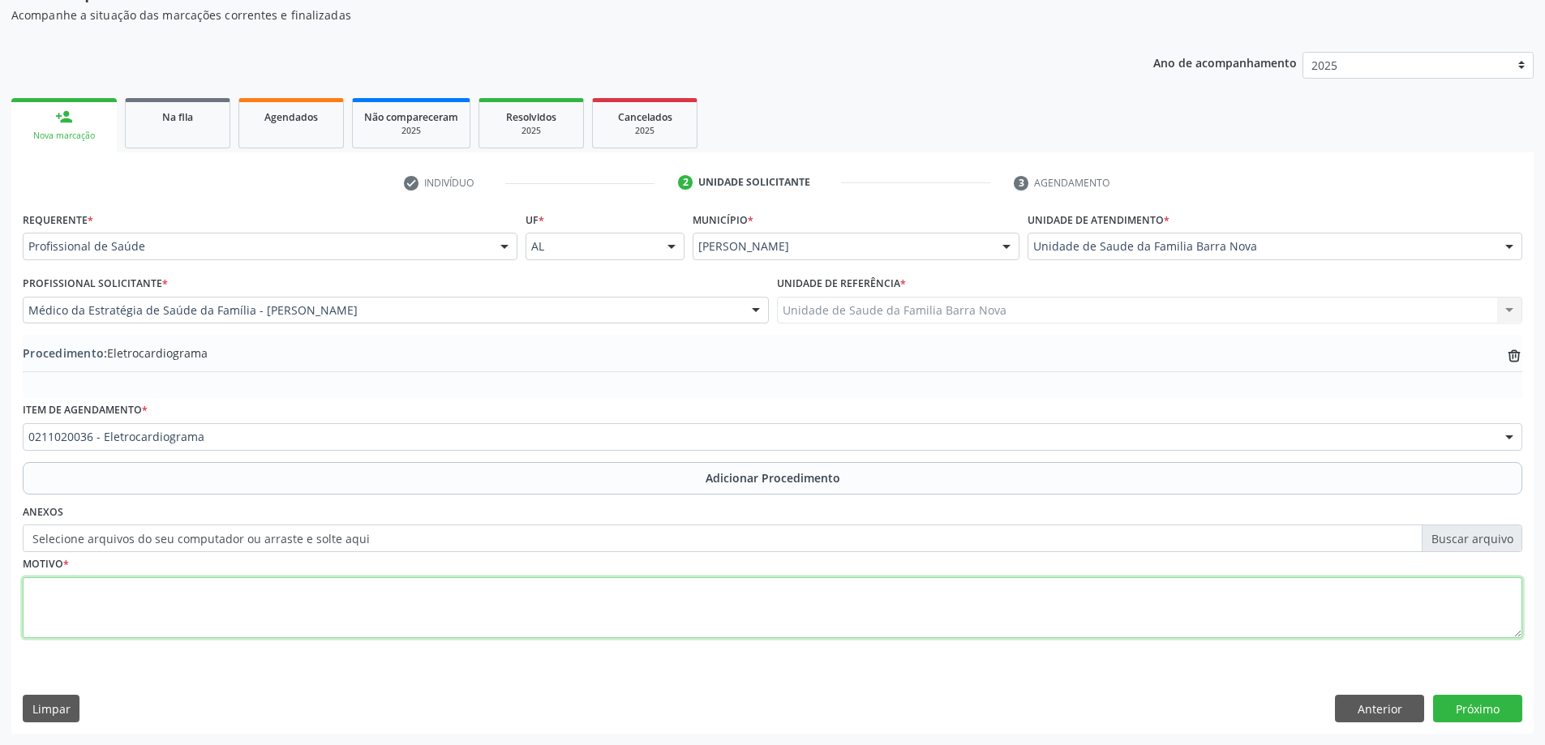
click at [300, 589] on textarea at bounding box center [773, 608] width 1500 height 62
type textarea "Portador de HAS."
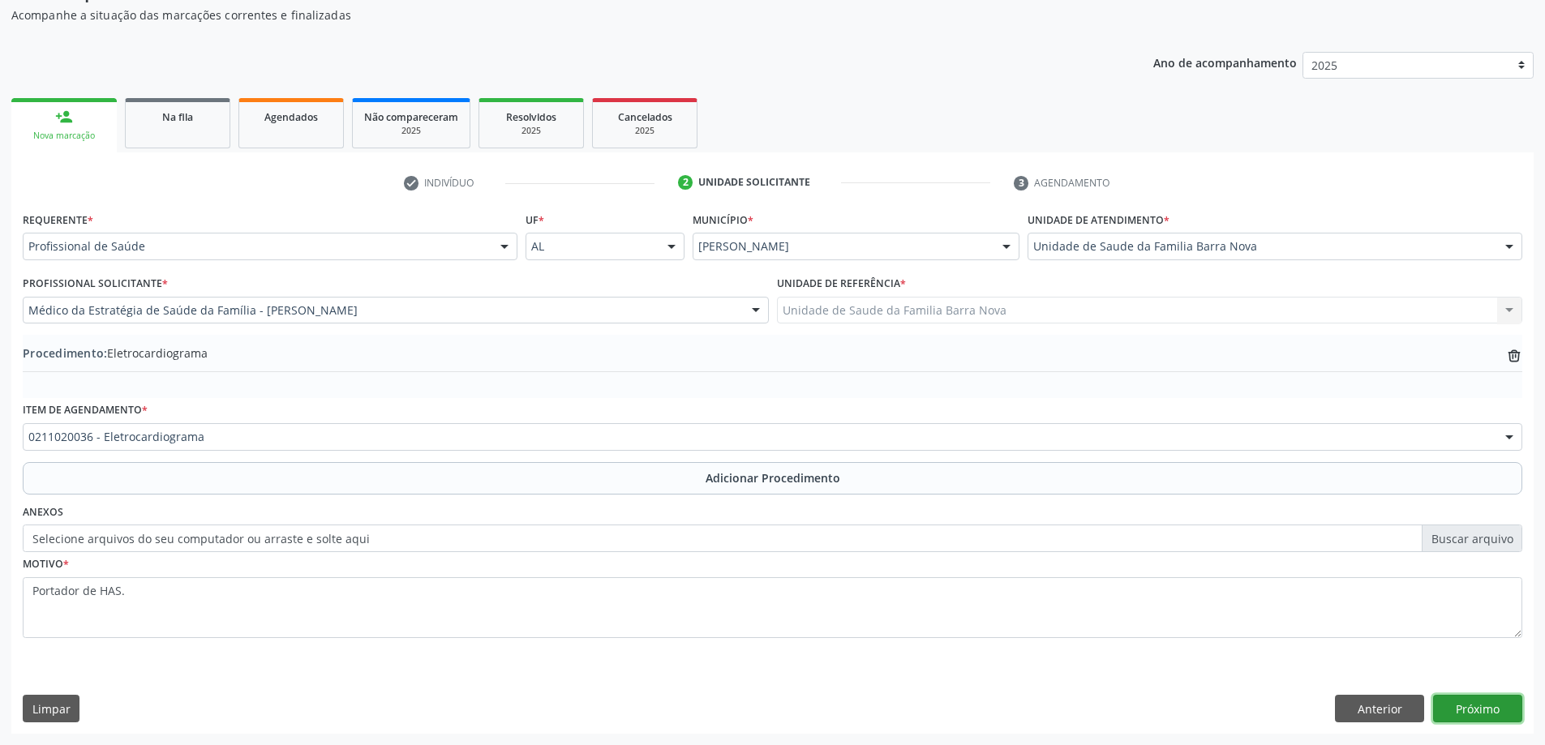
click at [1471, 716] on button "Próximo" at bounding box center [1477, 709] width 89 height 28
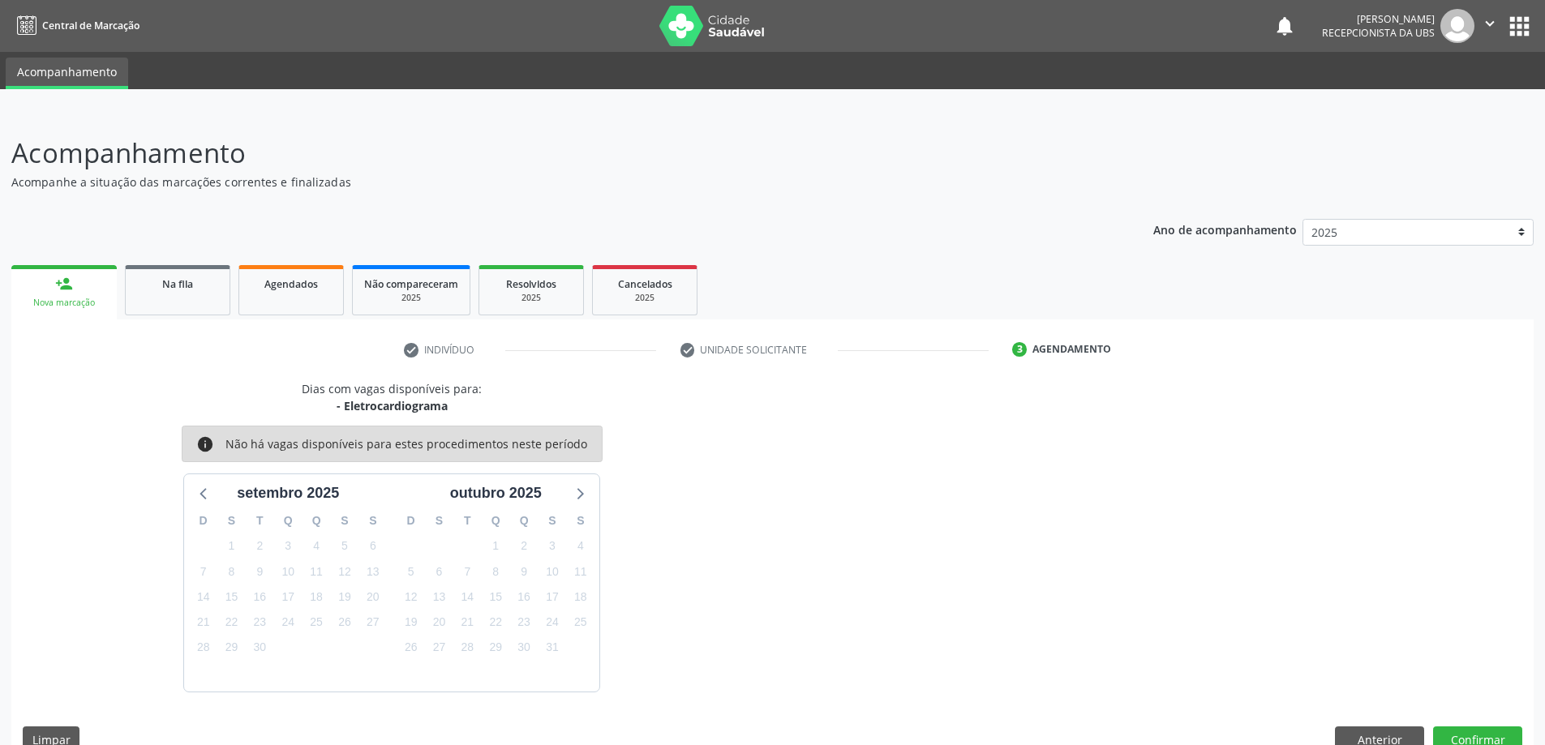
scroll to position [31, 0]
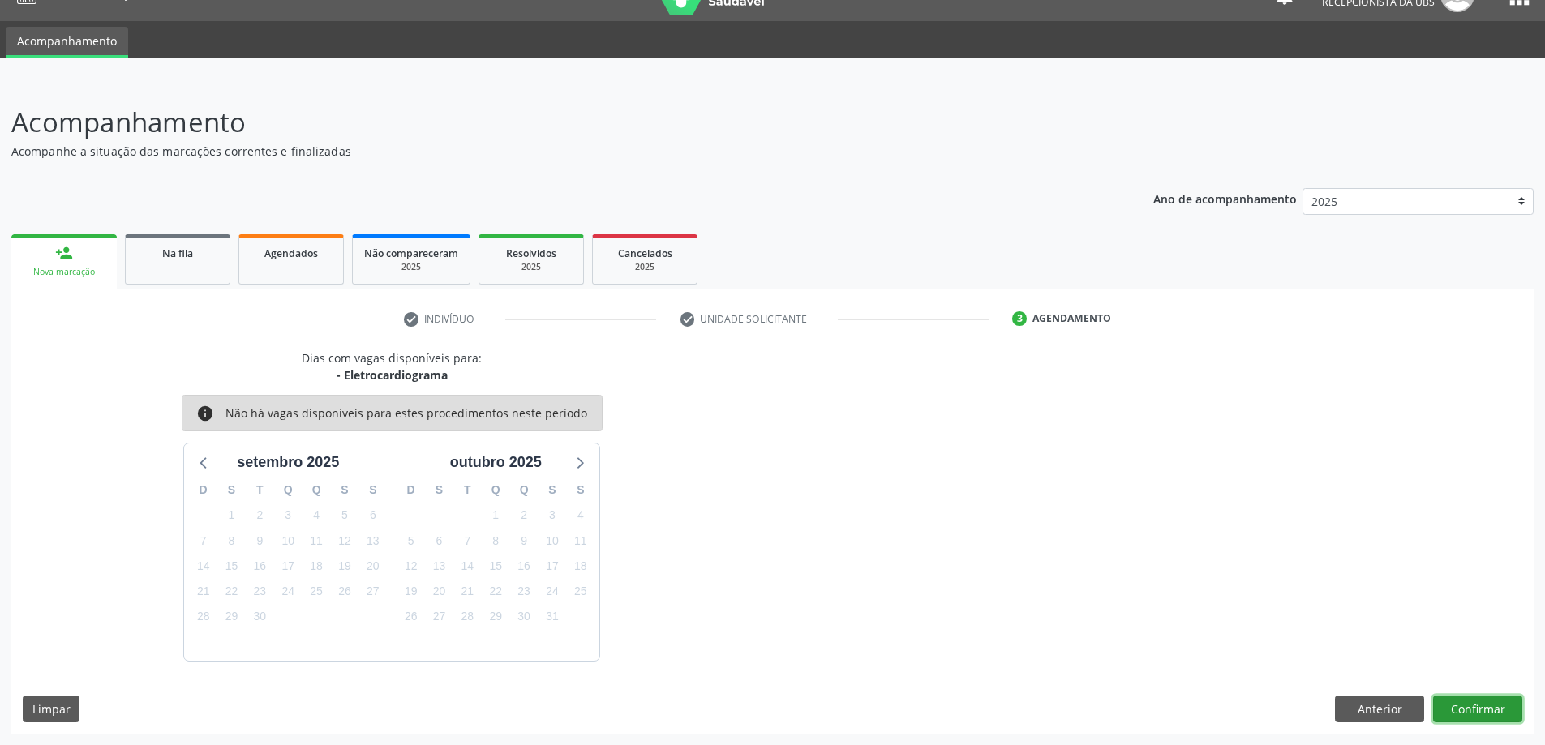
click at [1485, 709] on button "Confirmar" at bounding box center [1477, 710] width 89 height 28
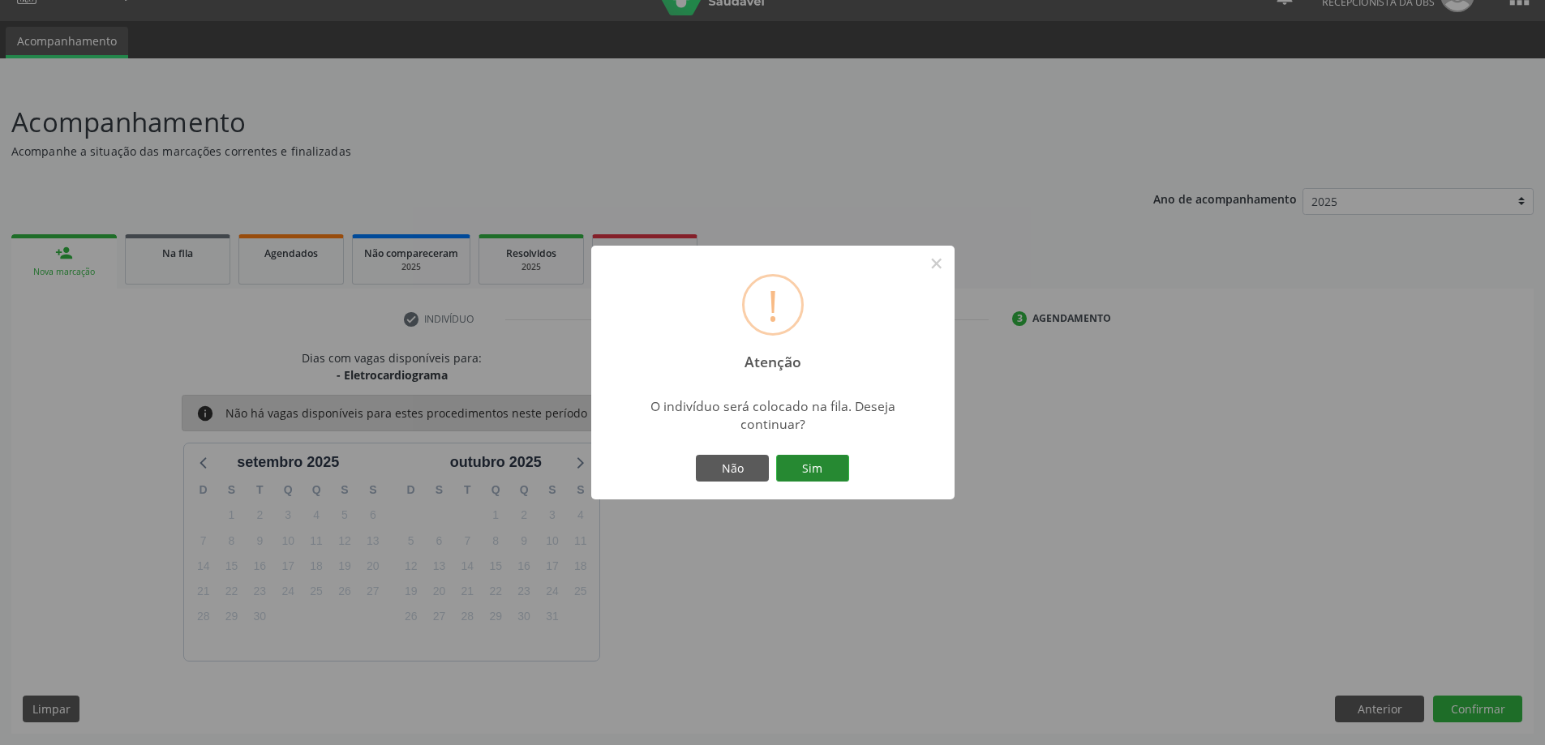
click at [824, 465] on button "Sim" at bounding box center [812, 469] width 73 height 28
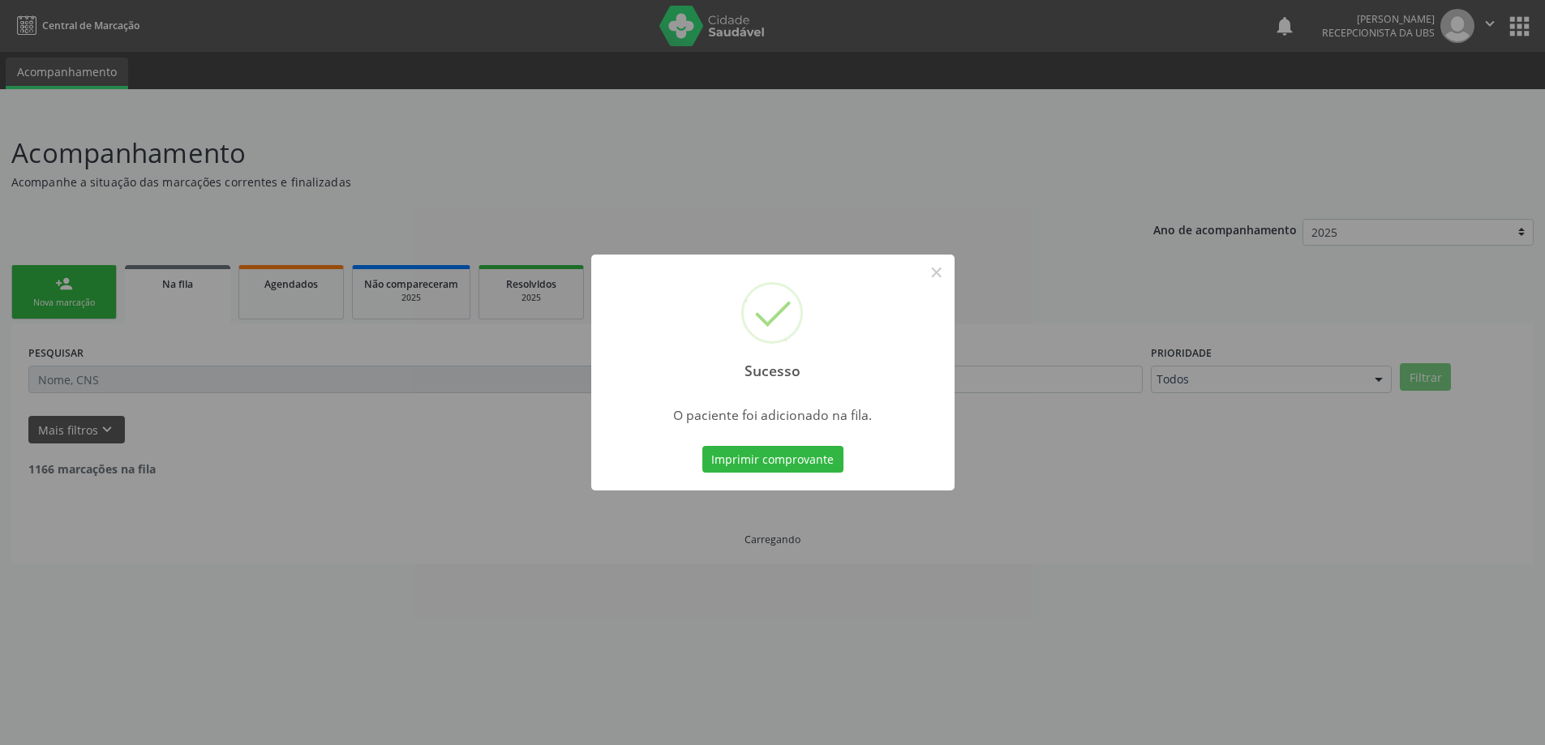
scroll to position [0, 0]
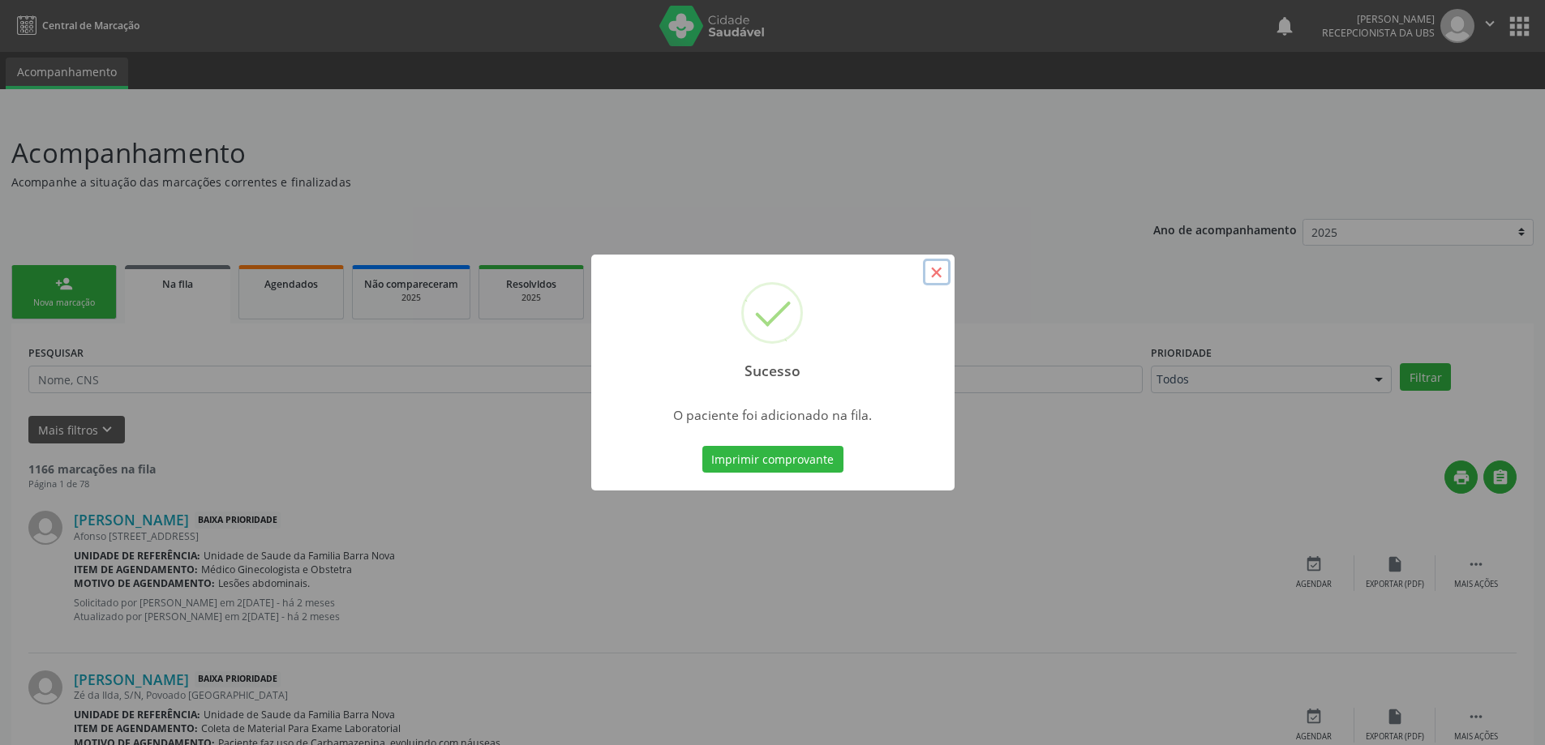
click at [935, 266] on button "×" at bounding box center [937, 273] width 28 height 28
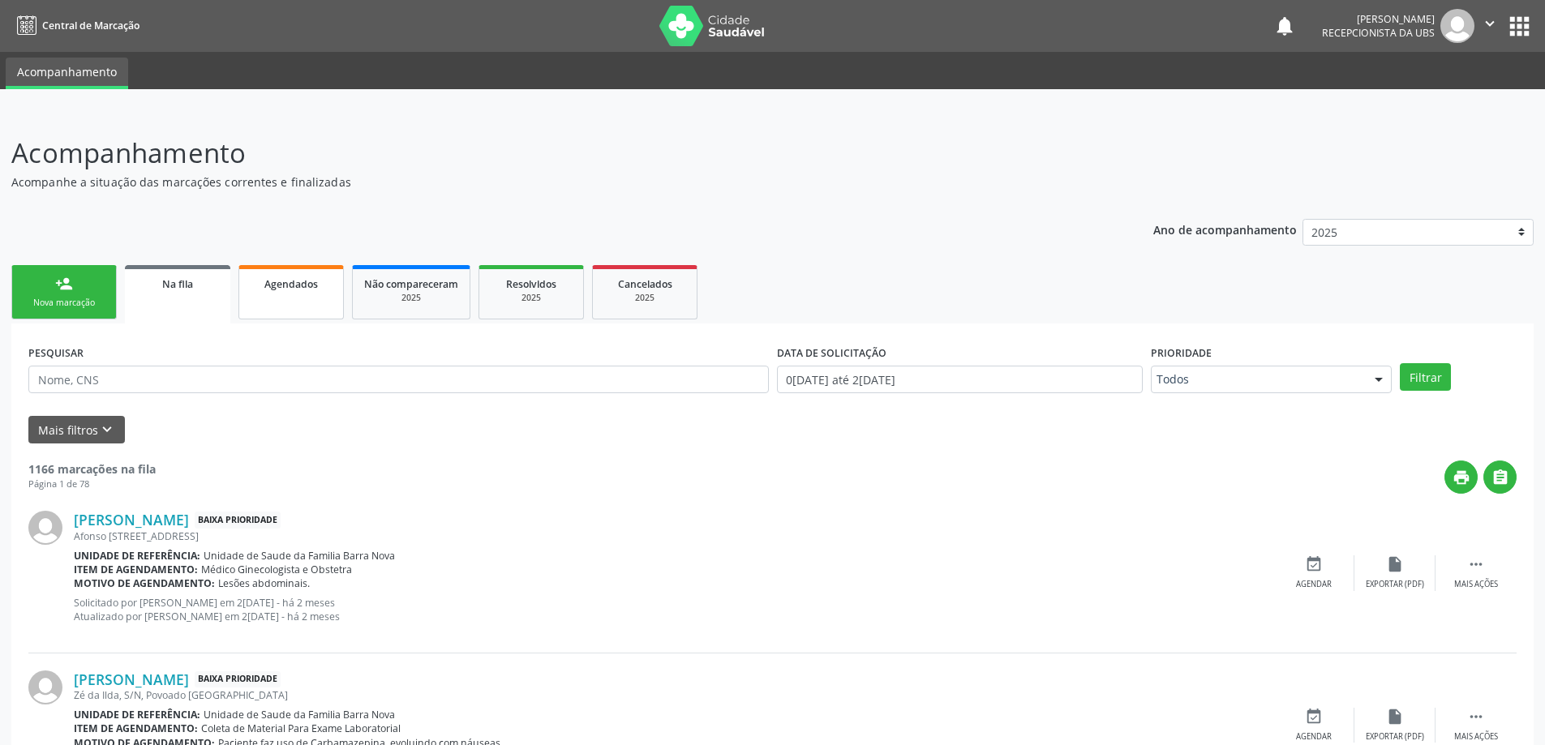
click at [282, 309] on link "Agendados" at bounding box center [290, 292] width 105 height 54
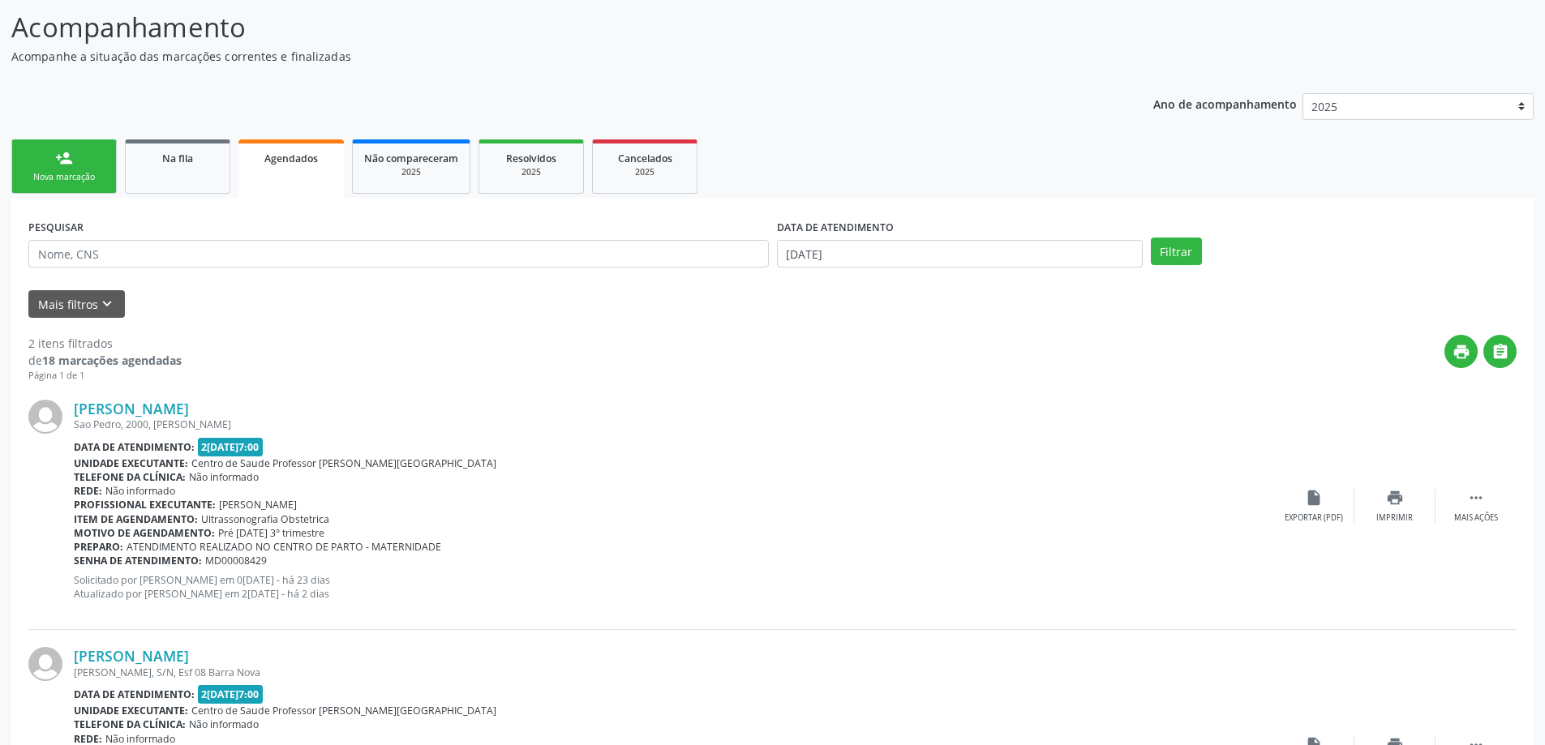
scroll to position [124, 0]
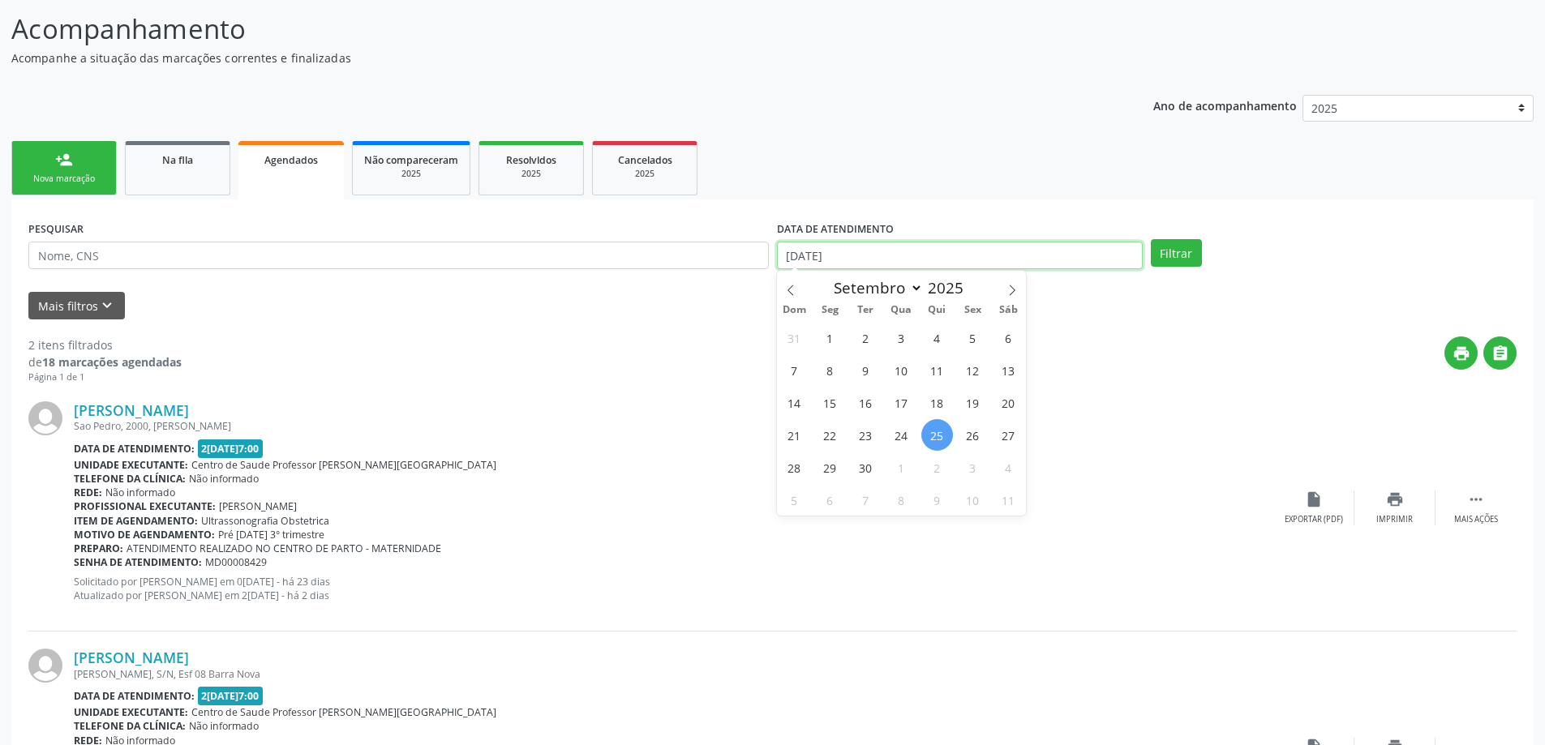
click at [1065, 257] on input "[DATE]" at bounding box center [960, 256] width 366 height 28
click at [833, 339] on span "1" at bounding box center [830, 338] width 32 height 32
type input "0[DATE]"
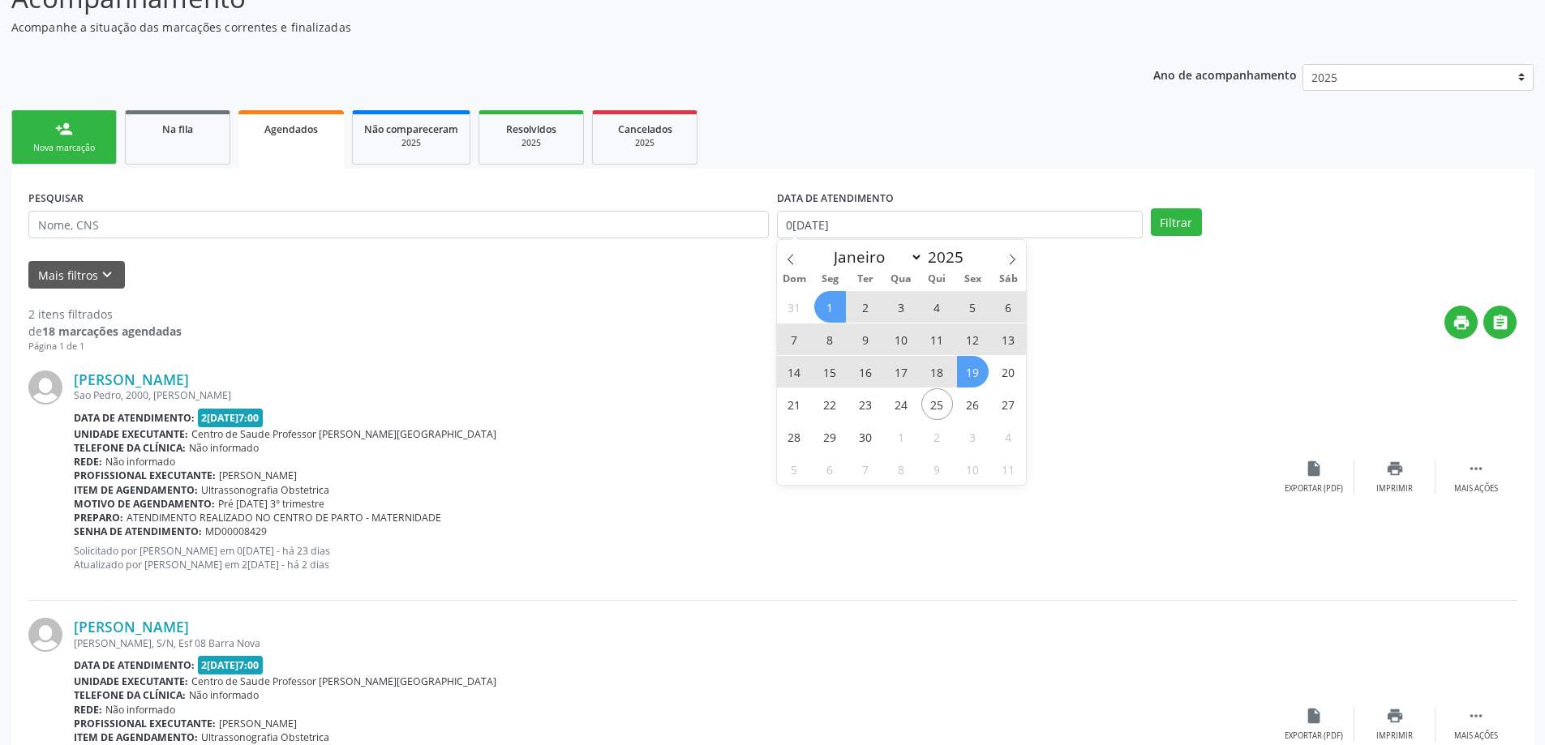
scroll to position [205, 0]
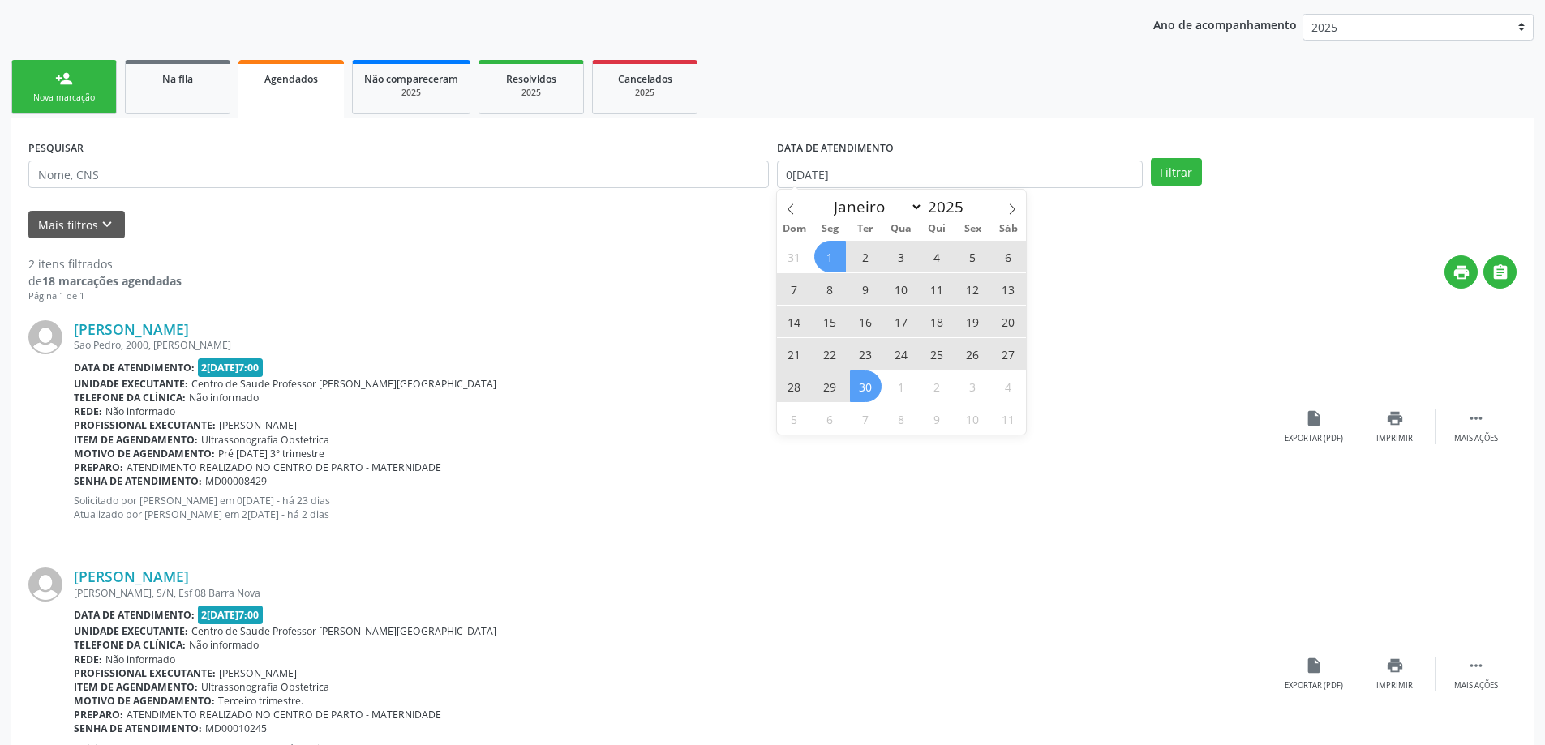
click at [870, 389] on span "30" at bounding box center [866, 387] width 32 height 32
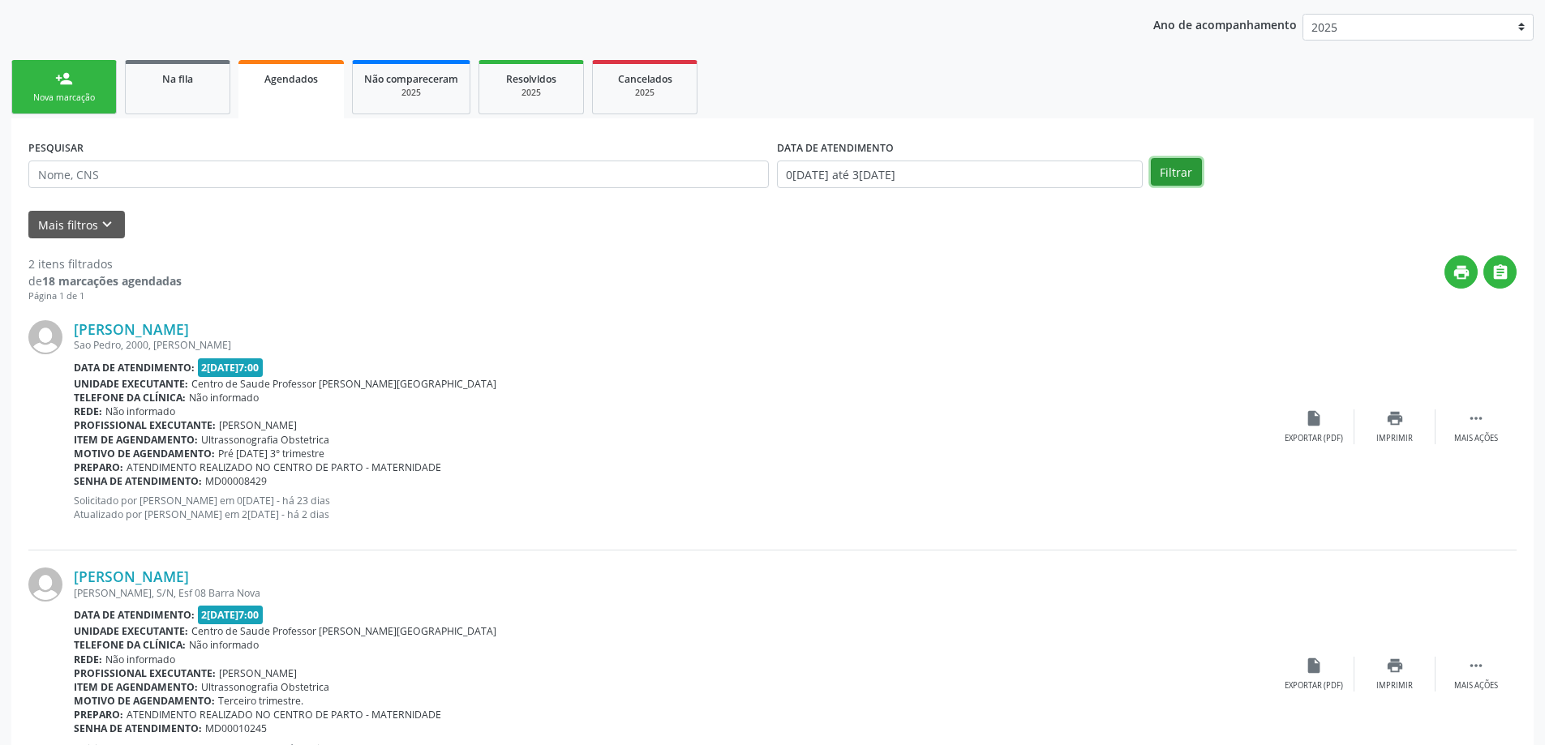
click at [1168, 169] on button "Filtrar" at bounding box center [1176, 172] width 51 height 28
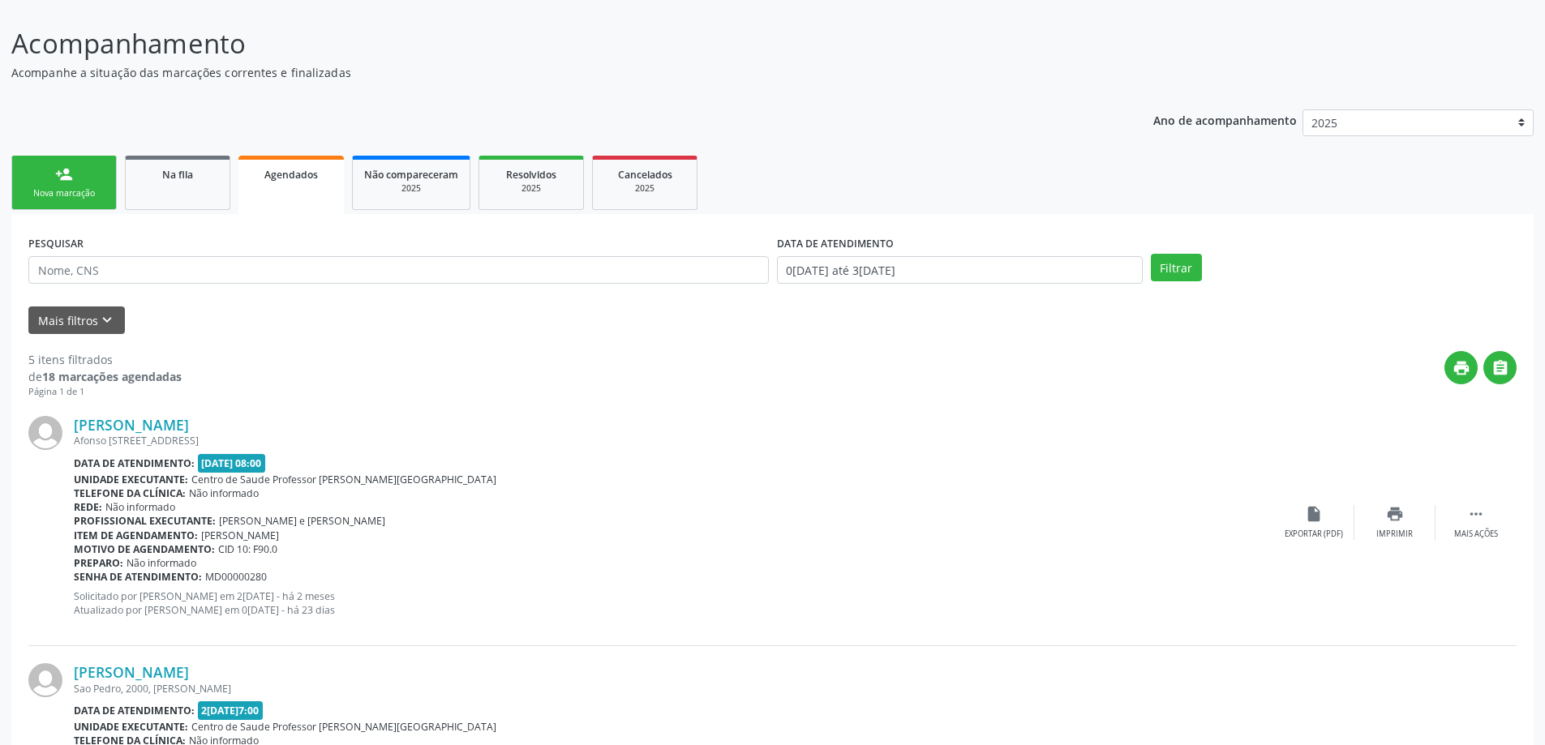
scroll to position [0, 0]
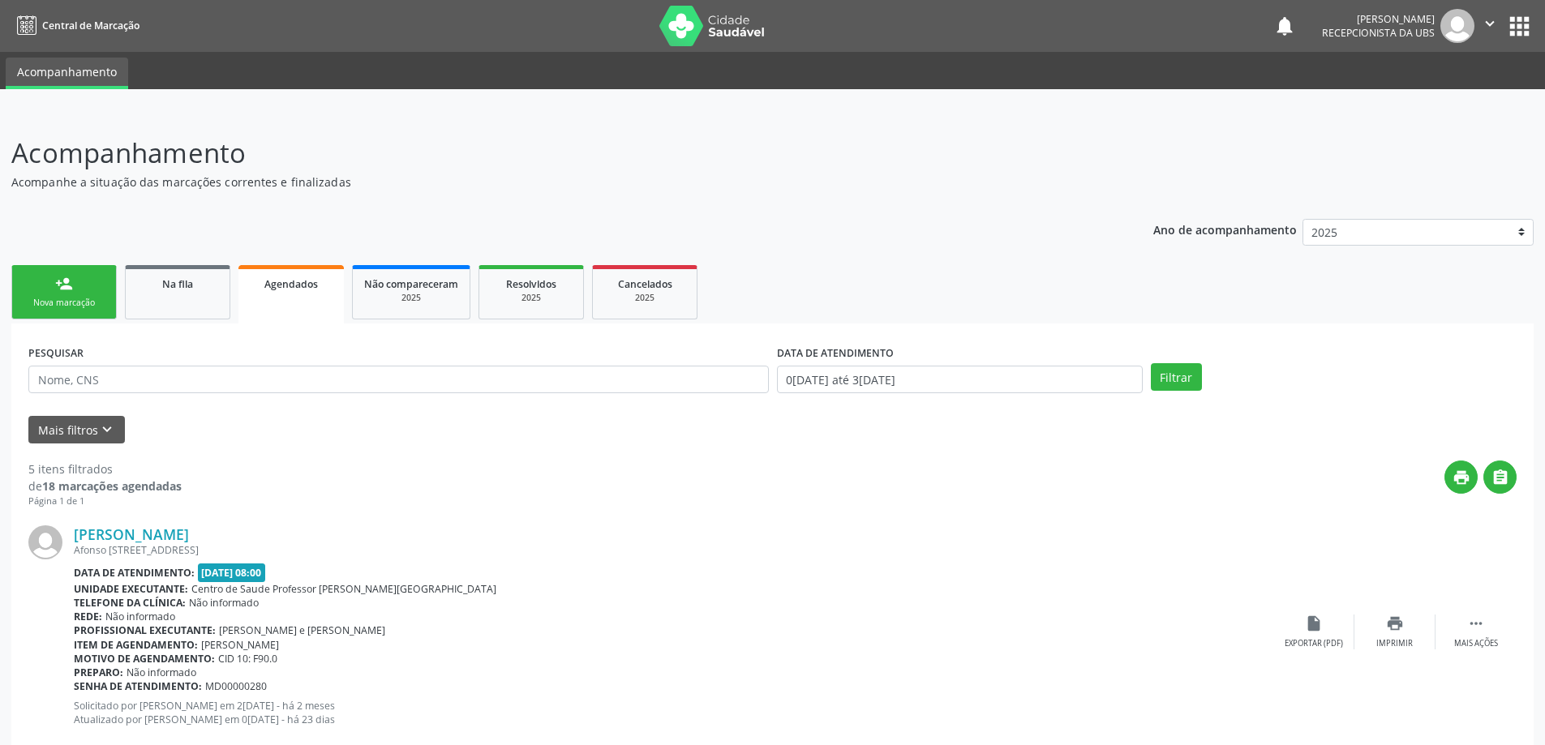
click at [75, 293] on link "person_add Nova marcação" at bounding box center [63, 292] width 105 height 54
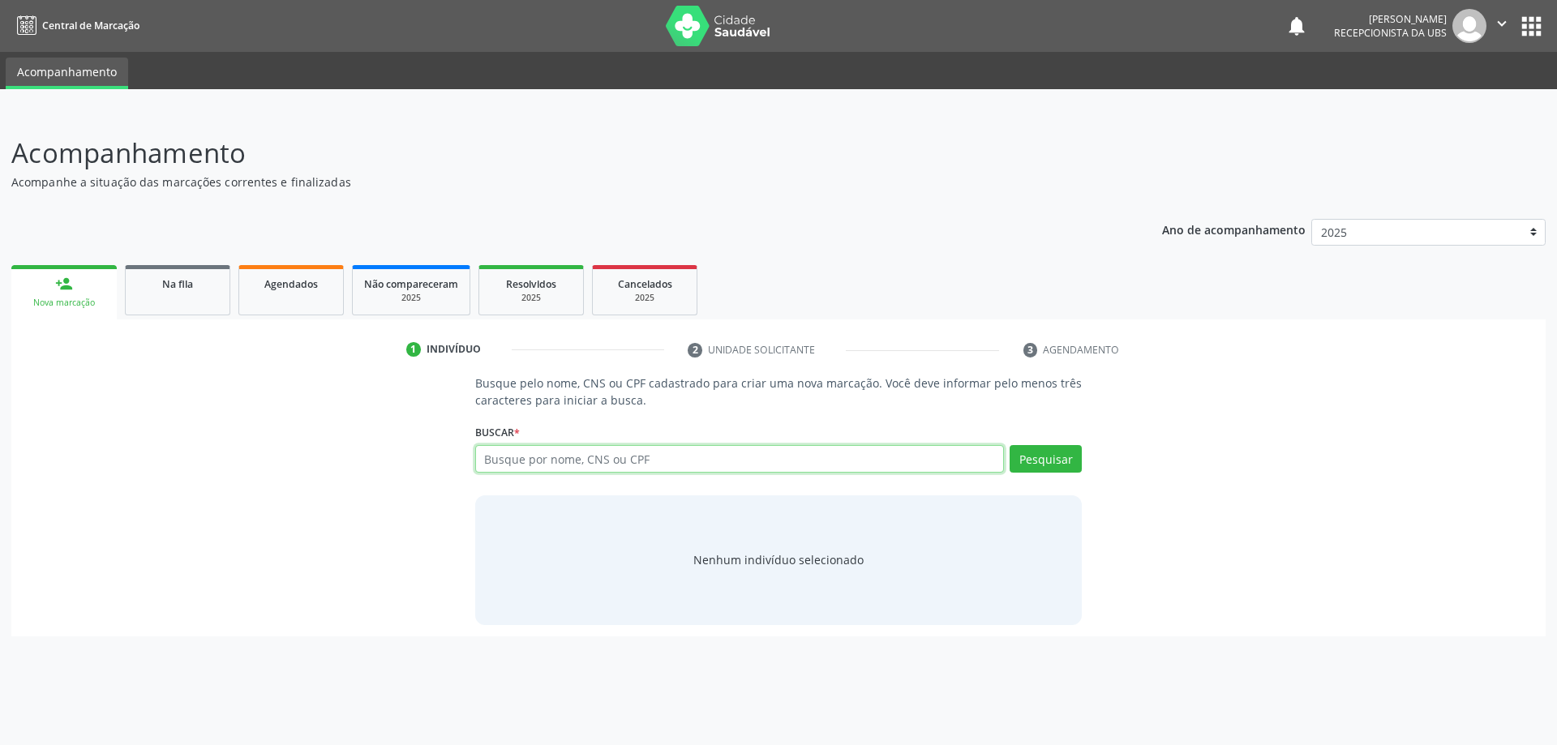
click at [532, 463] on input "text" at bounding box center [740, 459] width 530 height 28
type input "65003772491"
click at [1039, 460] on button "Pesquisar" at bounding box center [1046, 459] width 72 height 28
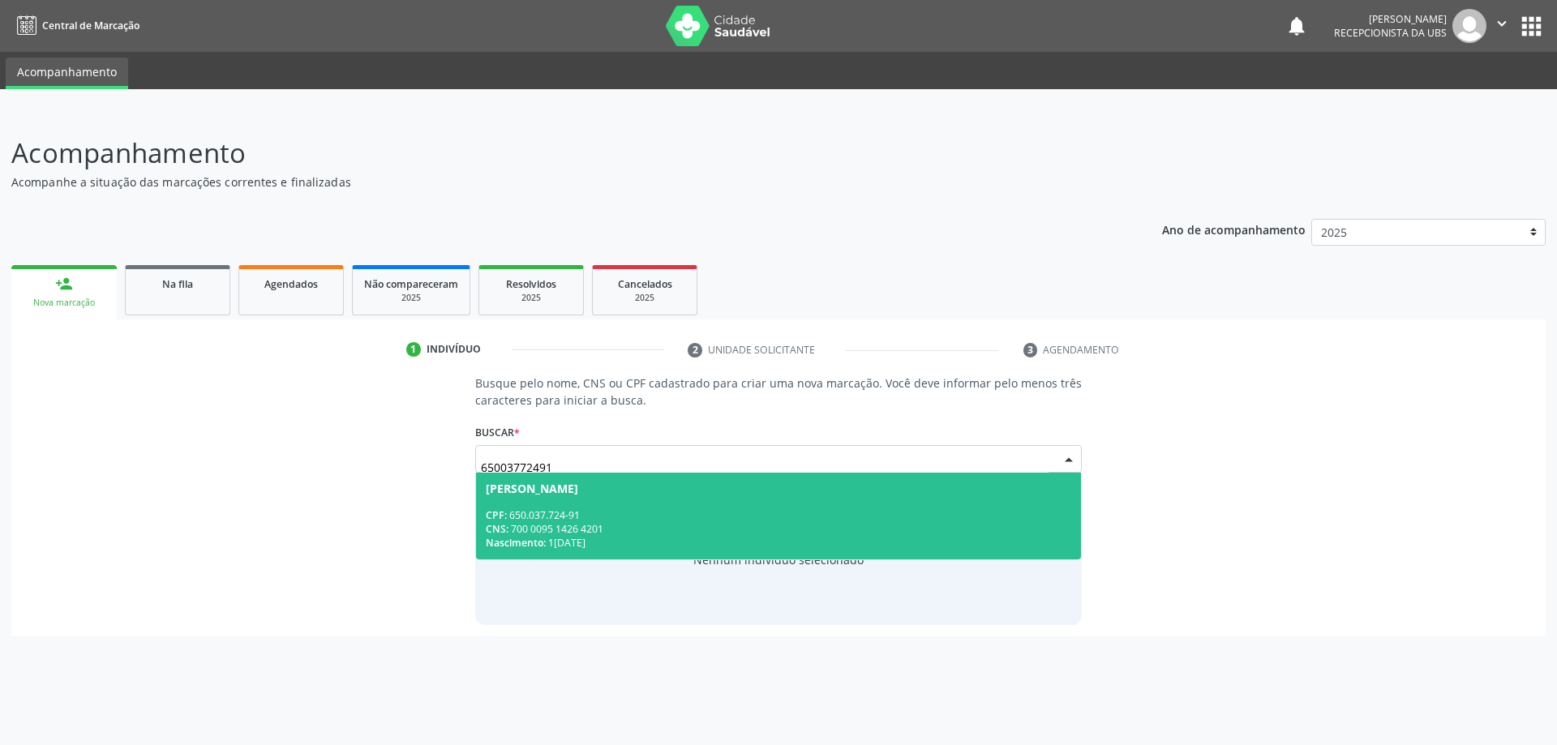
click at [673, 509] on div "CPF: 650.037.724-91" at bounding box center [779, 515] width 586 height 14
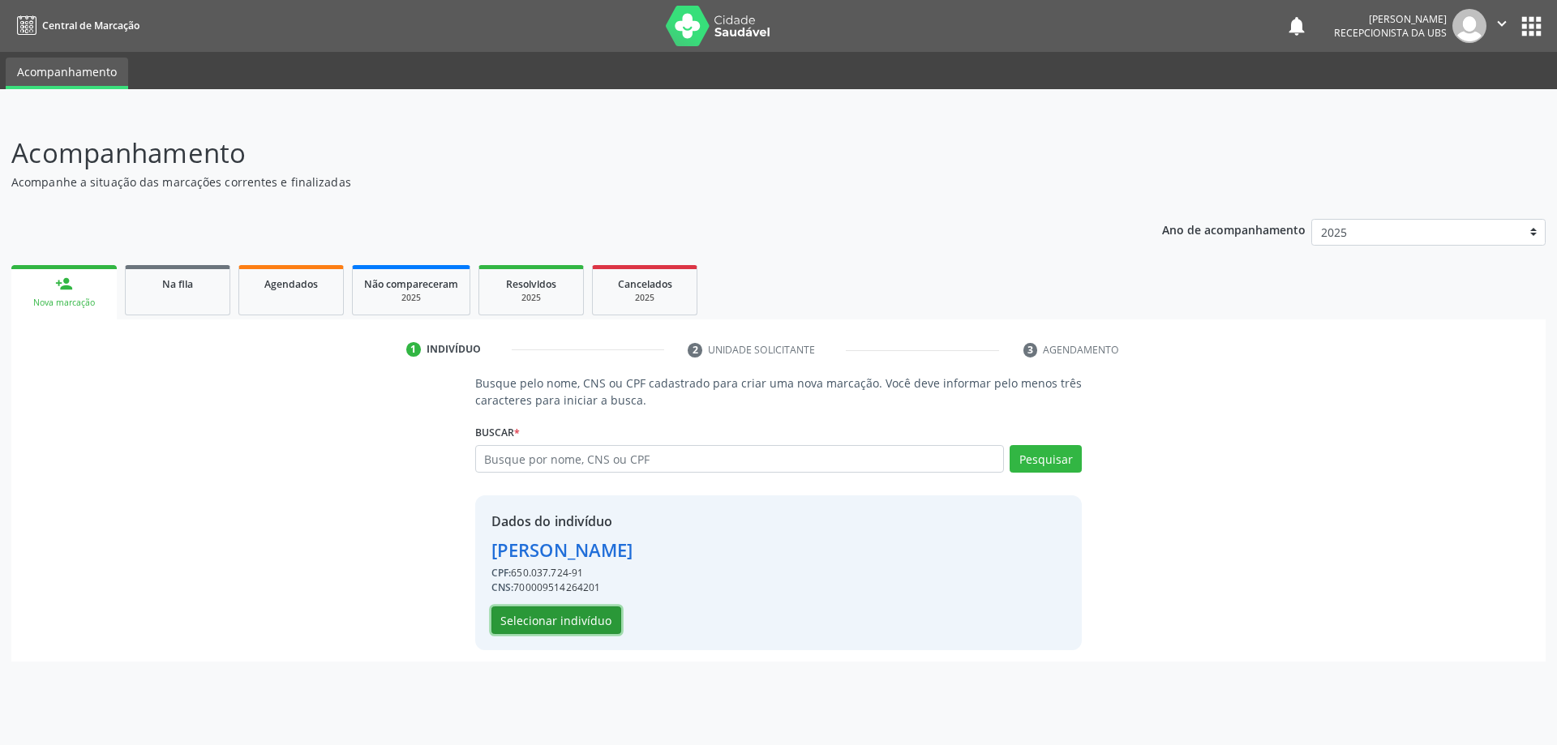
click at [556, 626] on button "Selecionar indivíduo" at bounding box center [556, 621] width 130 height 28
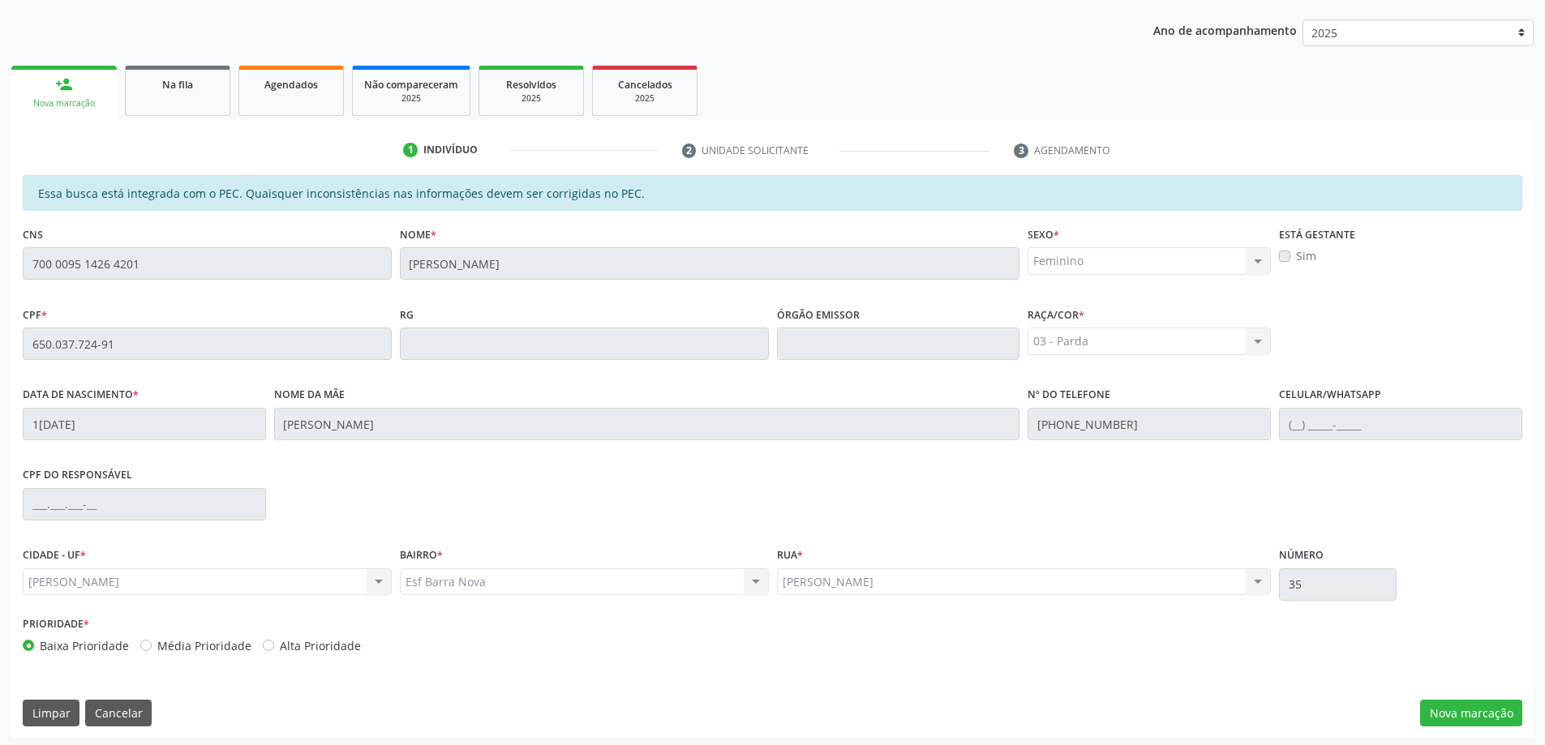
scroll to position [204, 0]
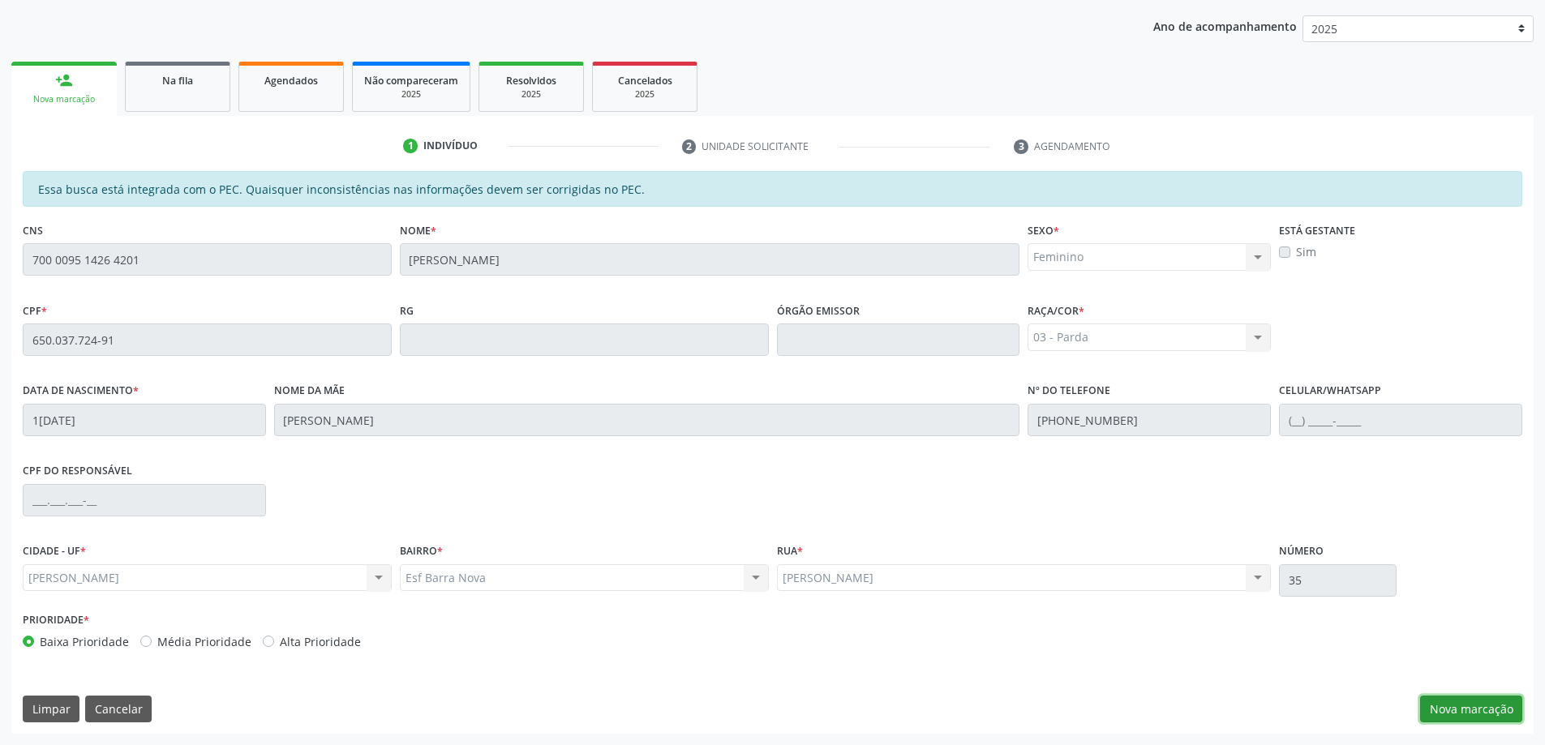
click at [1462, 700] on button "Nova marcação" at bounding box center [1471, 710] width 102 height 28
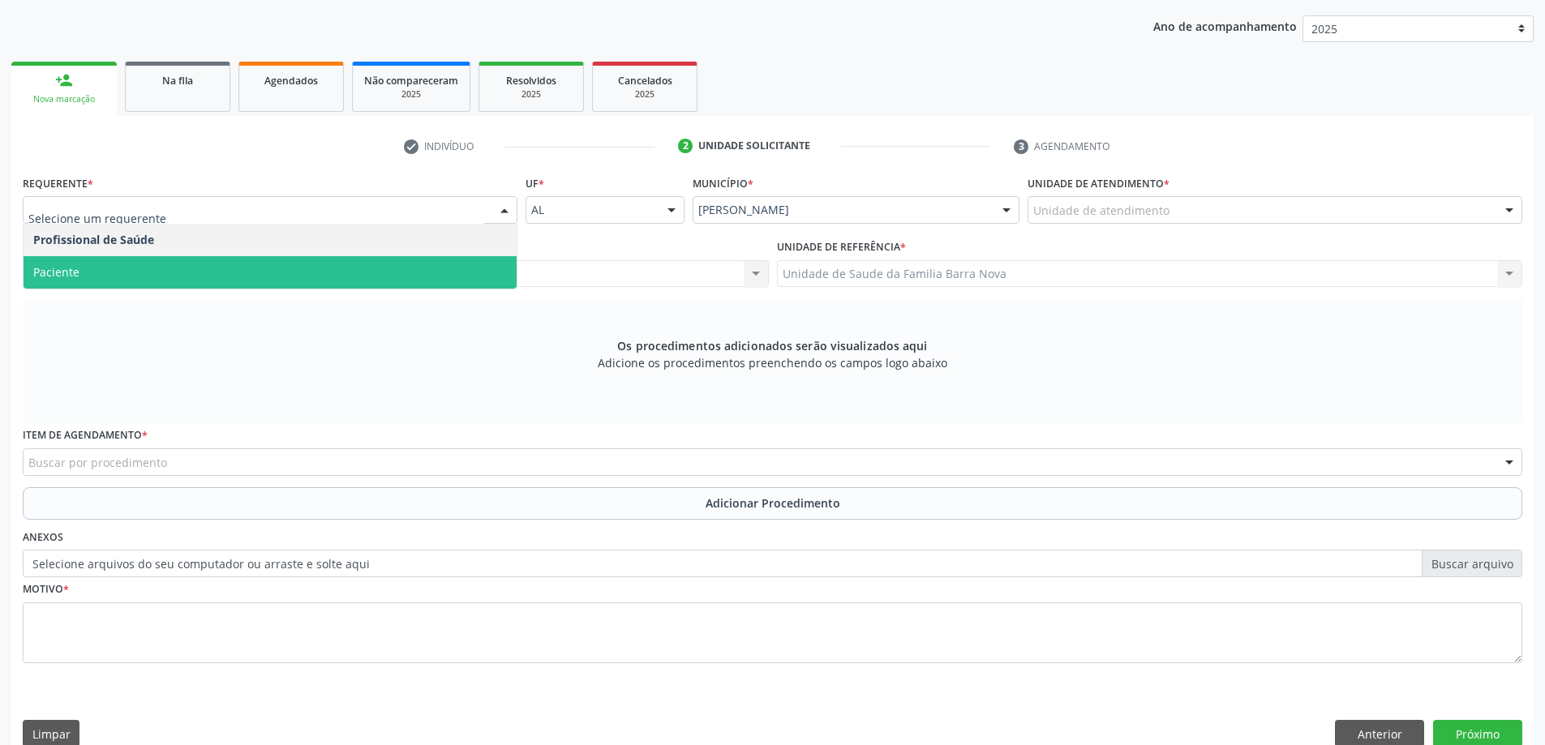
click at [281, 268] on span "Paciente" at bounding box center [270, 272] width 493 height 32
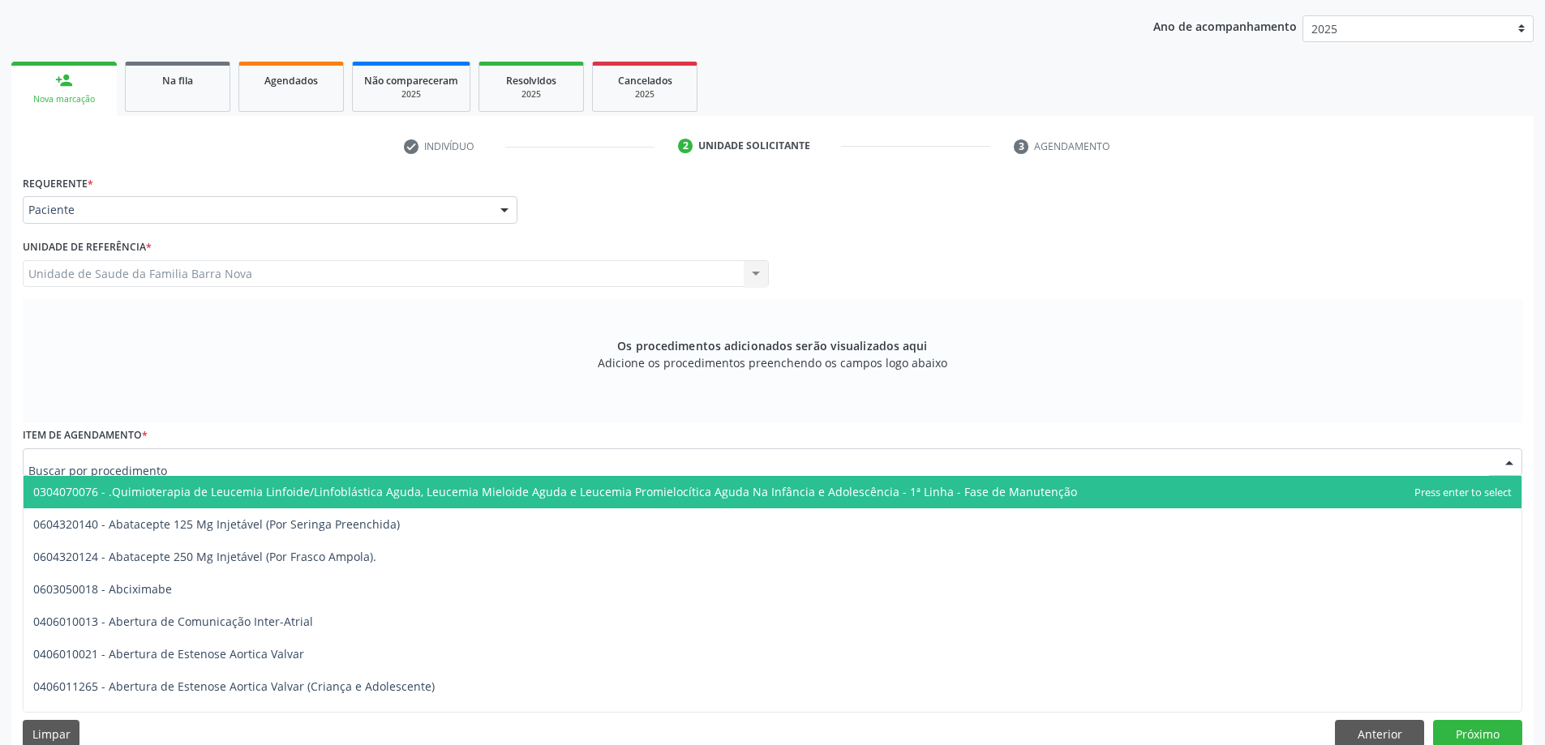
click at [293, 466] on div at bounding box center [773, 462] width 1500 height 28
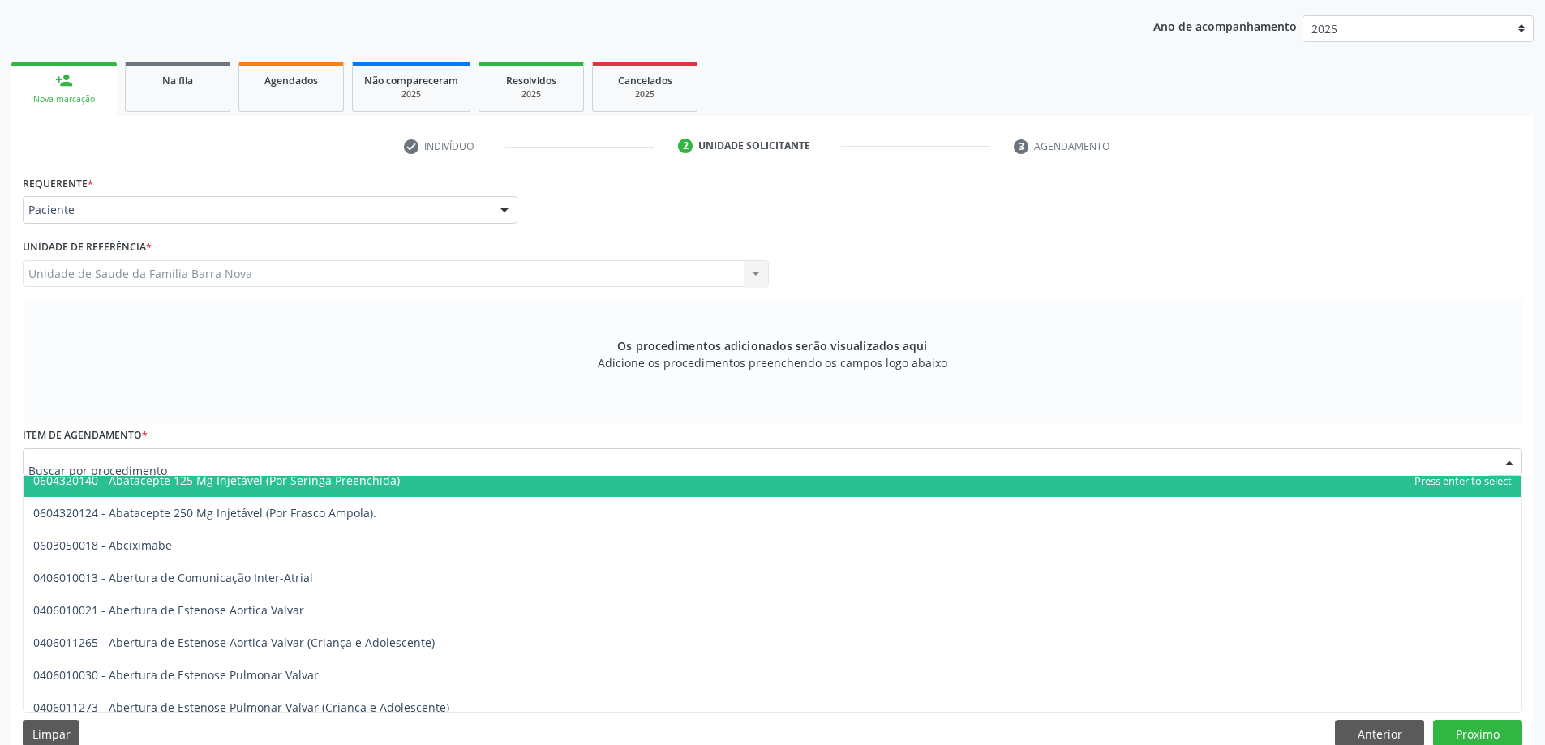
scroll to position [81, 0]
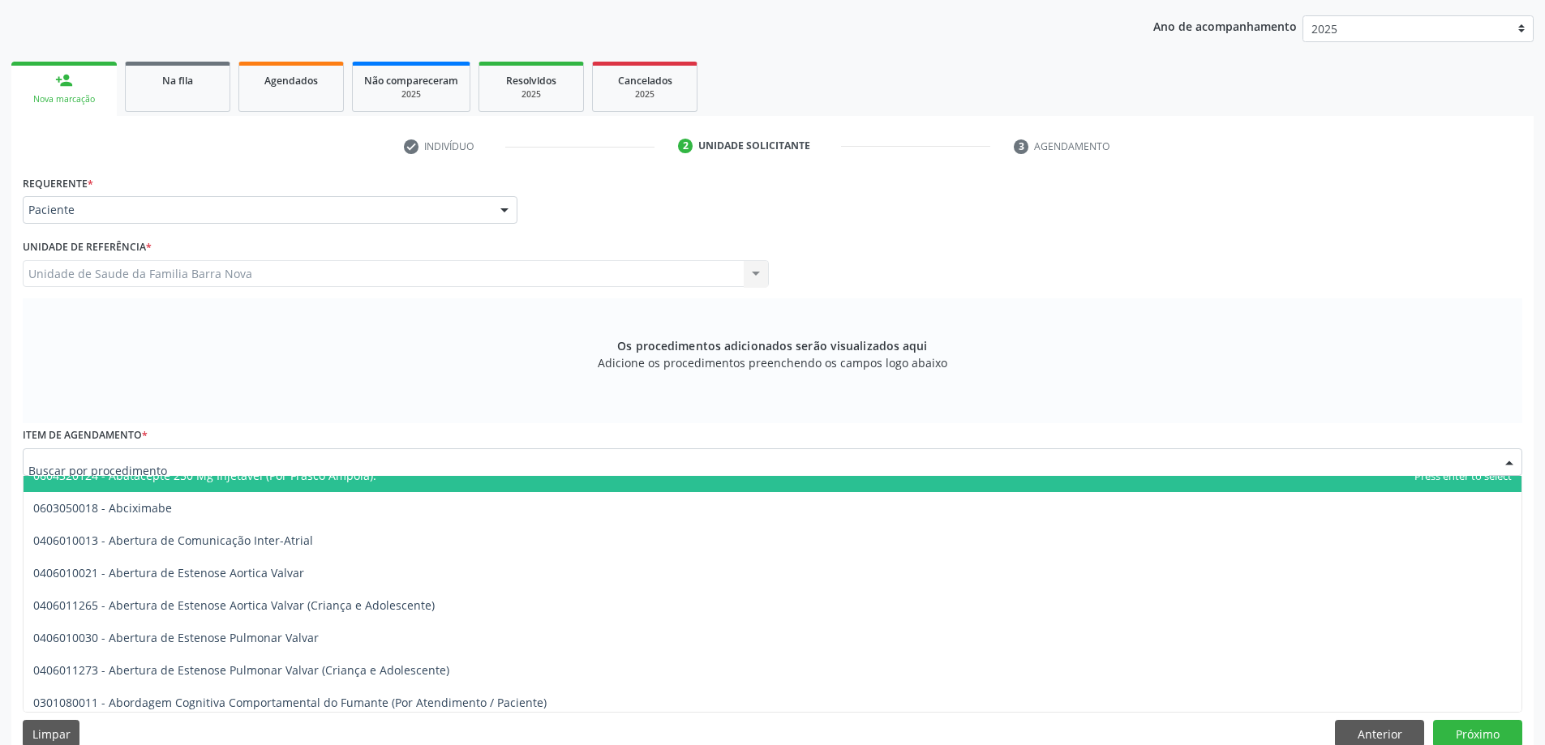
click at [189, 461] on input "text" at bounding box center [758, 470] width 1461 height 32
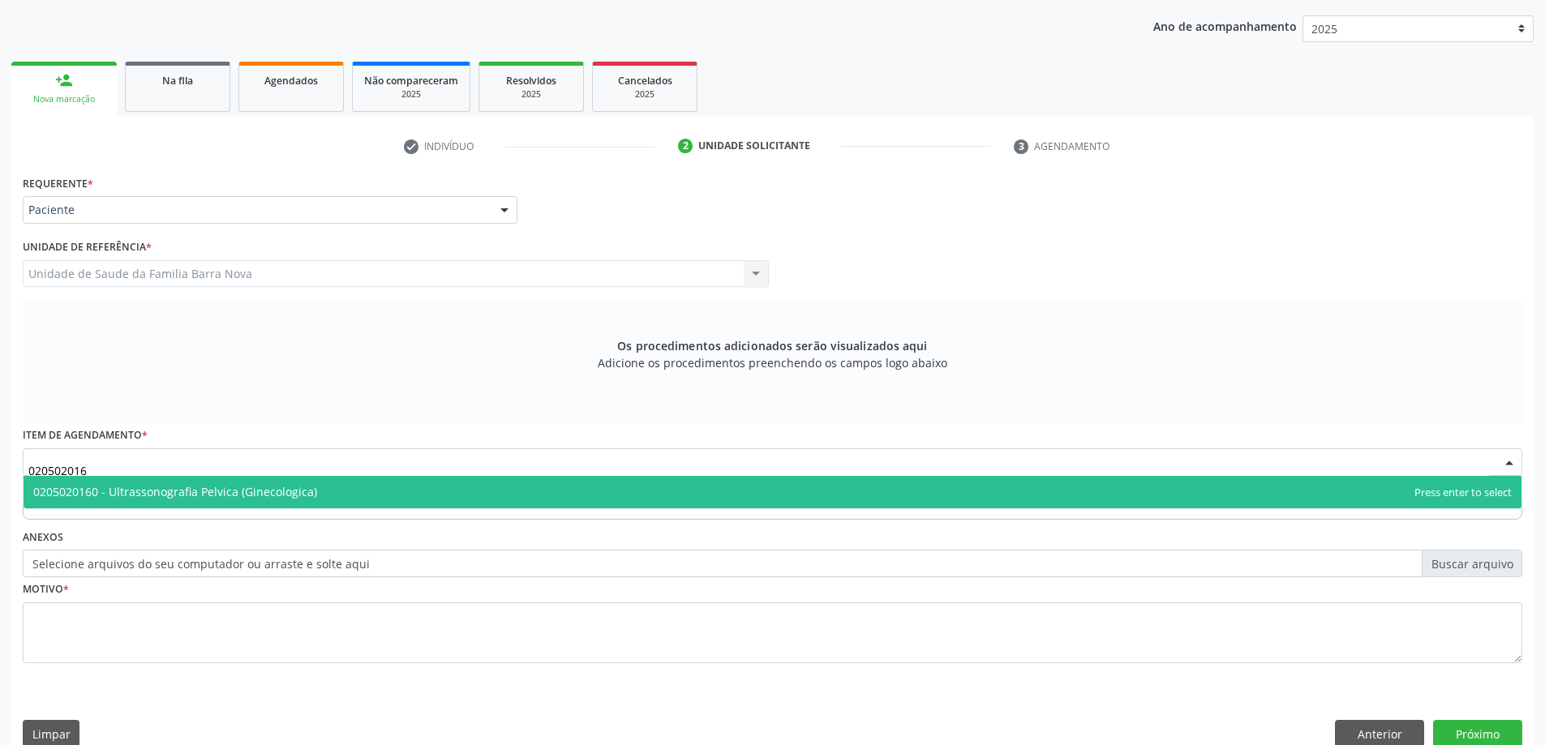
scroll to position [0, 0]
click at [732, 491] on span "0205020160 - Ultrassonografia Pelvica (Ginecologica)" at bounding box center [773, 492] width 1498 height 32
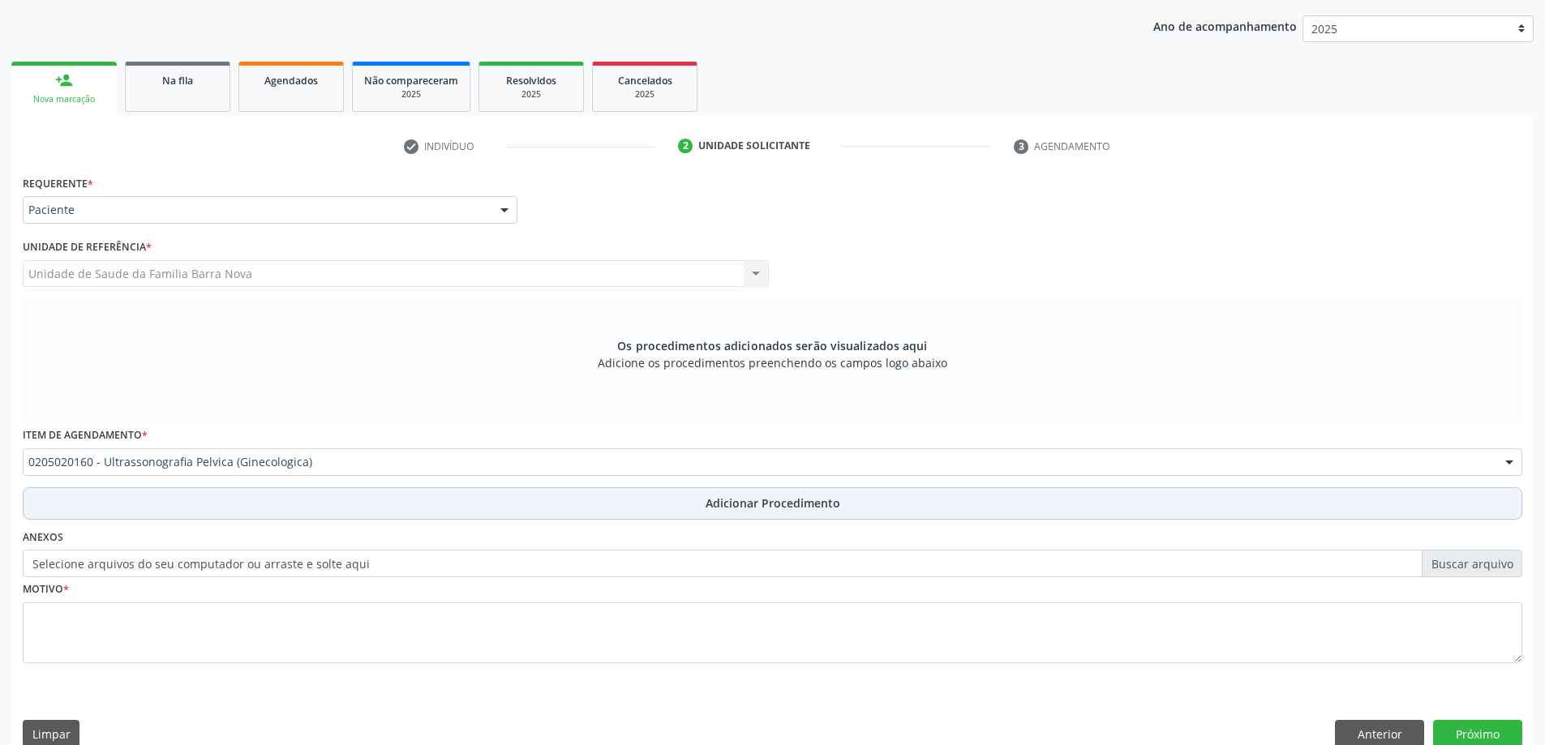
click at [758, 505] on span "Adicionar Procedimento" at bounding box center [773, 503] width 135 height 17
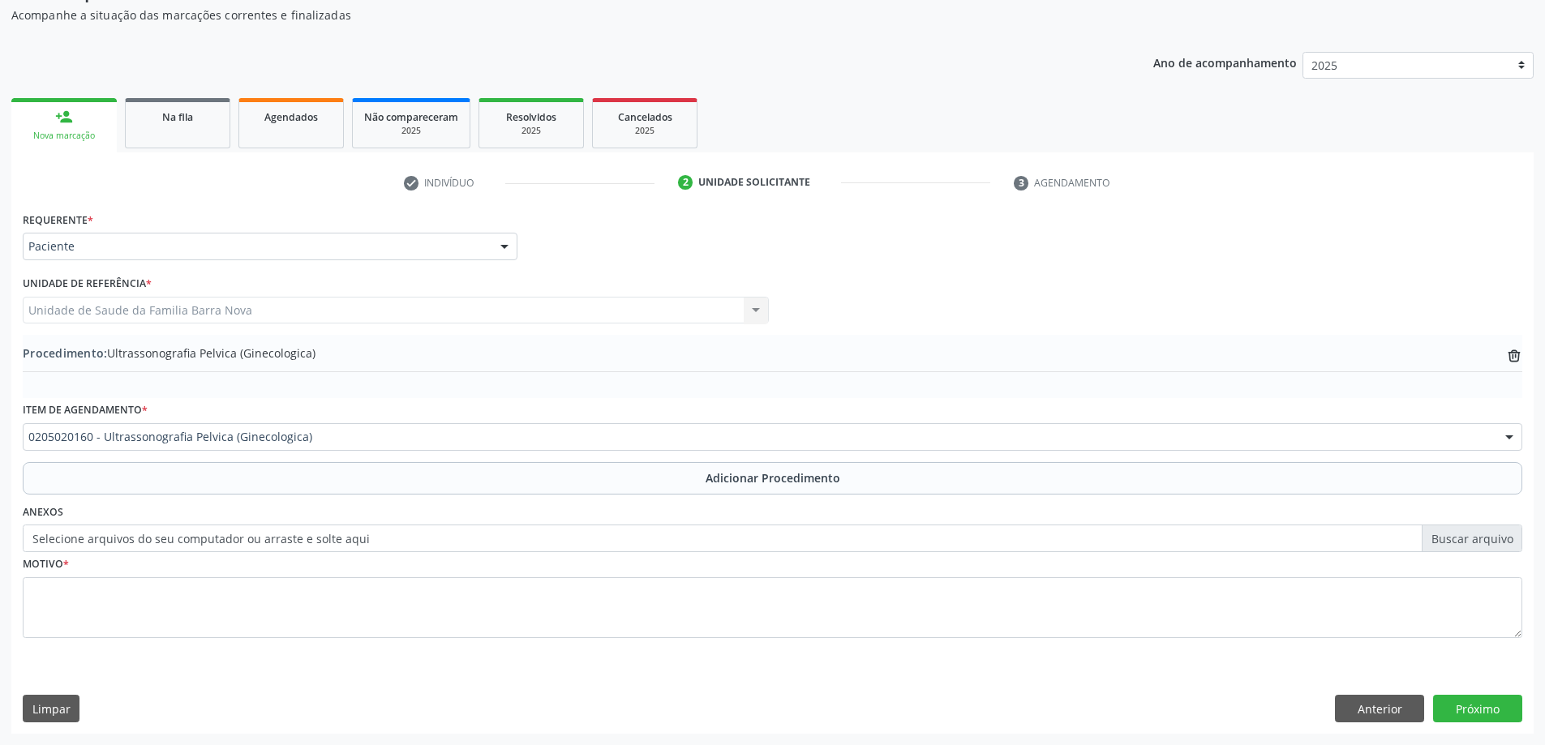
scroll to position [167, 0]
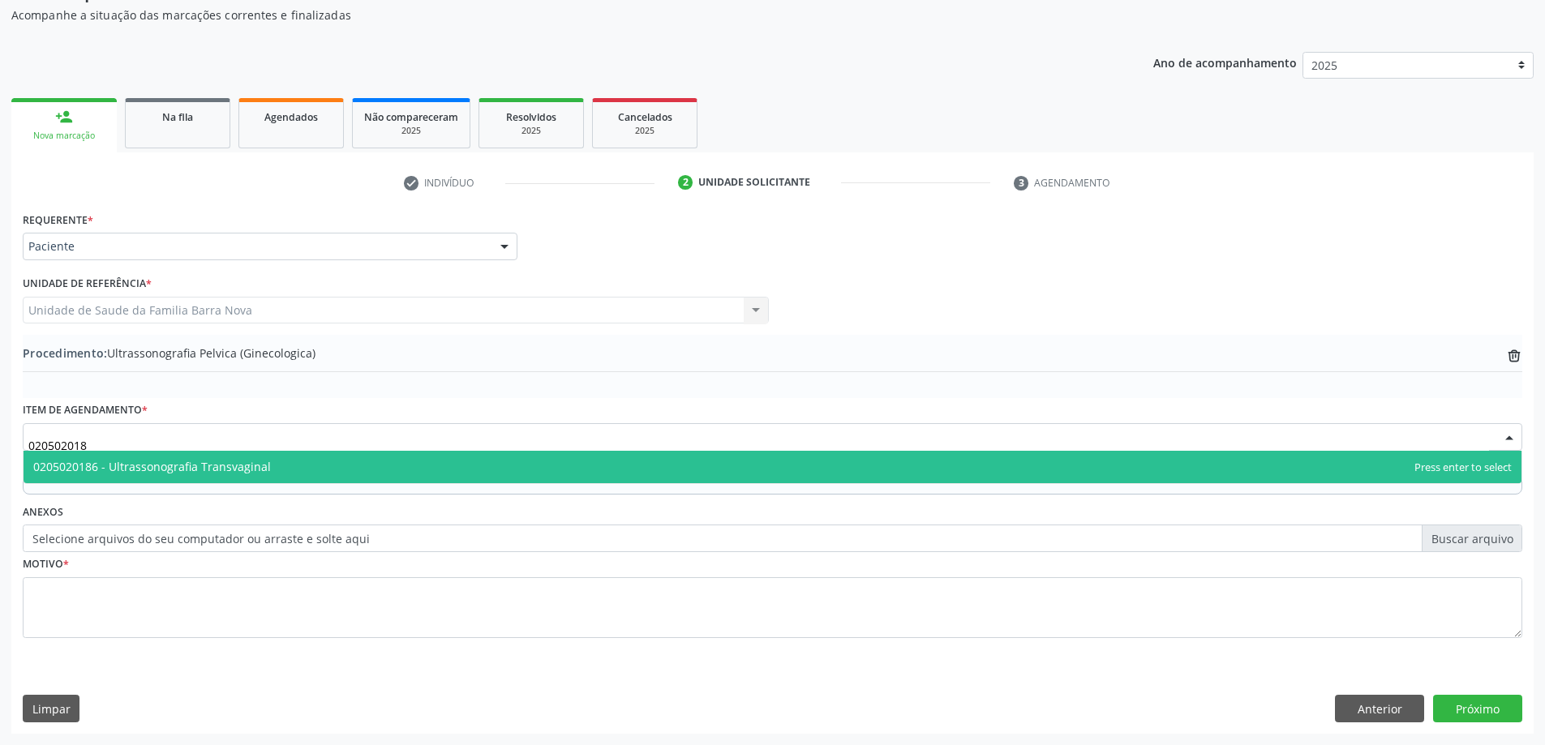
type input "0205020186"
click at [549, 462] on span "0205020186 - Ultrassonografia Transvaginal" at bounding box center [773, 467] width 1498 height 32
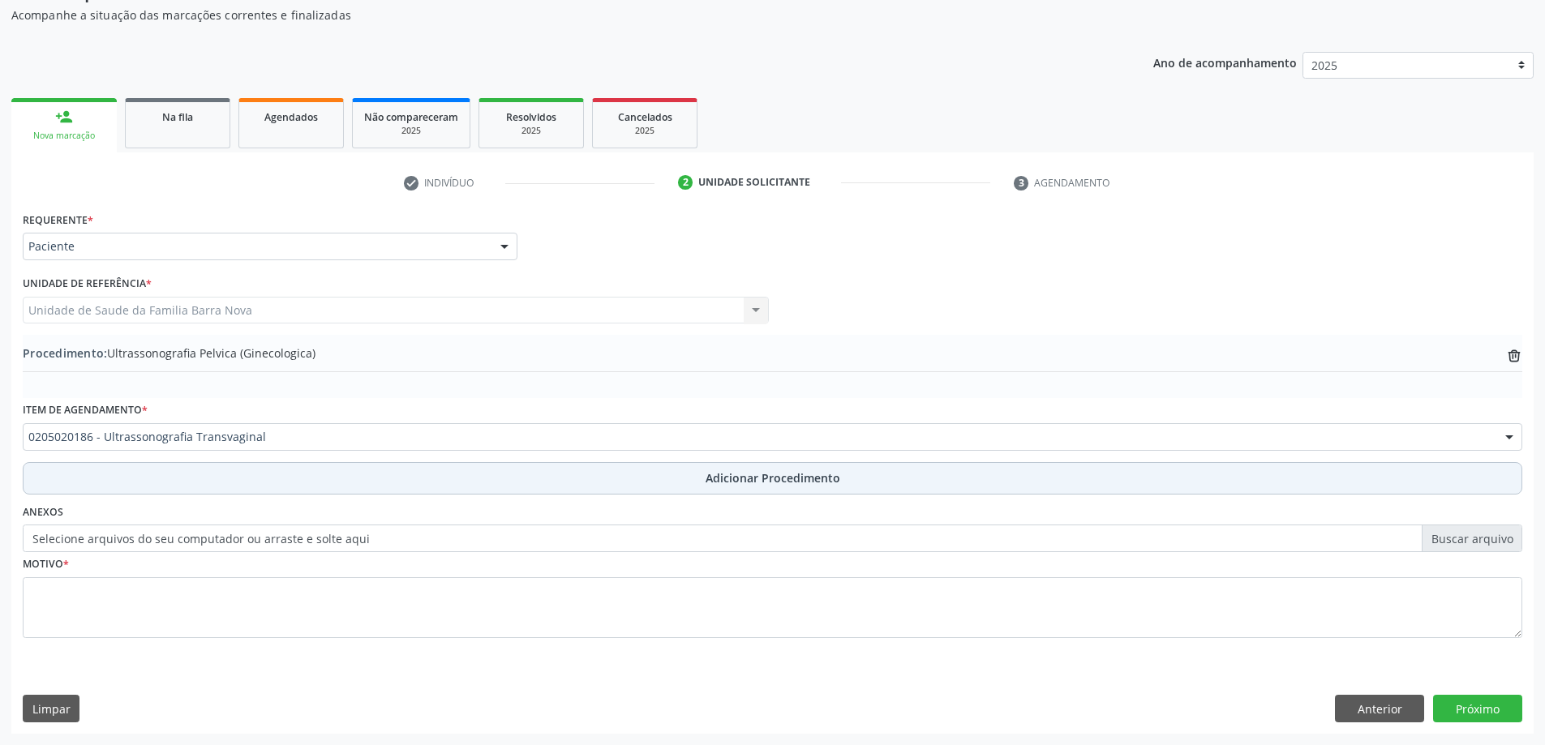
click at [824, 483] on span "Adicionar Procedimento" at bounding box center [773, 478] width 135 height 17
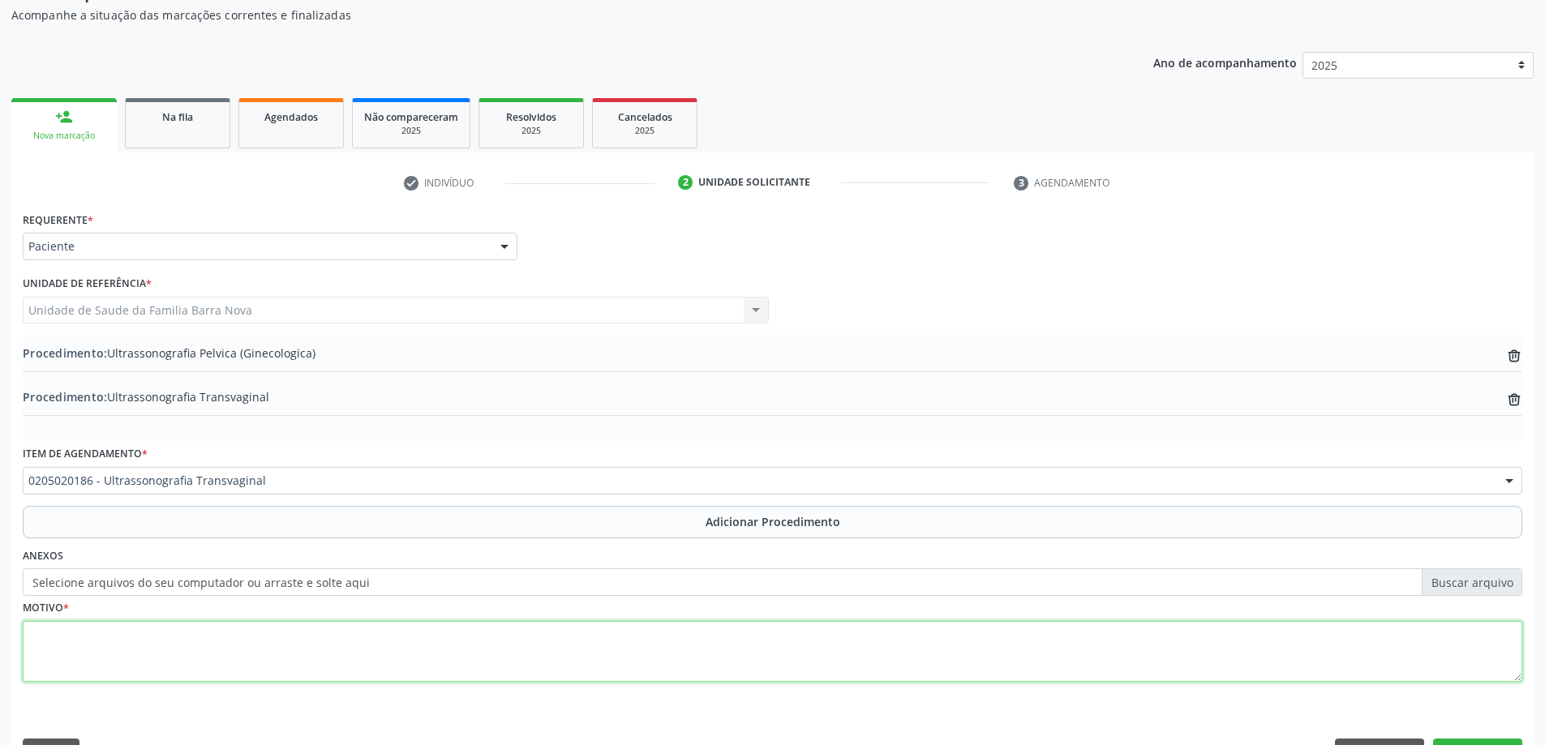
click at [460, 640] on textarea at bounding box center [773, 652] width 1500 height 62
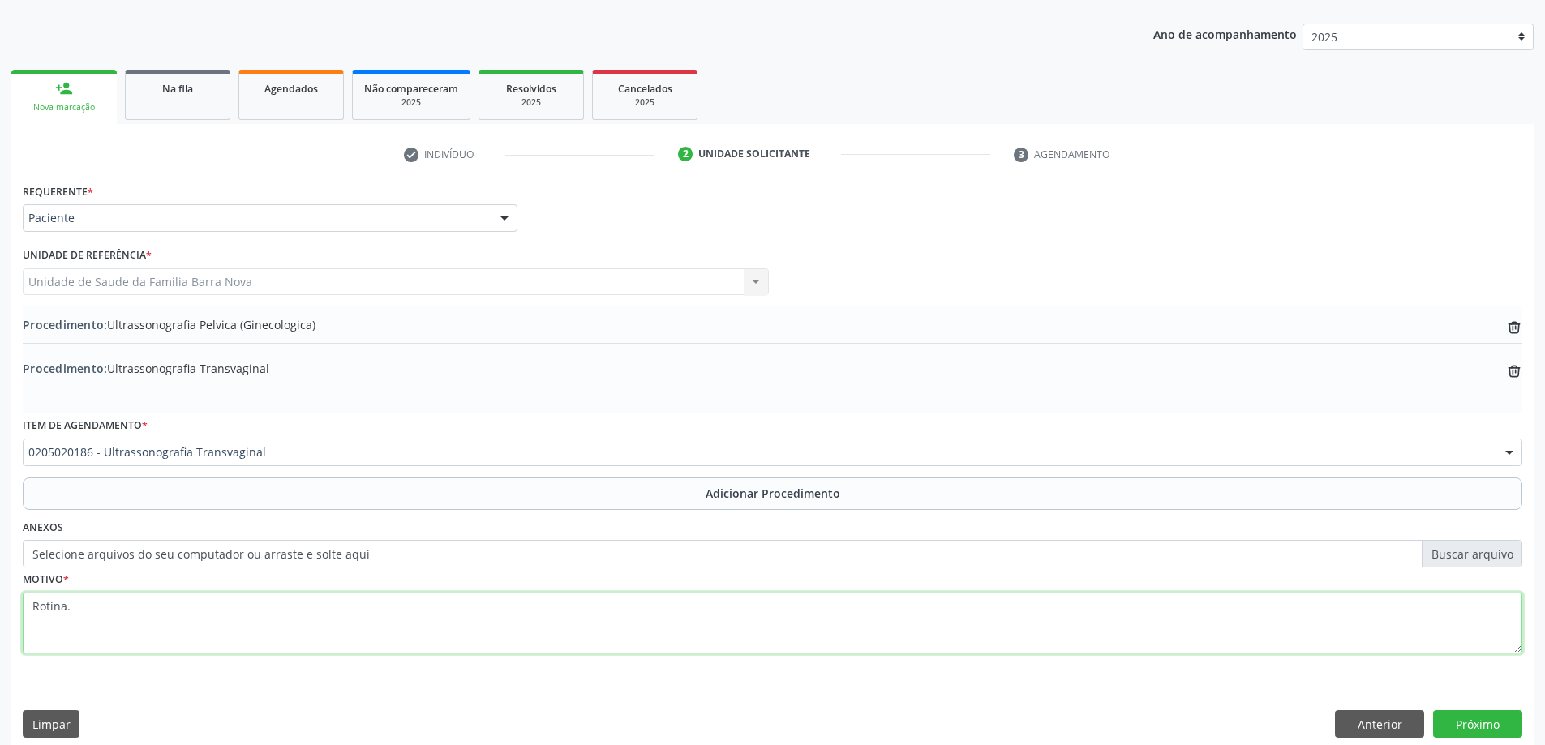
scroll to position [211, 0]
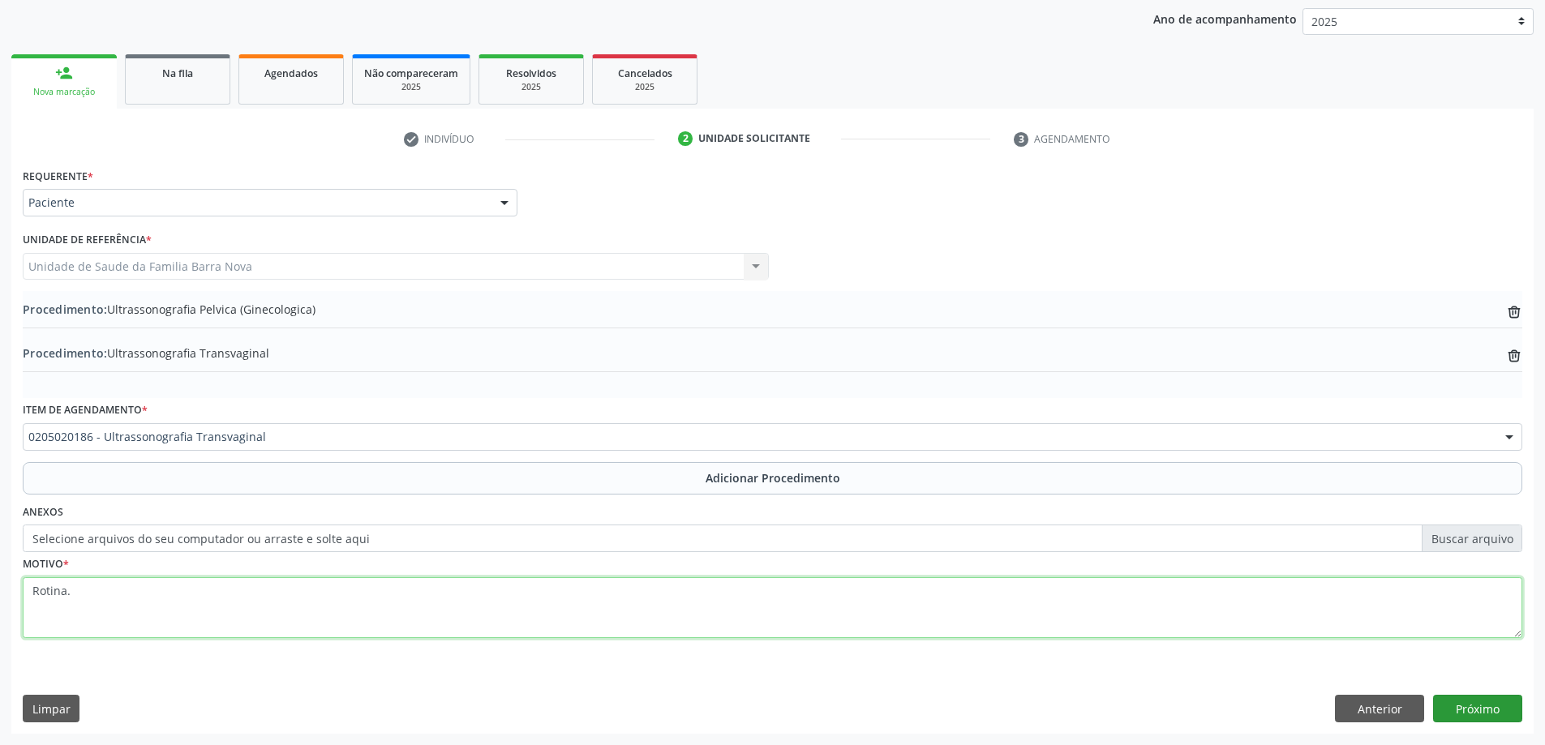
type textarea "Rotina."
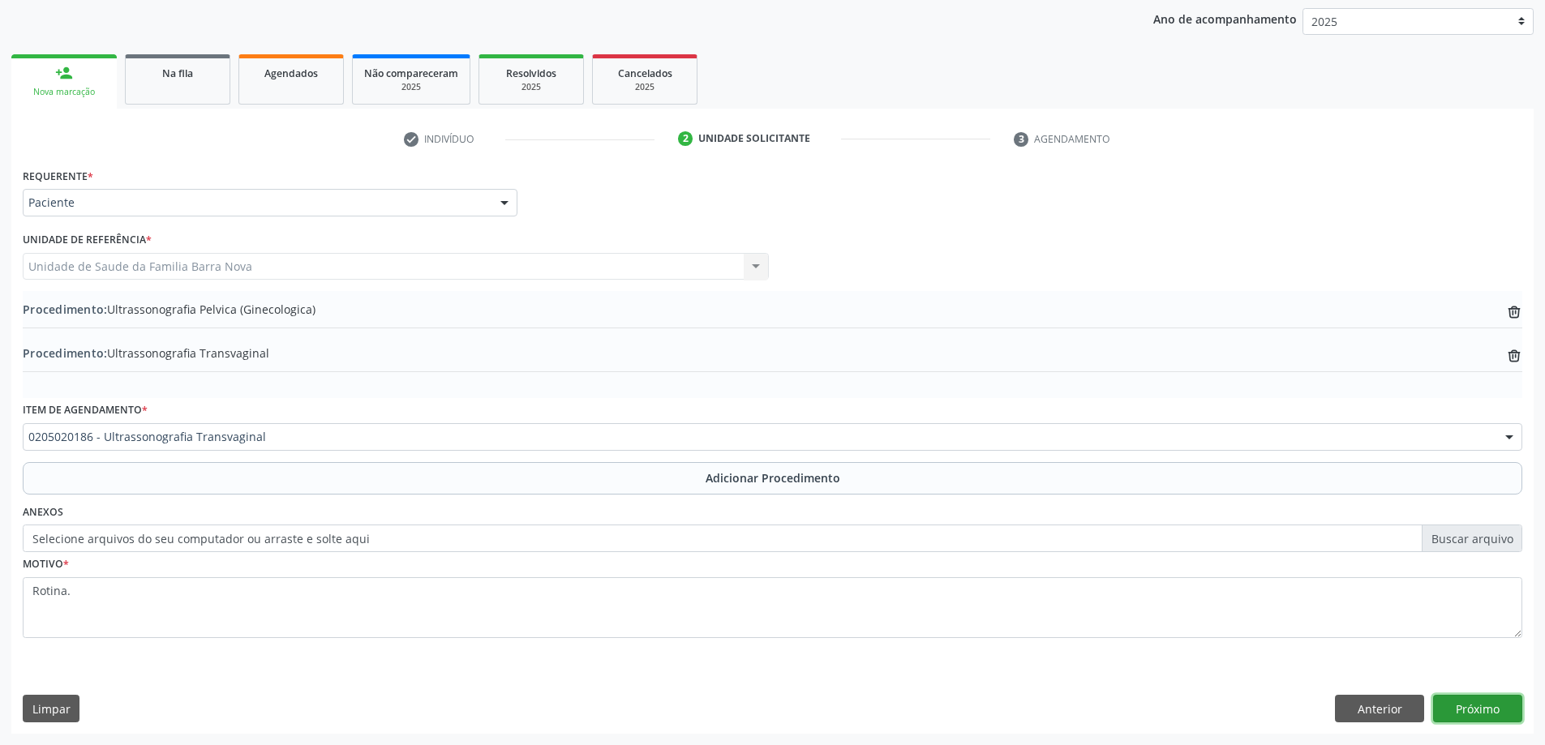
click at [1480, 710] on button "Próximo" at bounding box center [1477, 709] width 89 height 28
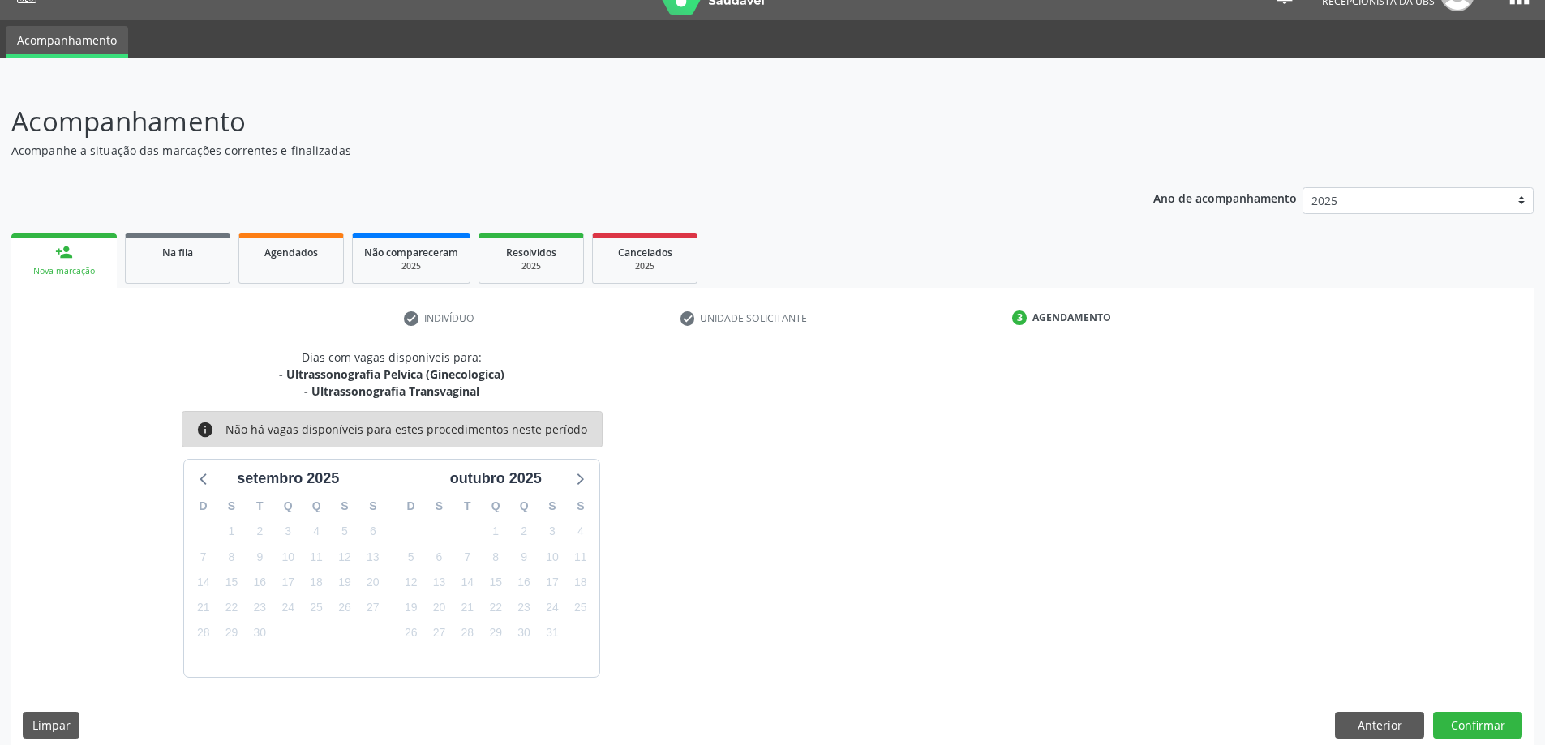
scroll to position [48, 0]
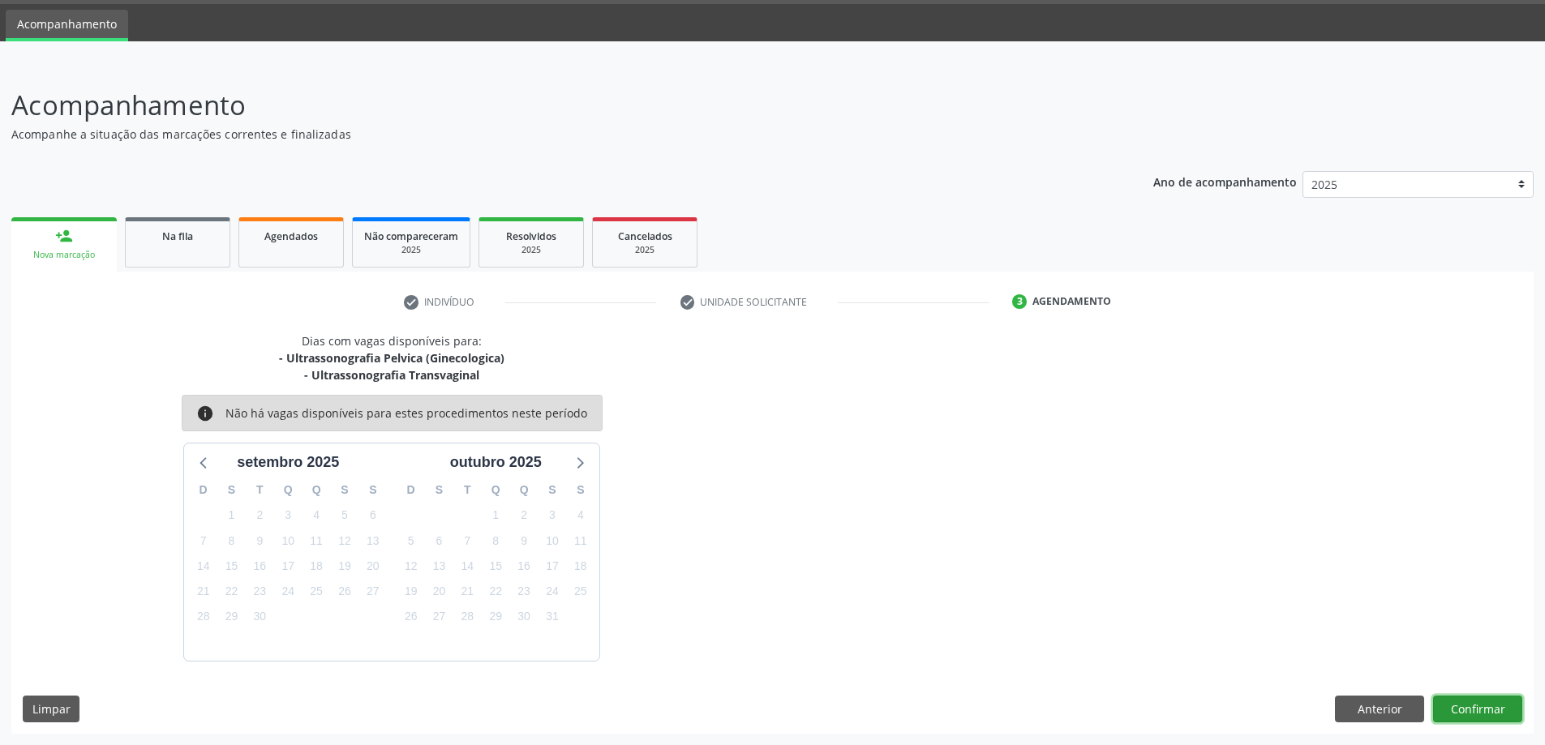
click at [1463, 714] on button "Confirmar" at bounding box center [1477, 710] width 89 height 28
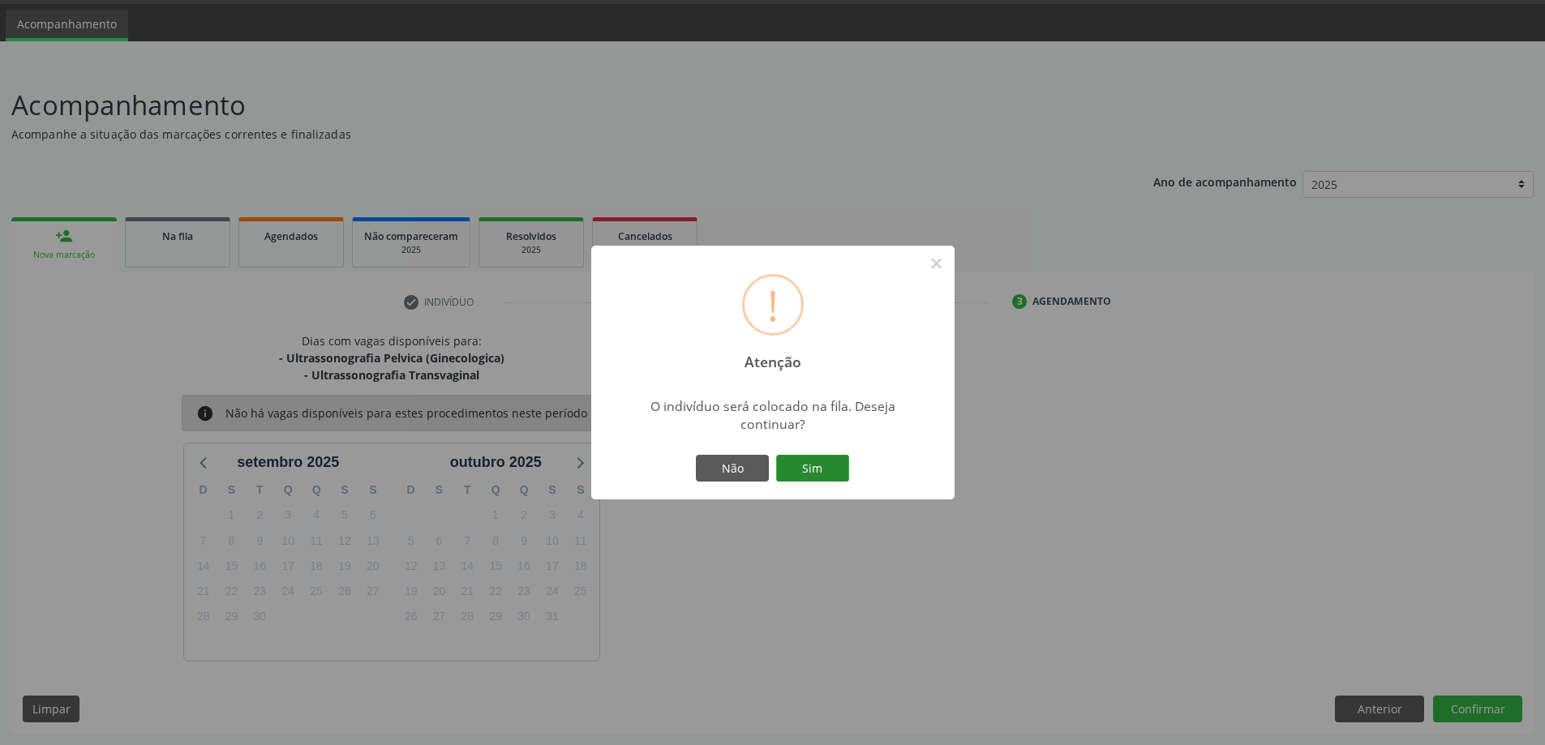
click at [817, 476] on button "Sim" at bounding box center [812, 469] width 73 height 28
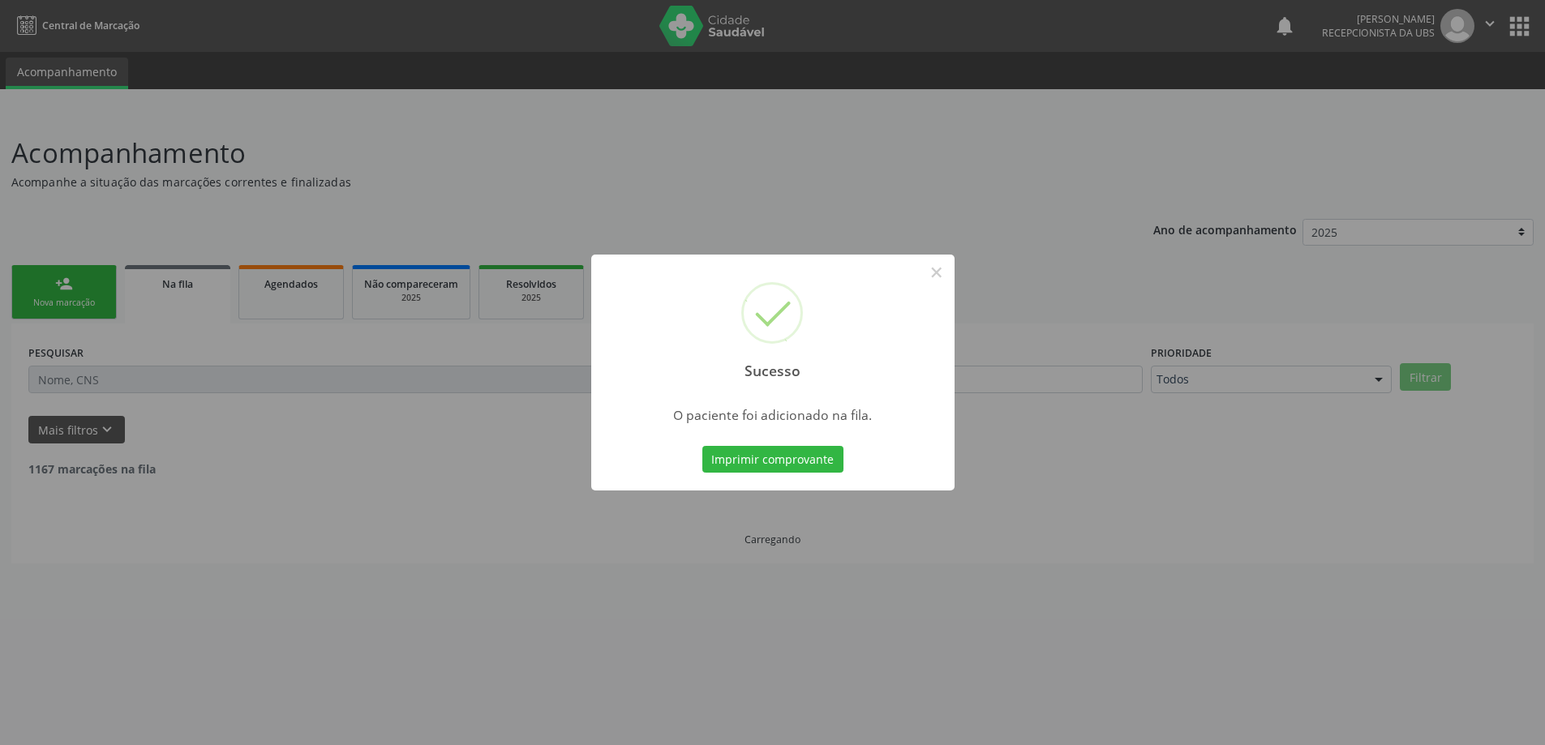
scroll to position [0, 0]
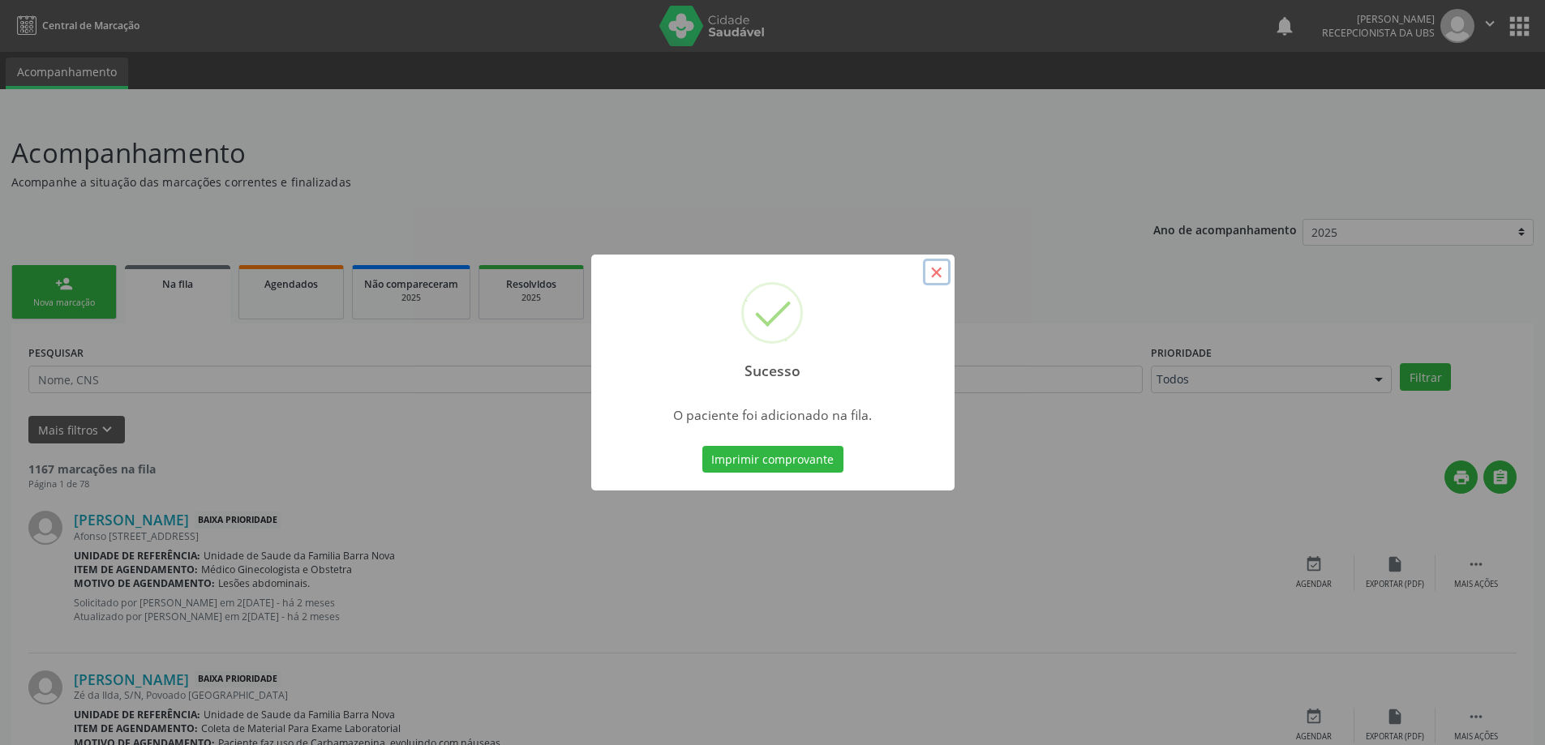
click at [935, 277] on button "×" at bounding box center [937, 273] width 28 height 28
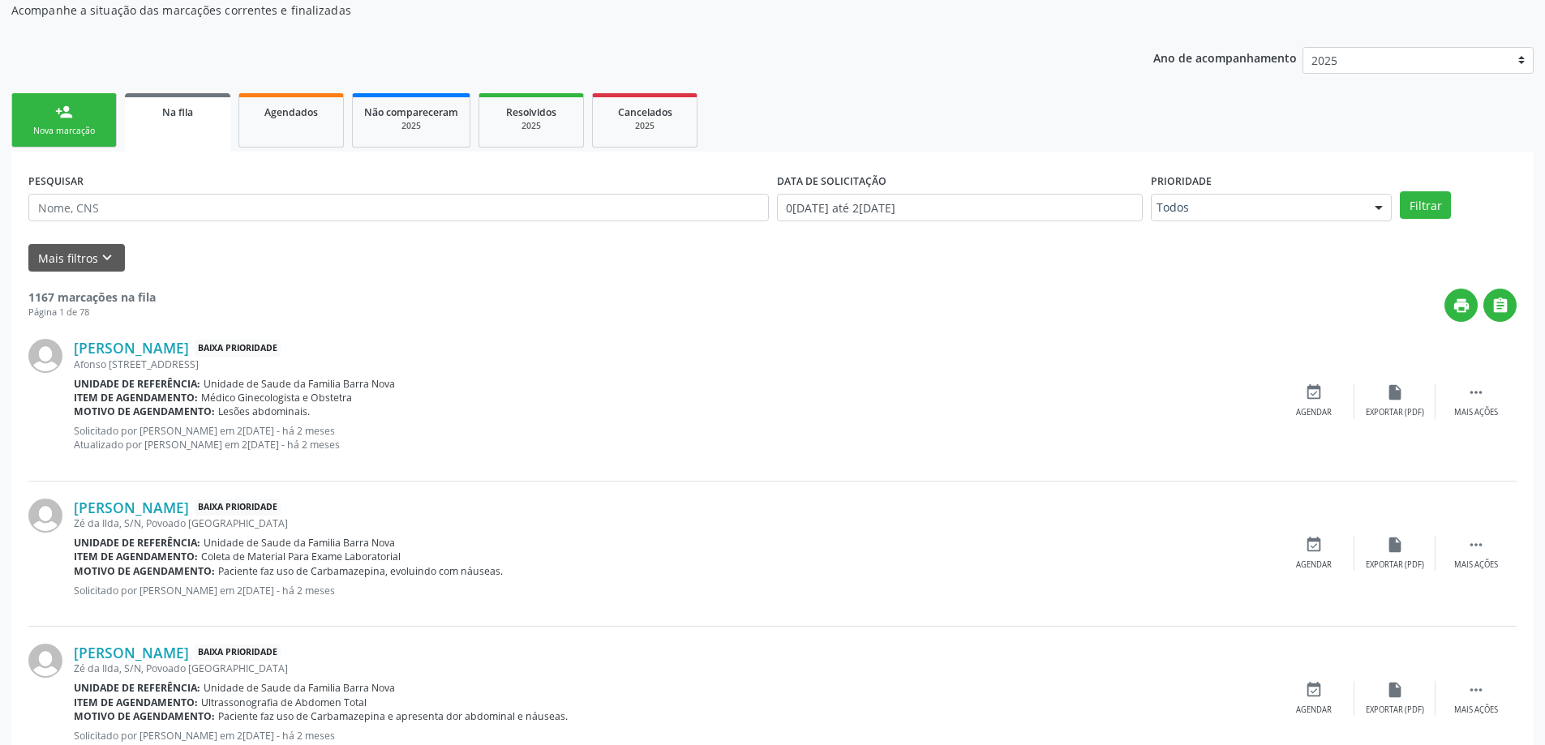
scroll to position [162, 0]
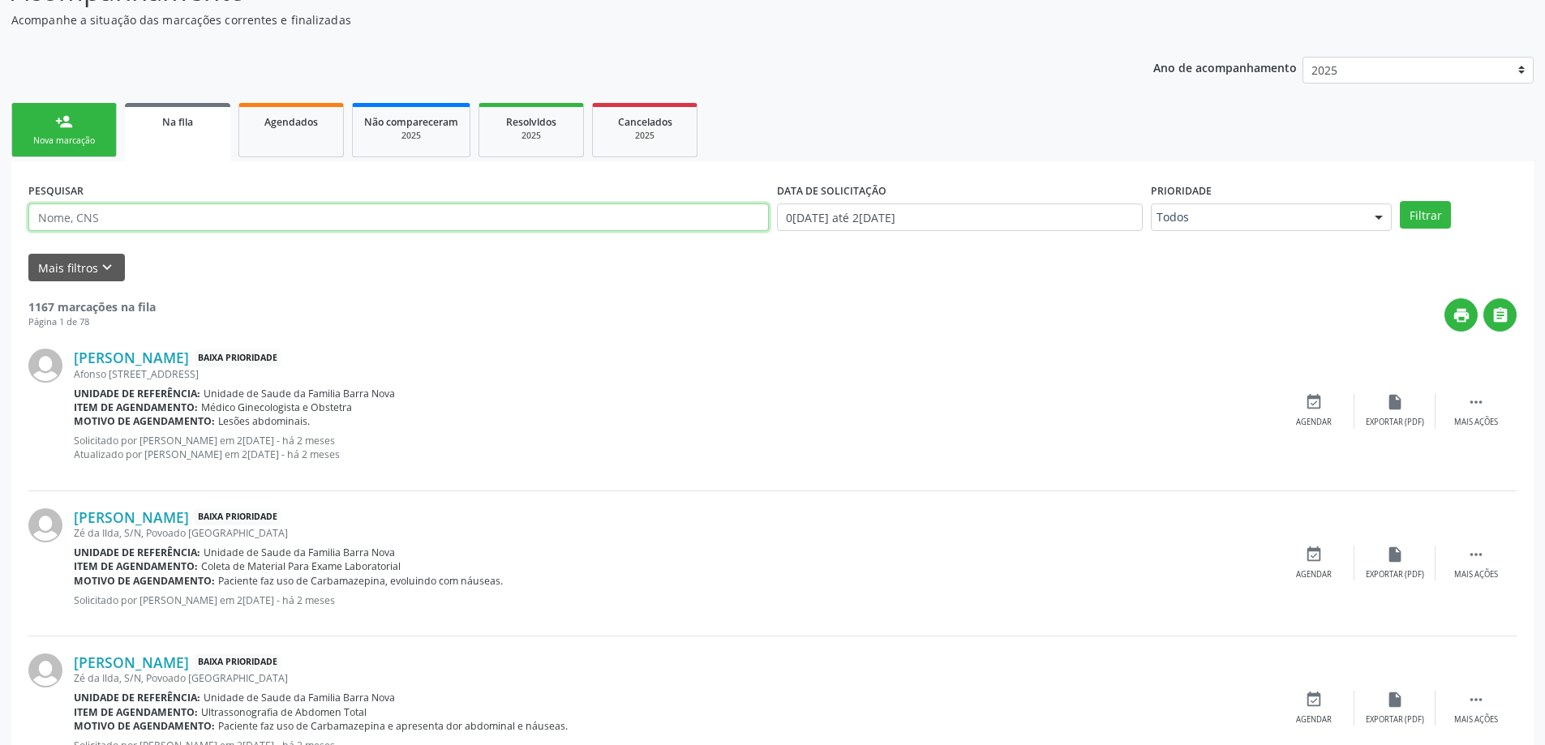
click at [101, 217] on input "text" at bounding box center [398, 218] width 740 height 28
click at [72, 136] on div "Nova marcação" at bounding box center [64, 141] width 81 height 12
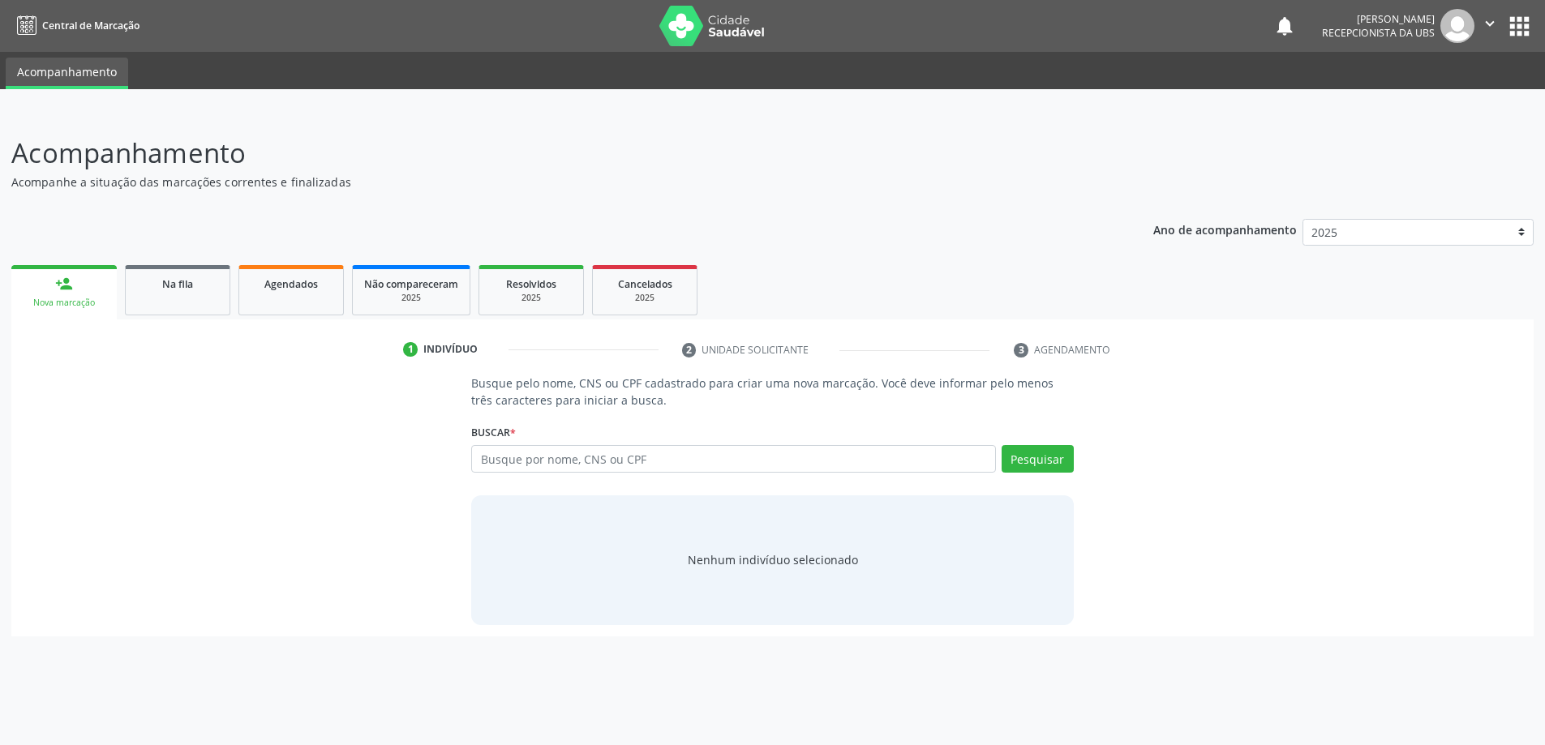
scroll to position [0, 0]
click at [566, 461] on input "text" at bounding box center [740, 459] width 530 height 28
type input "65003772491"
click at [1012, 466] on button "Pesquisar" at bounding box center [1046, 459] width 72 height 28
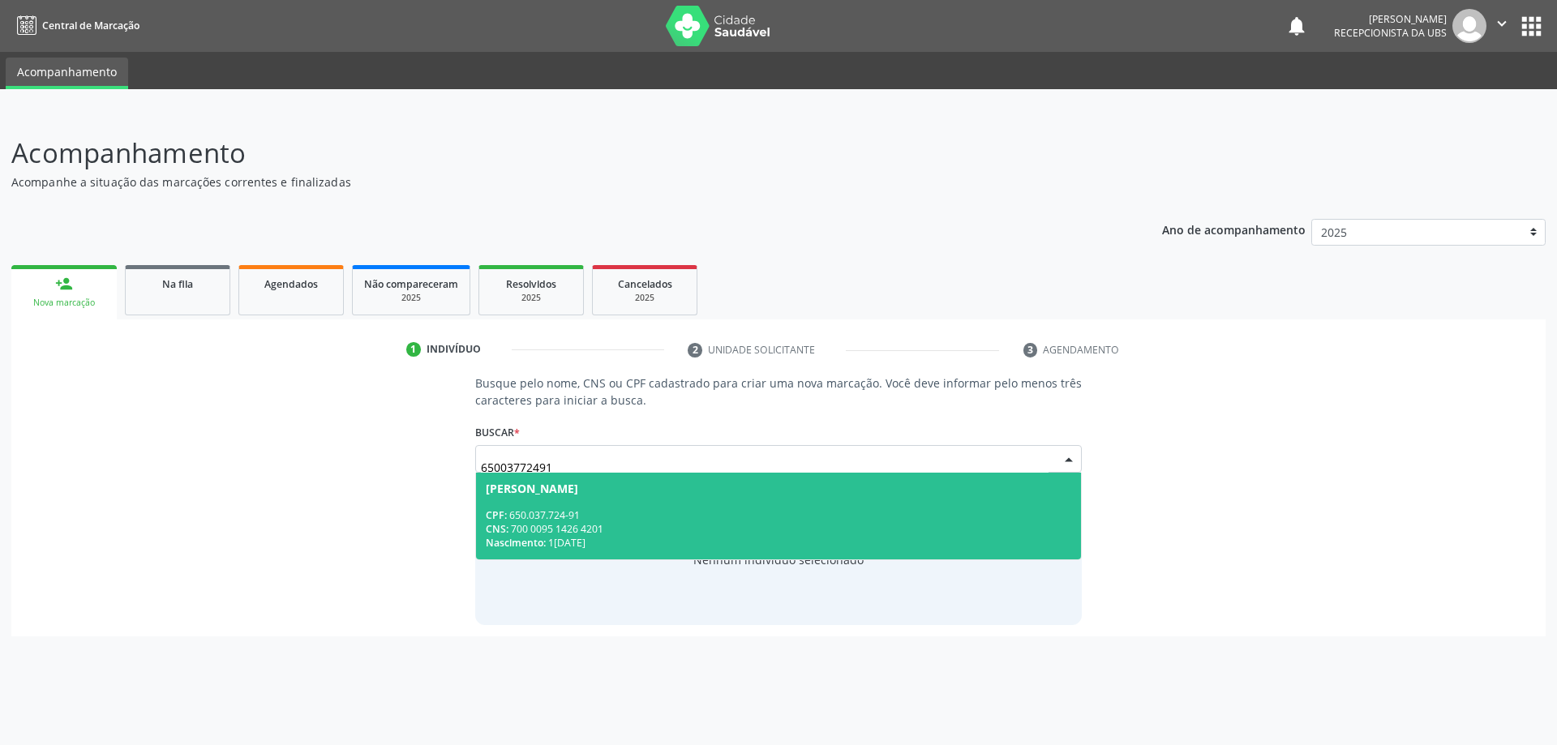
click at [663, 511] on div "CPF: 650.037.724-91" at bounding box center [779, 515] width 586 height 14
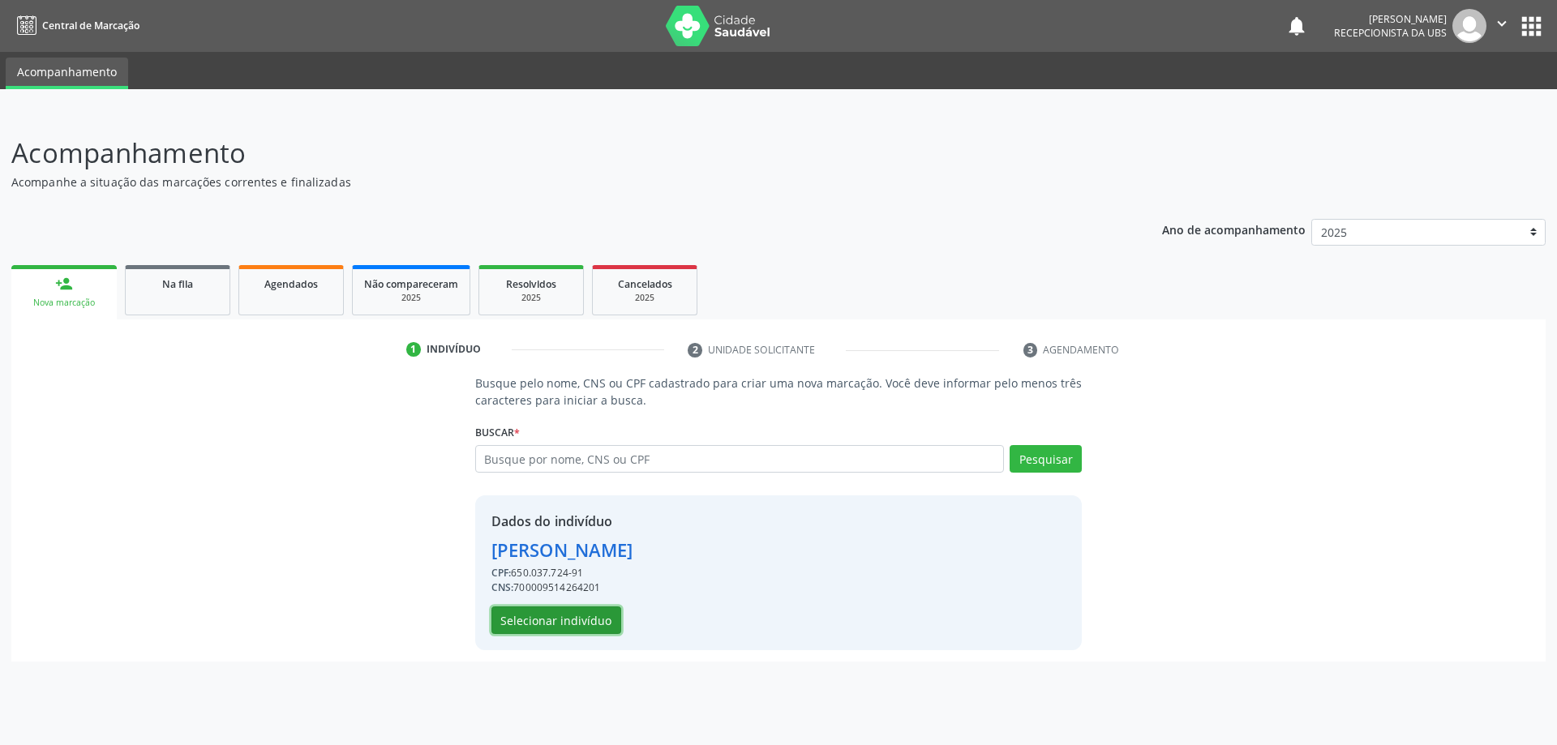
click at [580, 622] on button "Selecionar indivíduo" at bounding box center [556, 621] width 130 height 28
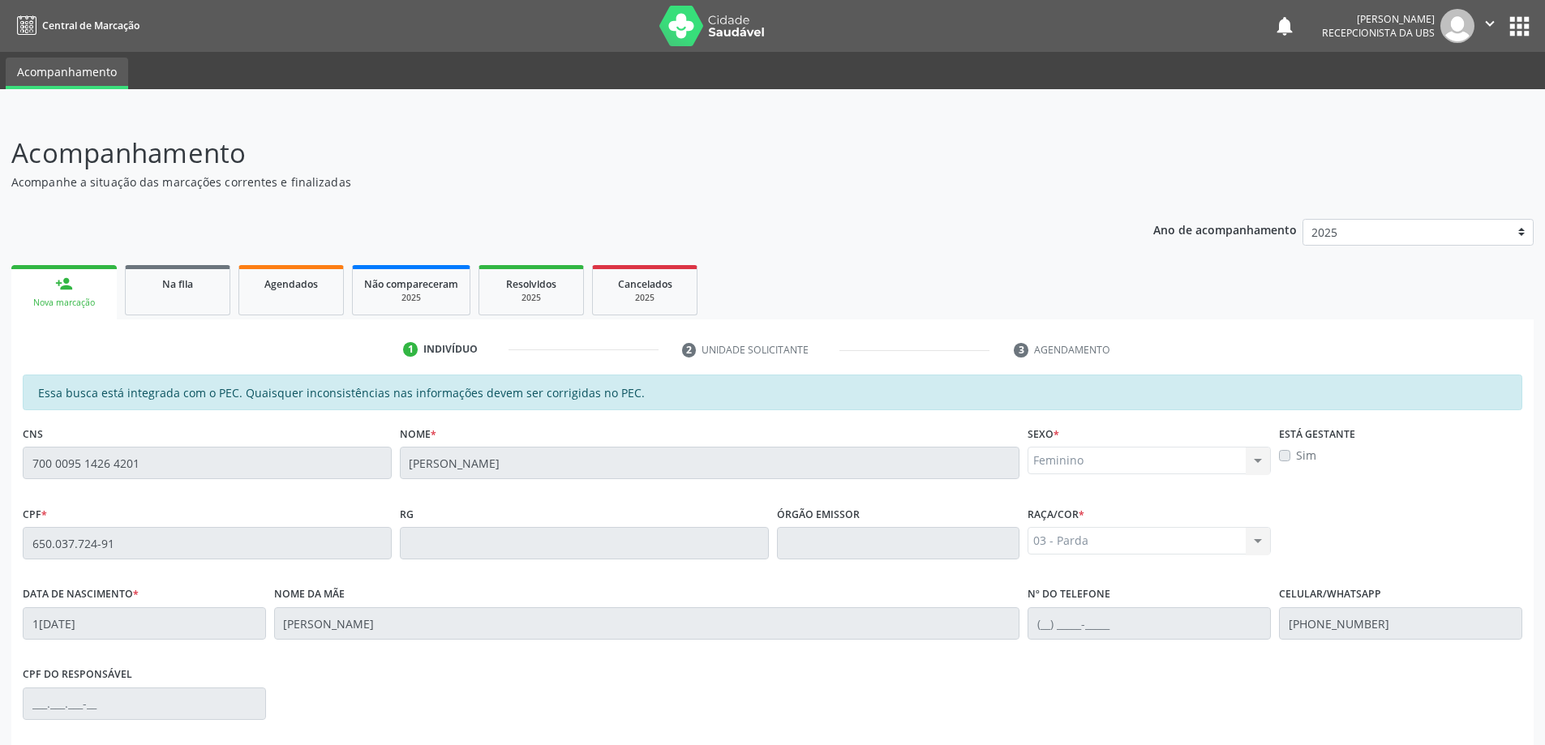
scroll to position [204, 0]
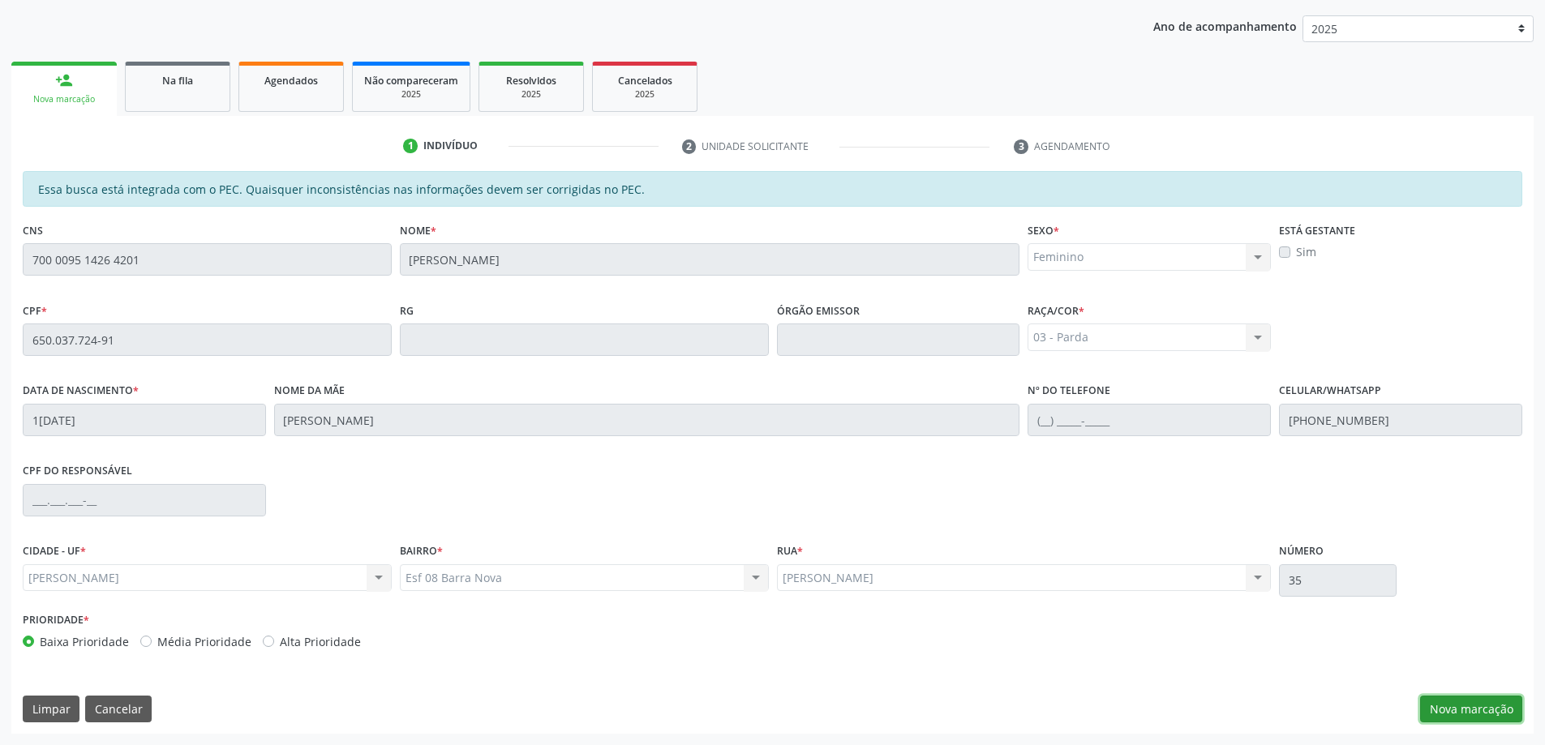
click at [1474, 708] on button "Nova marcação" at bounding box center [1471, 710] width 102 height 28
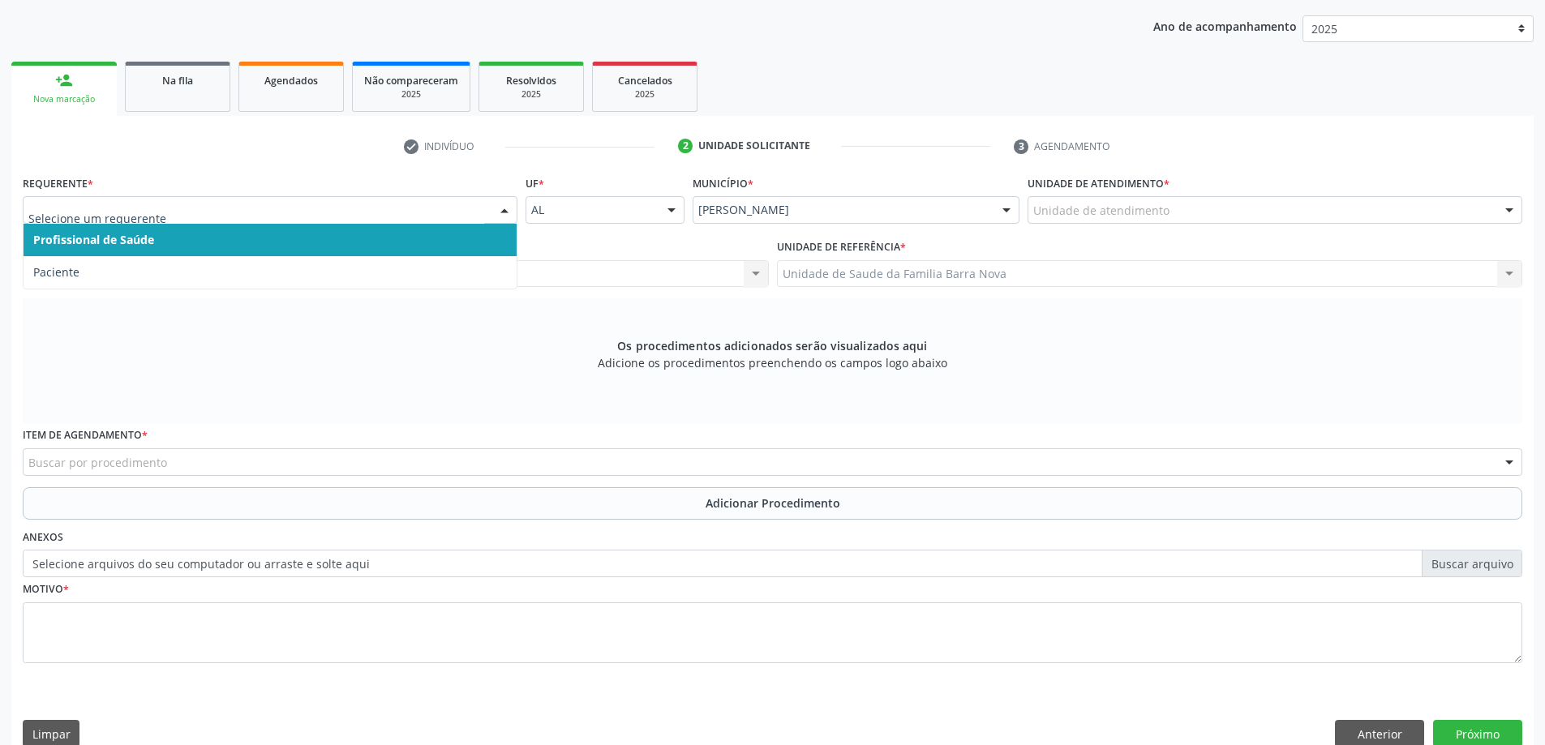
click at [460, 219] on div at bounding box center [270, 210] width 495 height 28
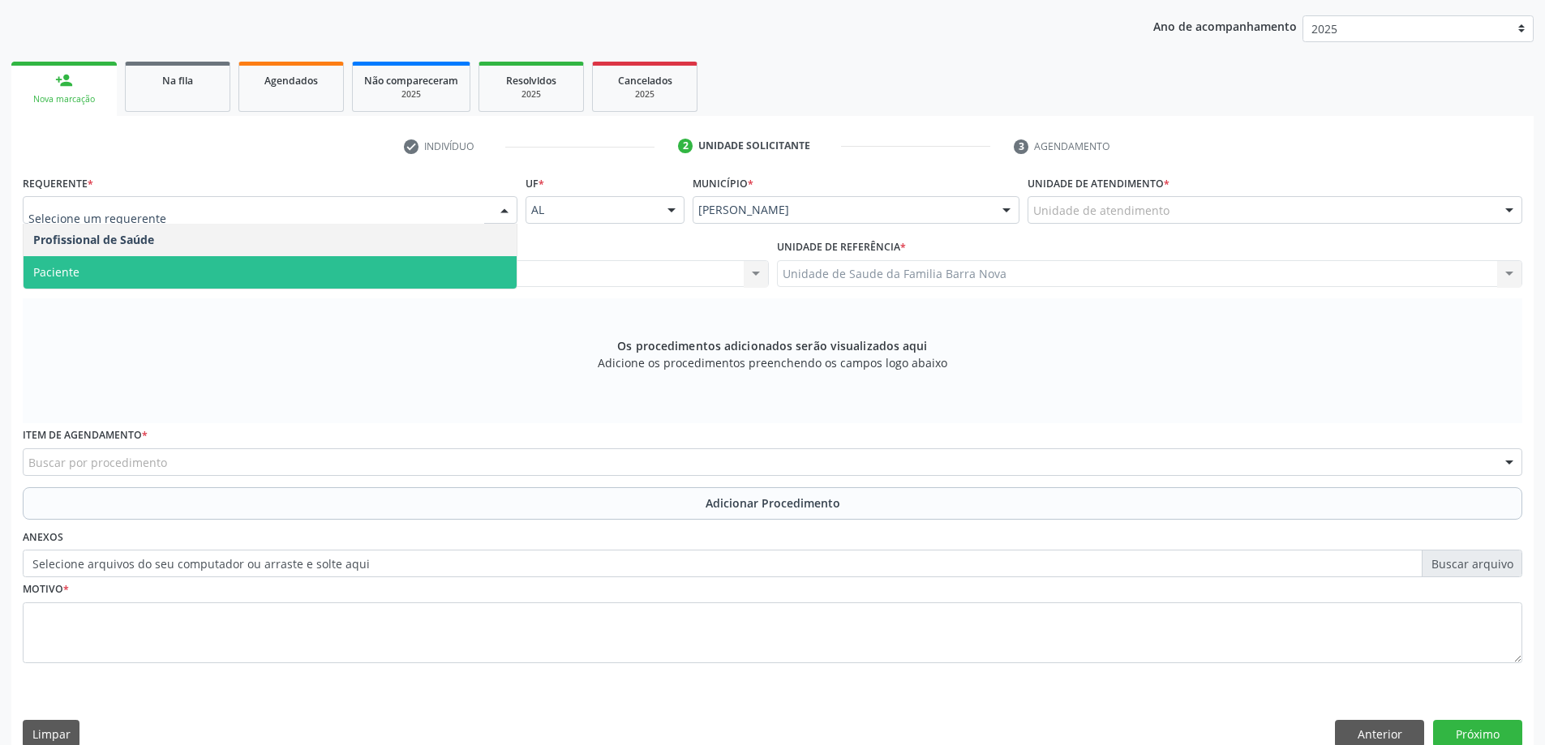
click at [440, 268] on span "Paciente" at bounding box center [270, 272] width 493 height 32
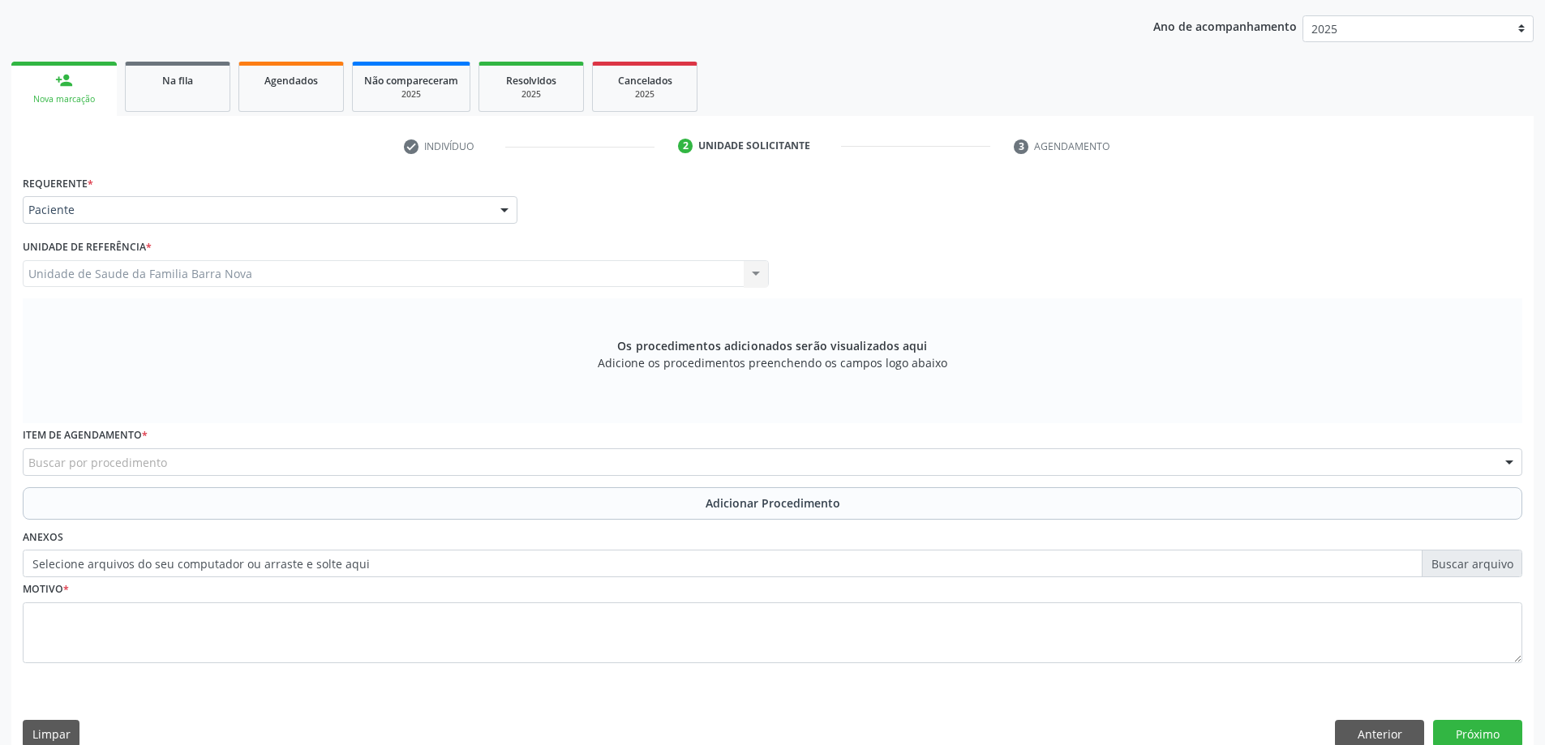
click at [713, 466] on div "Buscar por procedimento" at bounding box center [773, 462] width 1500 height 28
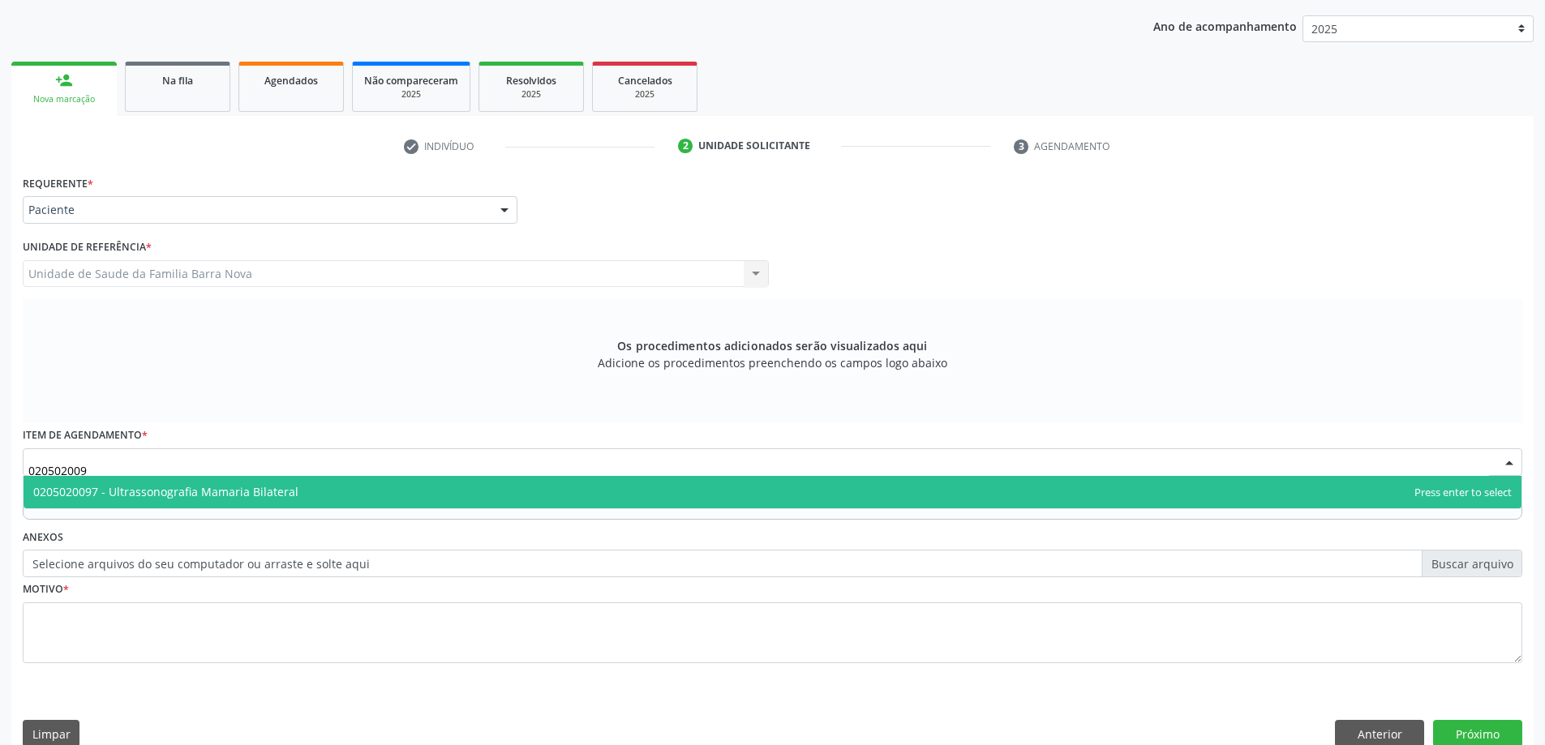
type input "0205020097"
click at [571, 499] on span "0205020097 - Ultrassonografia Mamaria Bilateral" at bounding box center [773, 492] width 1498 height 32
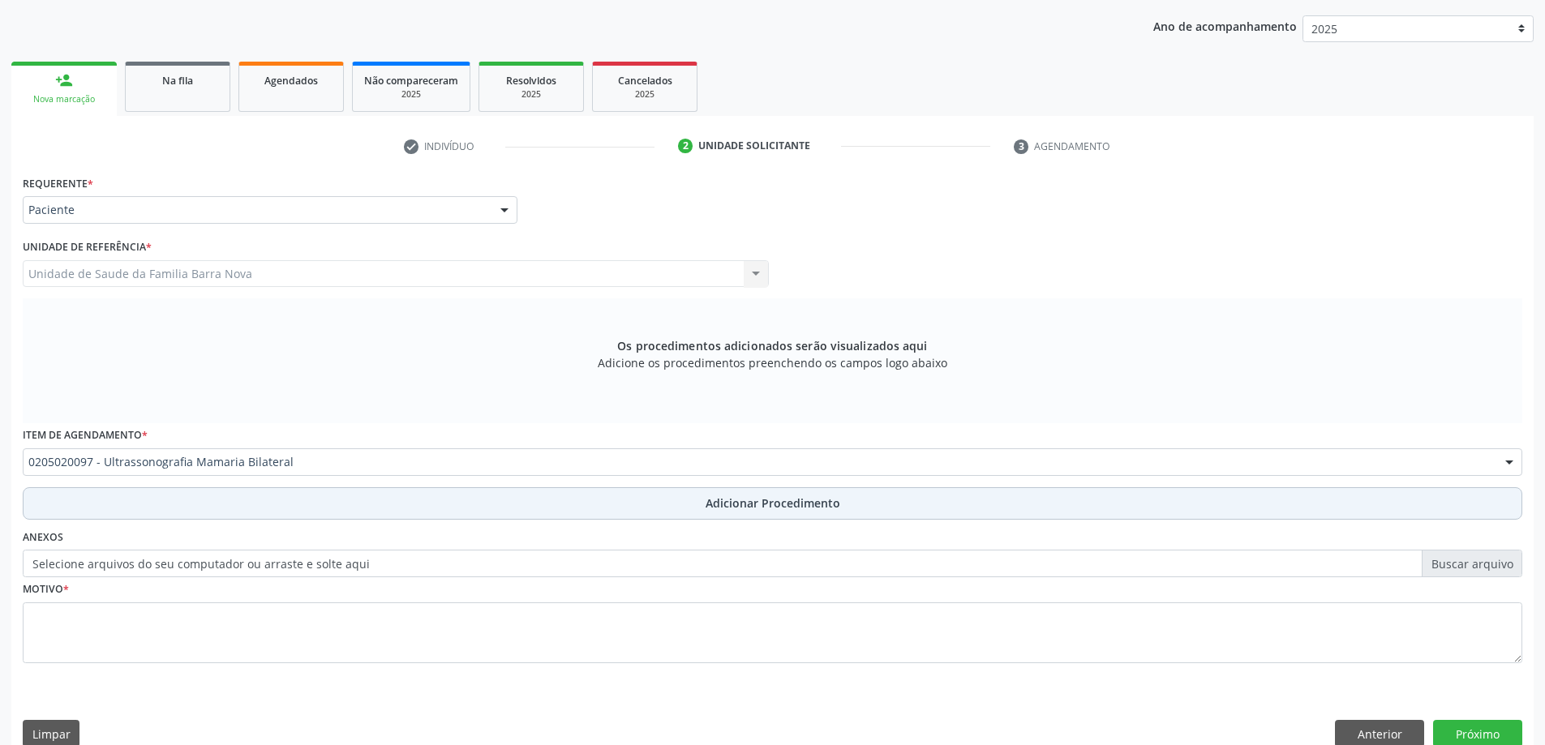
click at [796, 498] on span "Adicionar Procedimento" at bounding box center [773, 503] width 135 height 17
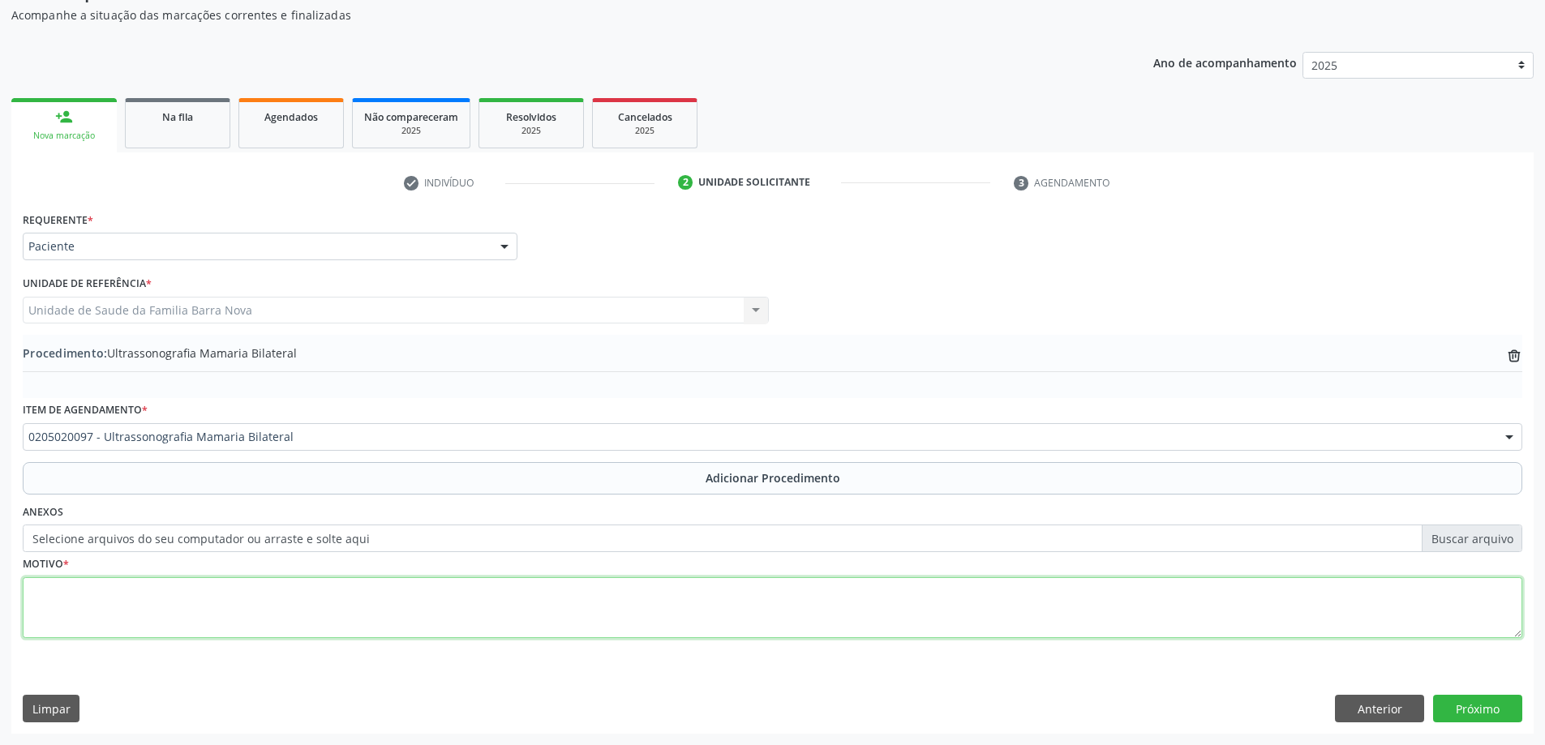
click at [351, 614] on textarea at bounding box center [773, 608] width 1500 height 62
type textarea "Rotina."
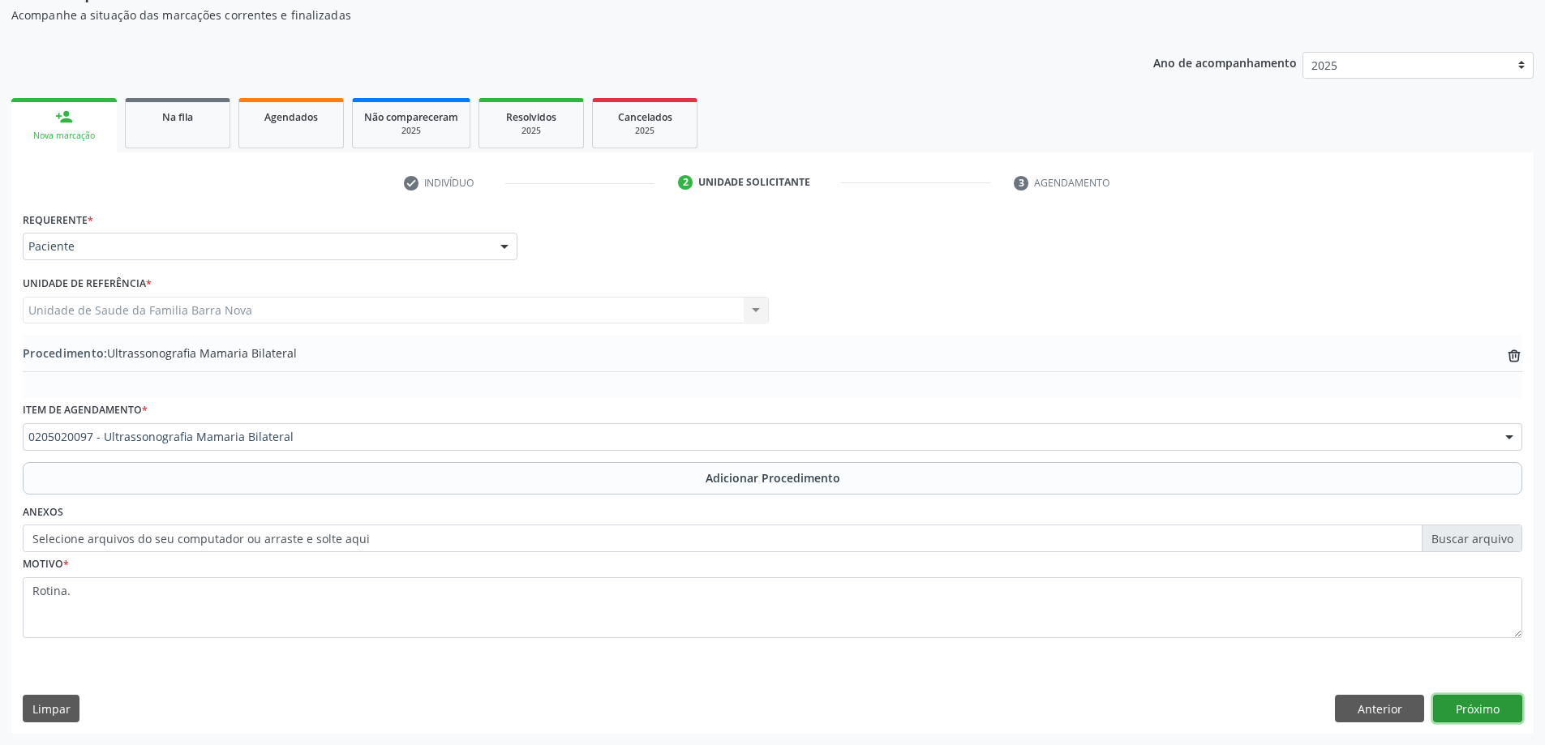
click at [1473, 705] on button "Próximo" at bounding box center [1477, 709] width 89 height 28
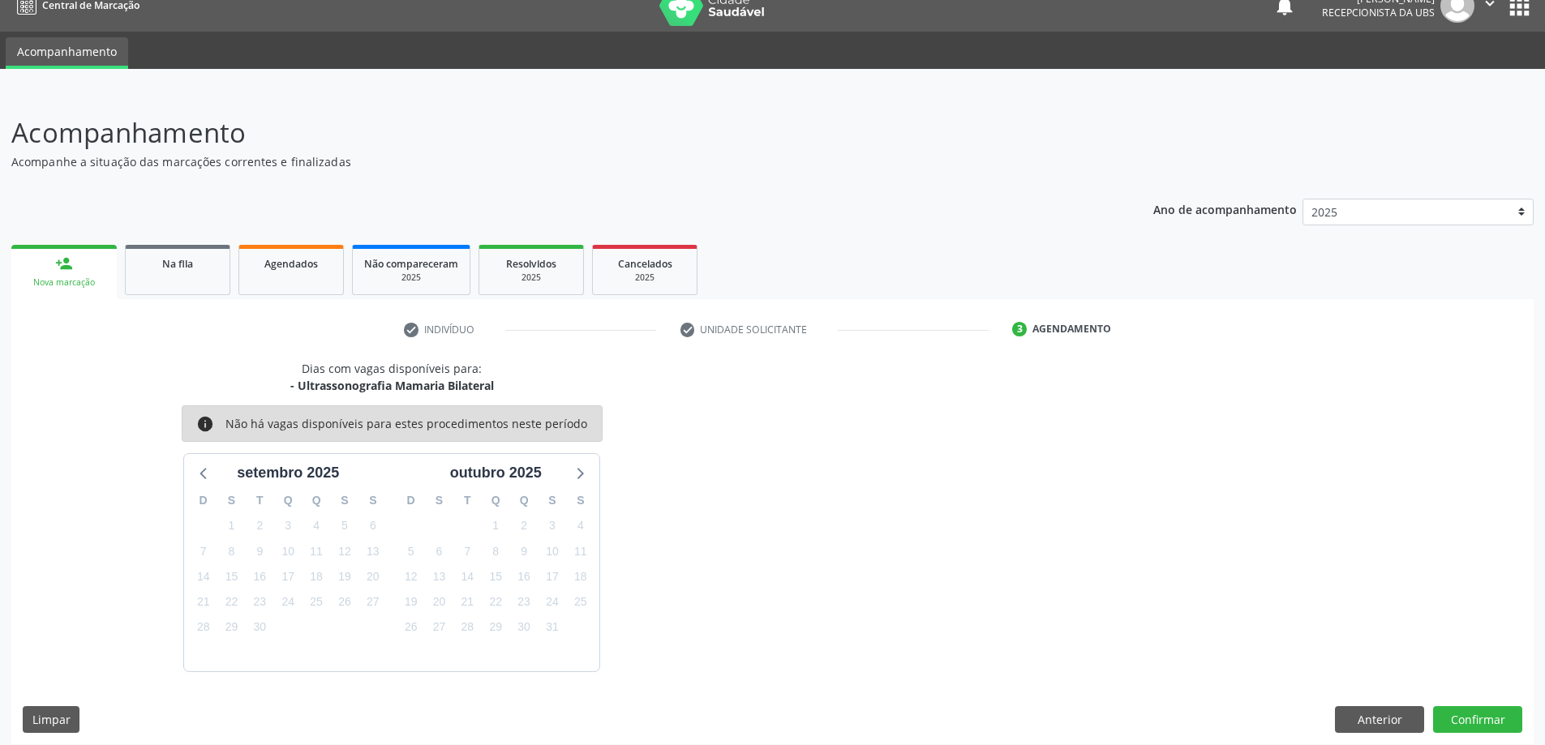
scroll to position [31, 0]
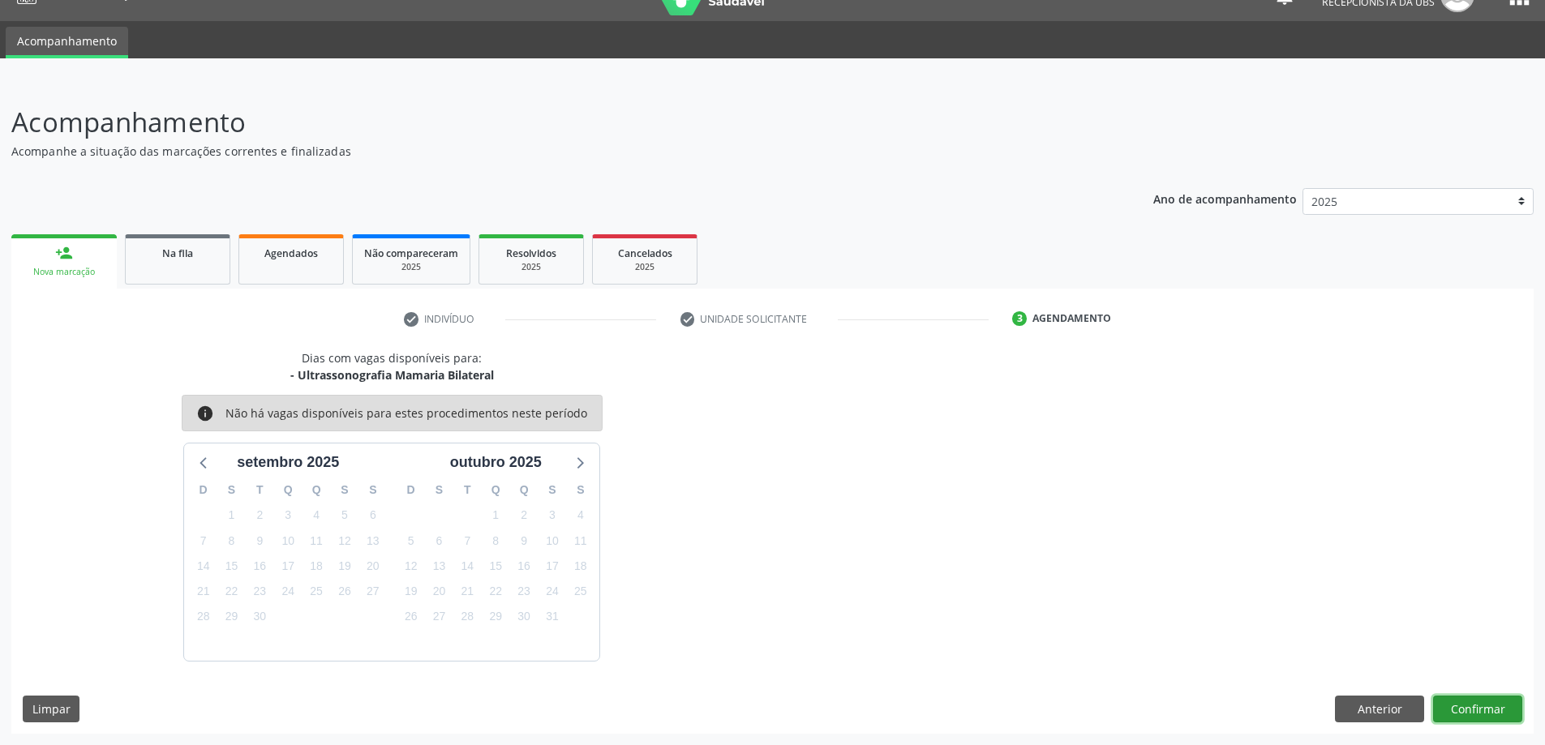
click at [1473, 709] on button "Confirmar" at bounding box center [1477, 710] width 89 height 28
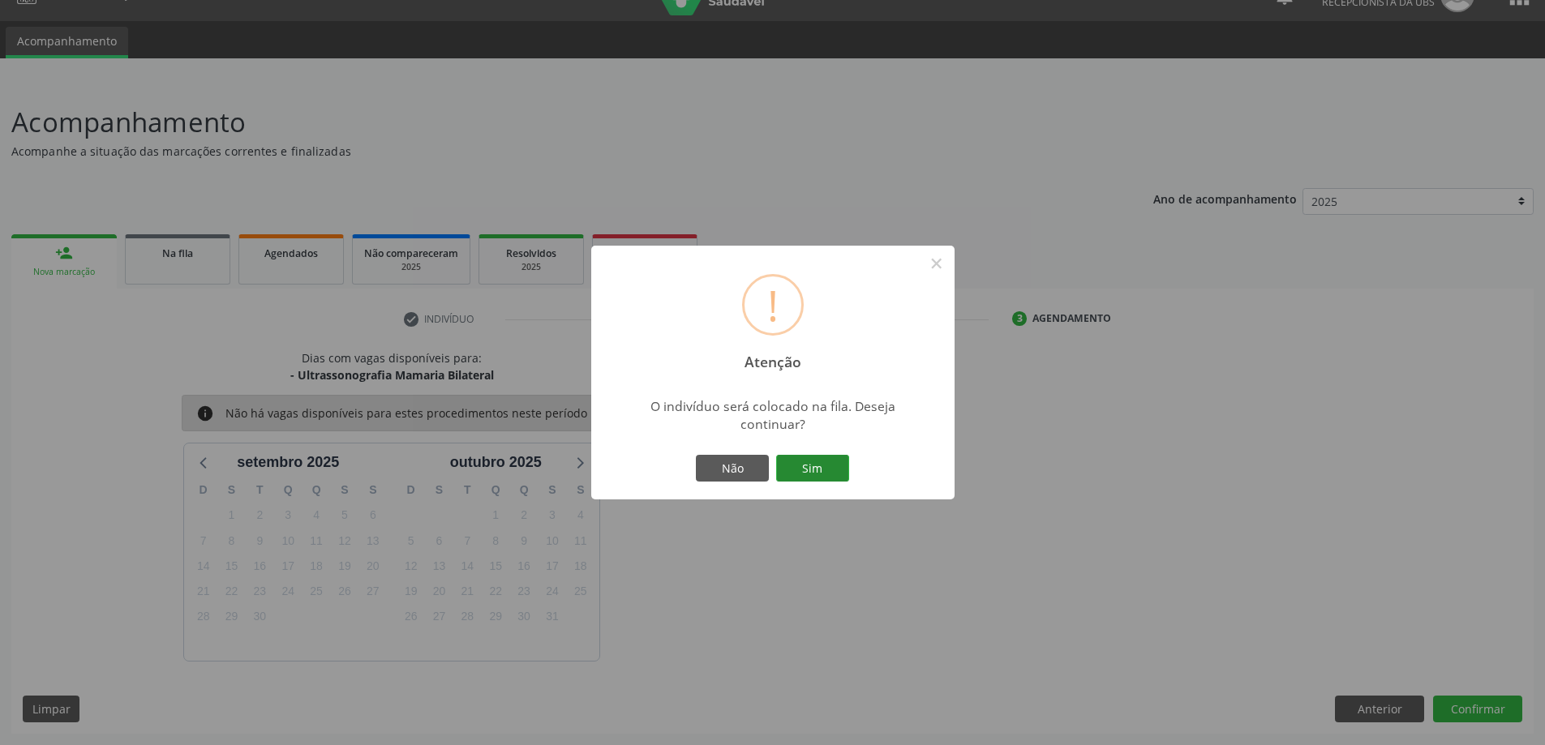
click at [812, 468] on button "Sim" at bounding box center [812, 469] width 73 height 28
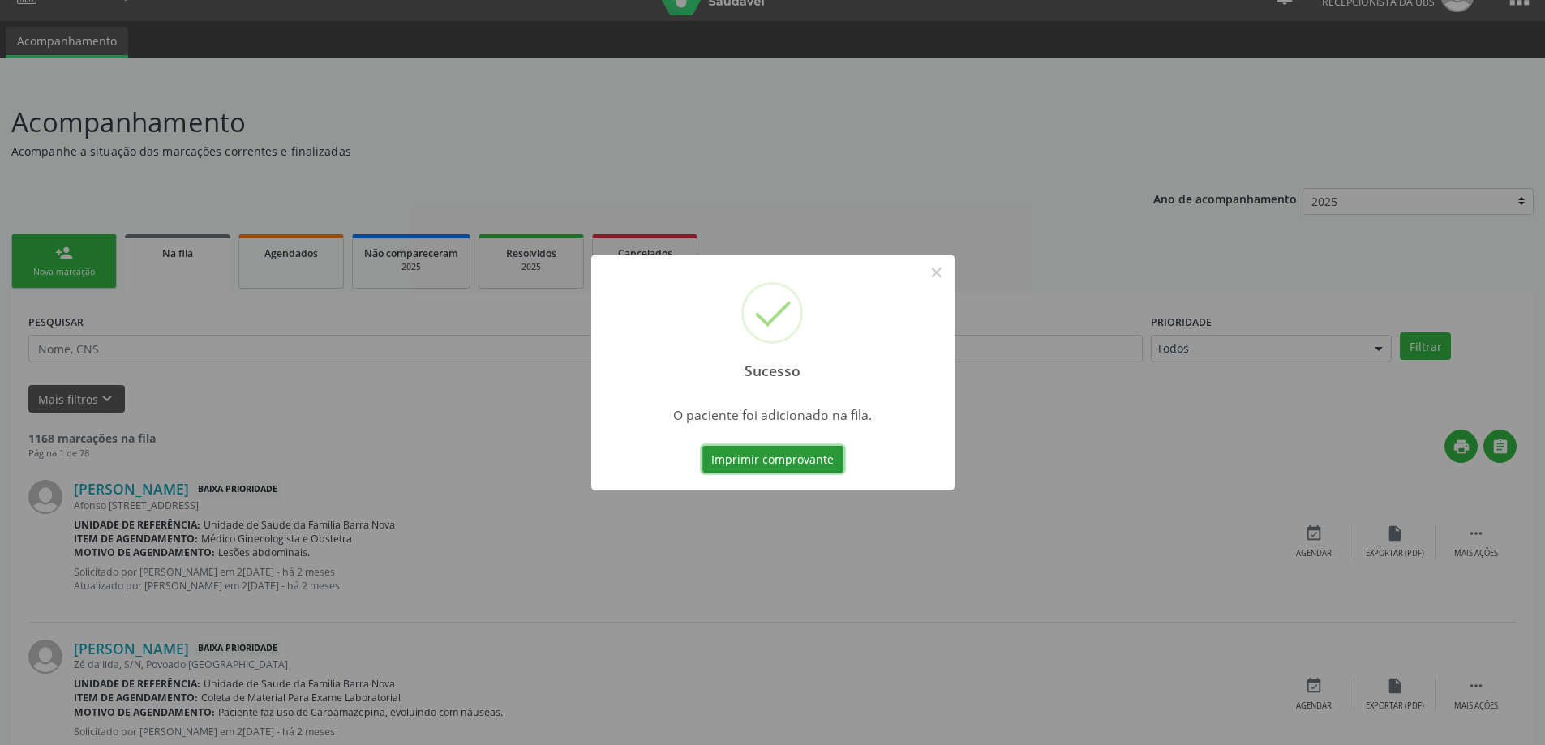
scroll to position [0, 0]
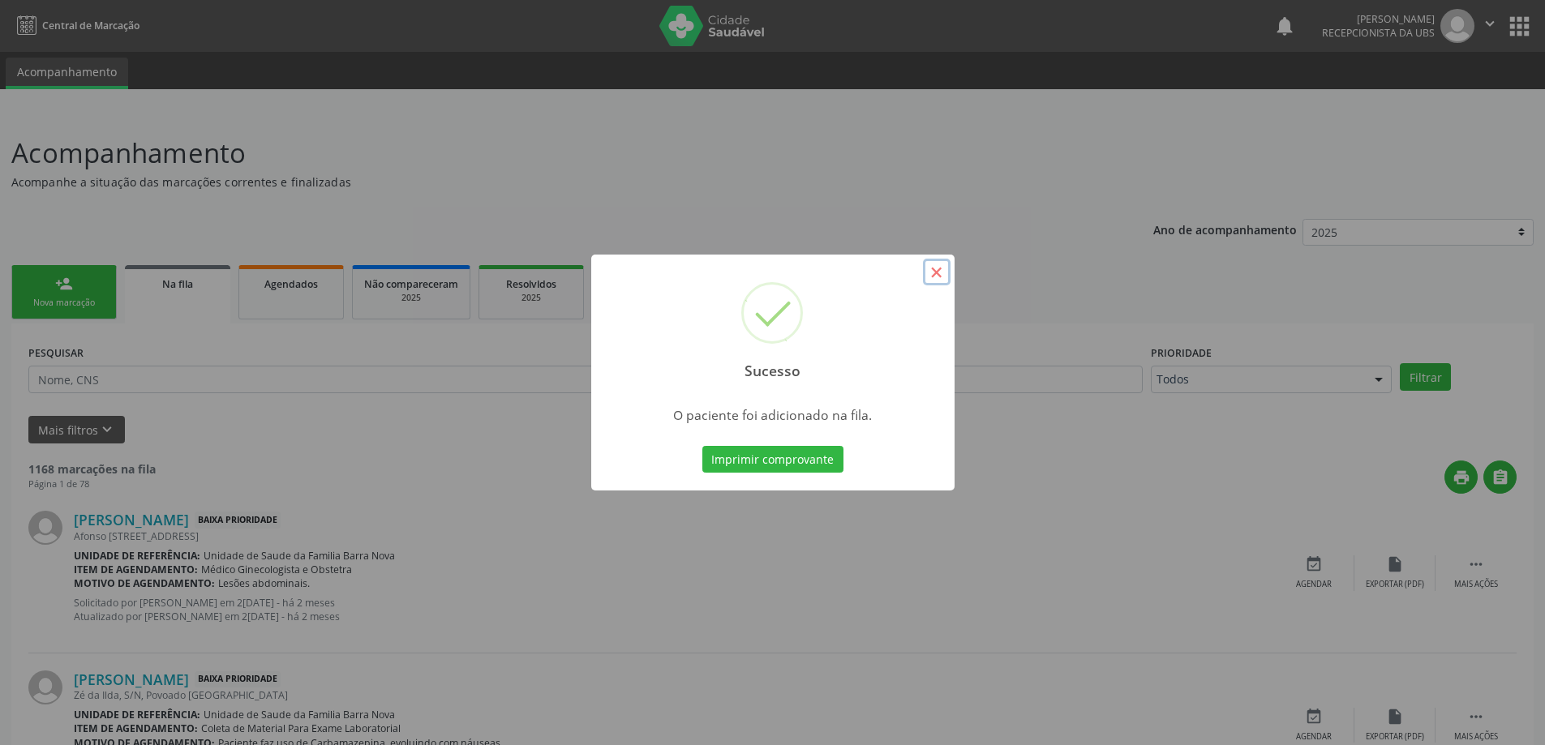
click at [938, 268] on button "×" at bounding box center [937, 273] width 28 height 28
